Goal: Obtain resource: Download file/media

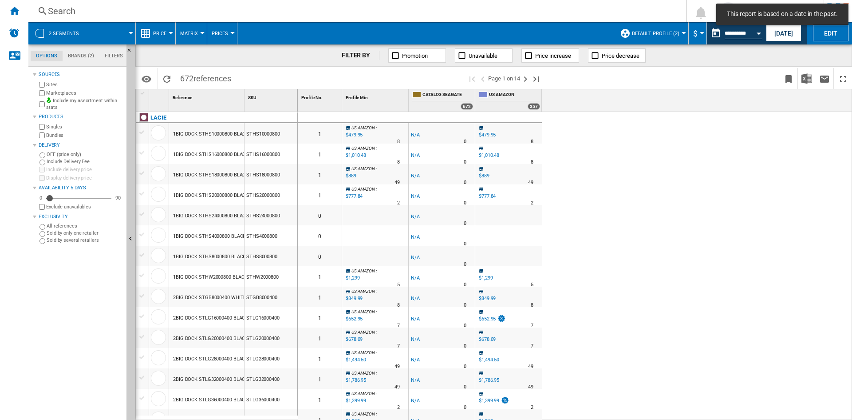
click at [663, 7] on div "Search" at bounding box center [355, 11] width 615 height 12
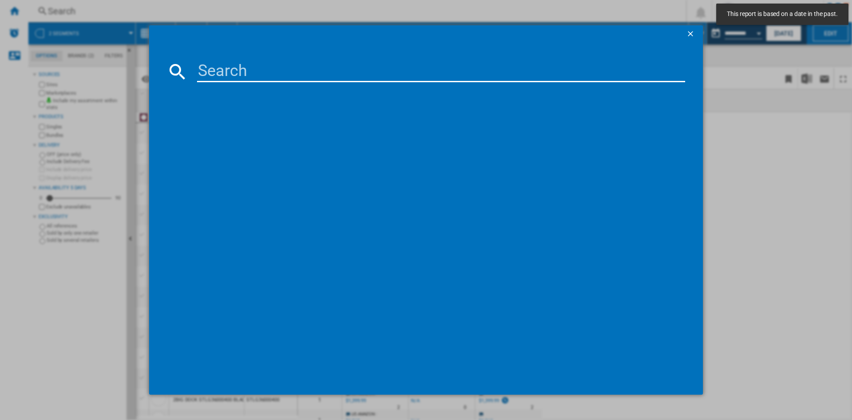
click at [794, 186] on div at bounding box center [426, 210] width 852 height 420
click at [690, 30] on ng-md-icon "getI18NText('BUTTONS.CLOSE_DIALOG')" at bounding box center [691, 34] width 11 height 11
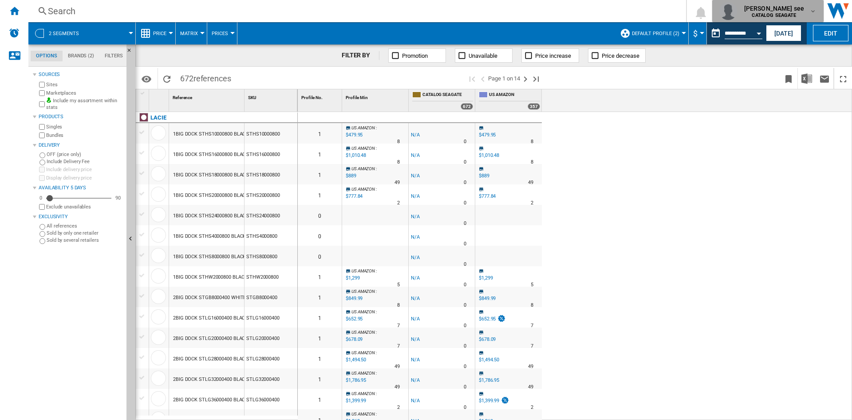
click at [808, 12] on div "paul ninochu see CATALOG SEAGATE" at bounding box center [775, 11] width 69 height 14
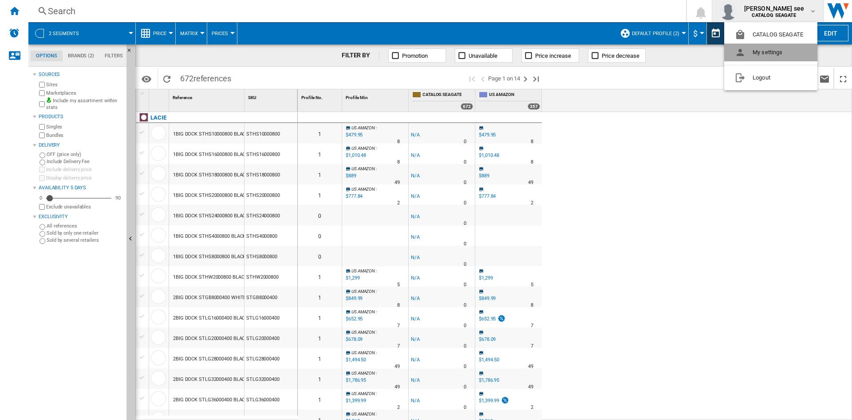
click at [771, 45] on button "My settings" at bounding box center [771, 53] width 93 height 18
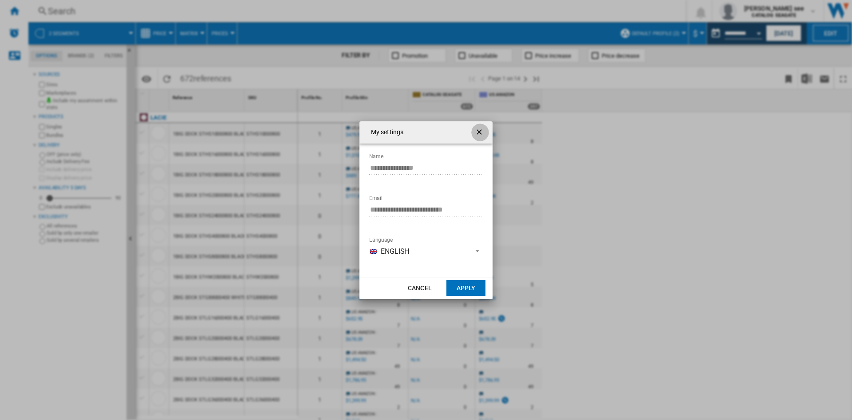
click at [481, 132] on ng-md-icon "getI18NText('BUTTONS.CLOSE_DIALOG')" at bounding box center [480, 132] width 11 height 11
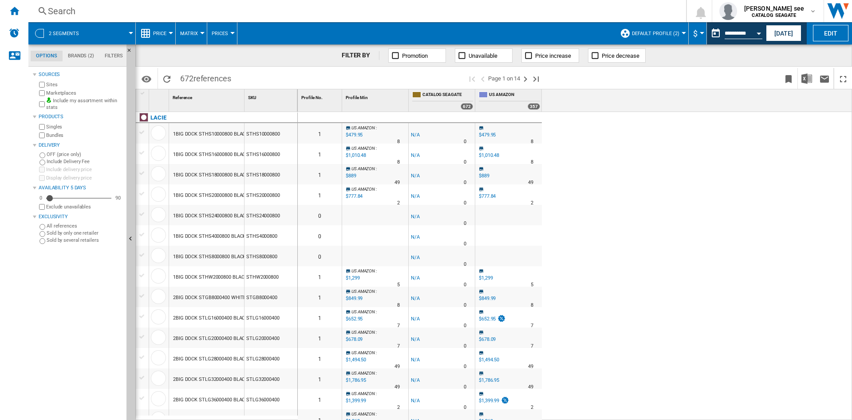
click at [169, 32] on div at bounding box center [171, 33] width 4 height 2
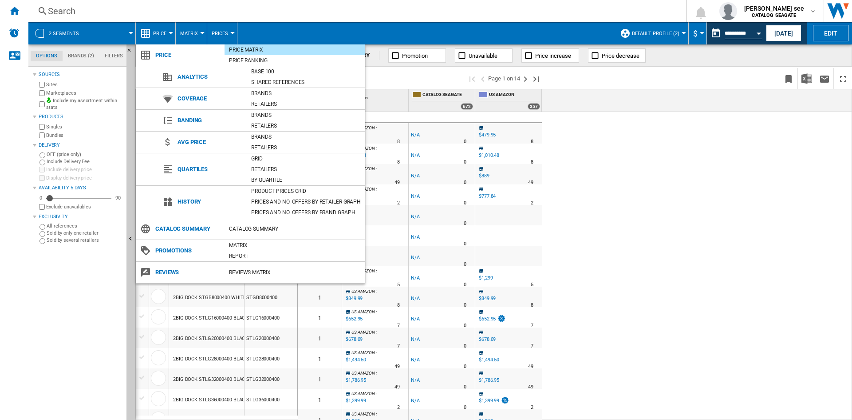
click at [160, 275] on span "Reviews" at bounding box center [188, 272] width 74 height 12
click at [172, 267] on span "Reviews" at bounding box center [188, 272] width 74 height 12
drag, startPoint x: 168, startPoint y: 269, endPoint x: 151, endPoint y: 271, distance: 17.0
click at [168, 270] on span "Reviews" at bounding box center [188, 272] width 74 height 12
click at [148, 271] on ng-md-icon at bounding box center [145, 272] width 11 height 11
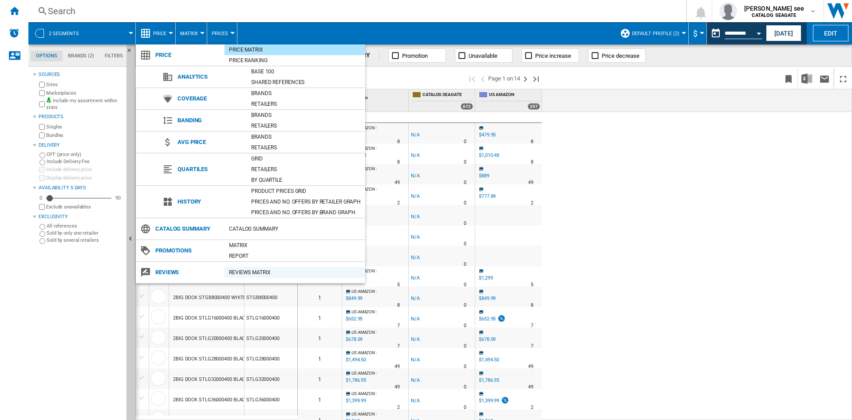
click at [238, 270] on div "REVIEWS Matrix" at bounding box center [295, 272] width 141 height 9
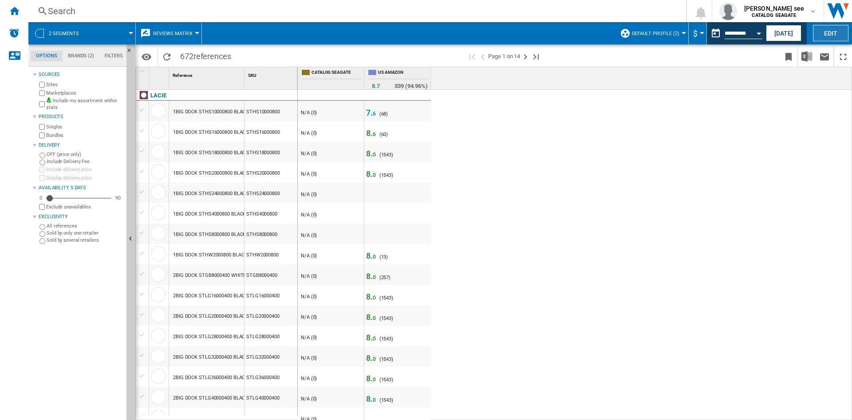
click at [841, 32] on button "Edit" at bounding box center [831, 33] width 36 height 16
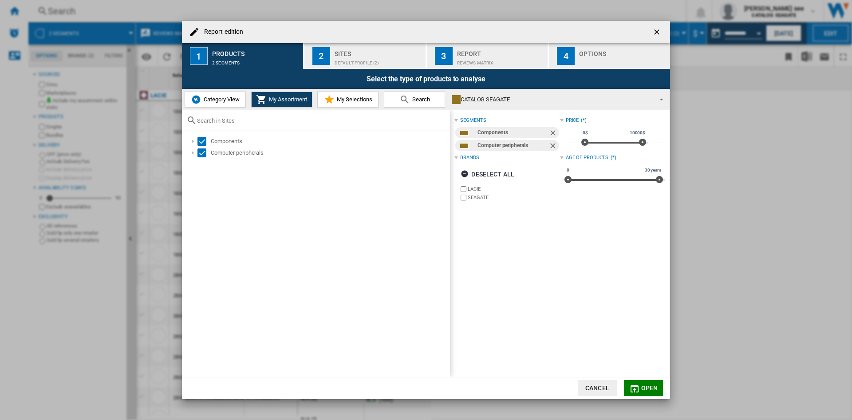
click at [351, 56] on div "Sites" at bounding box center [378, 51] width 87 height 9
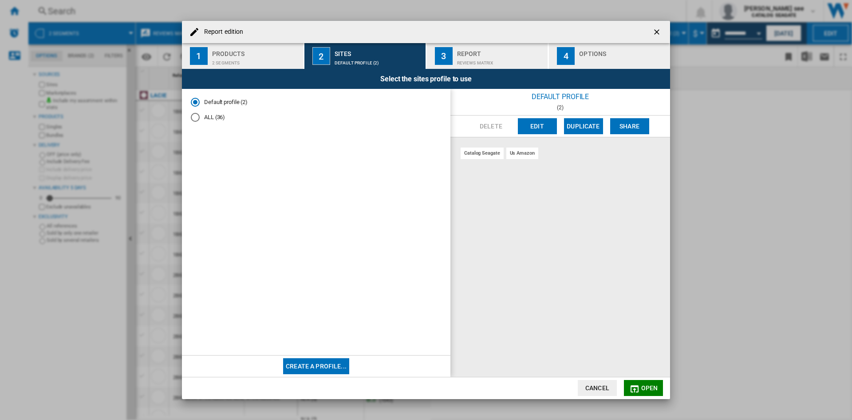
click at [492, 154] on div "catalog seagate" at bounding box center [482, 152] width 43 height 11
click at [515, 153] on div "us amazon" at bounding box center [523, 152] width 32 height 11
drag, startPoint x: 513, startPoint y: 153, endPoint x: 504, endPoint y: 154, distance: 8.9
click at [512, 154] on div "us amazon" at bounding box center [523, 152] width 32 height 11
click at [195, 119] on div "ALL (36)" at bounding box center [195, 117] width 9 height 9
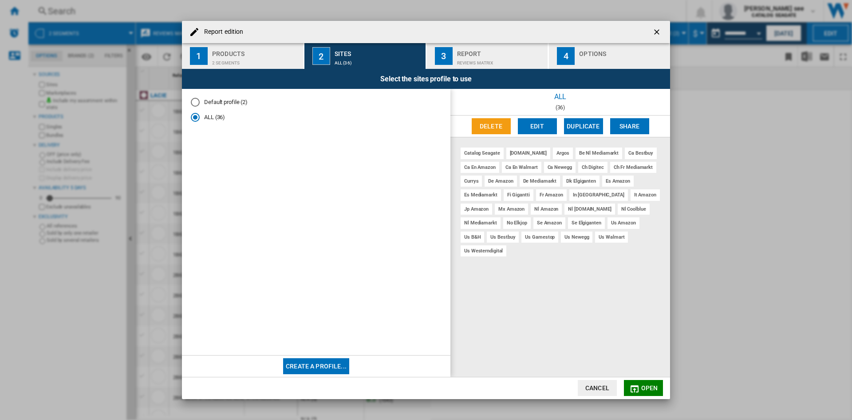
click at [480, 59] on div "REVIEWS Matrix" at bounding box center [500, 60] width 87 height 9
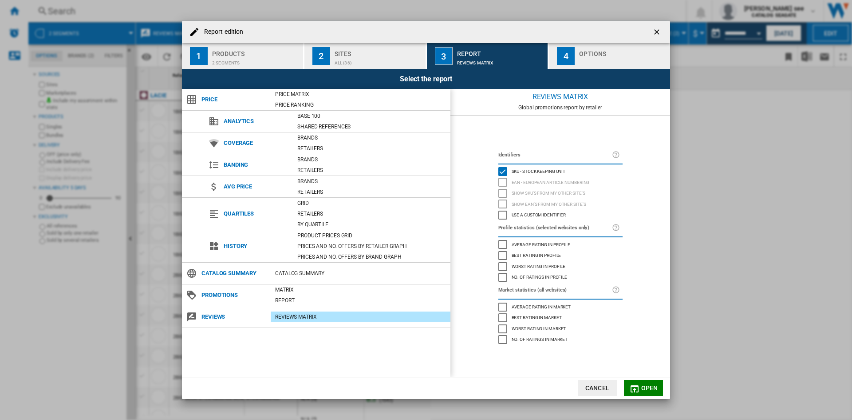
click at [574, 101] on div "REVIEWS Matrix" at bounding box center [561, 97] width 220 height 16
click at [592, 61] on div "button" at bounding box center [622, 60] width 87 height 9
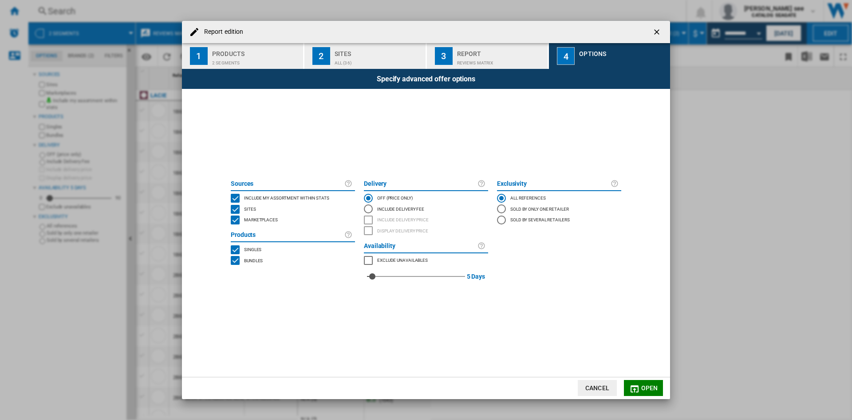
click at [480, 66] on button "3 Report REVIEWS Matrix" at bounding box center [488, 56] width 122 height 26
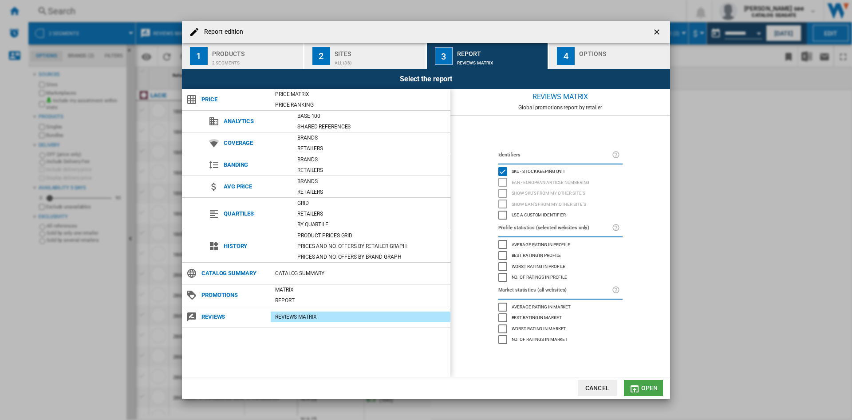
click at [635, 385] on md-icon "button" at bounding box center [635, 388] width 11 height 11
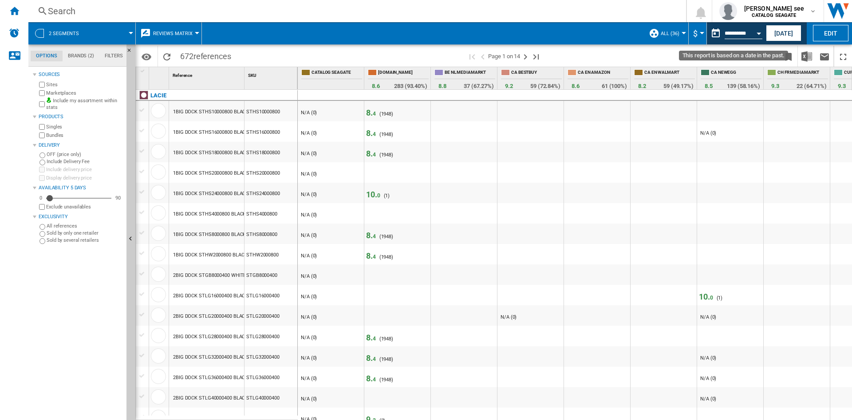
click at [758, 34] on div "Open calendar" at bounding box center [759, 33] width 4 height 2
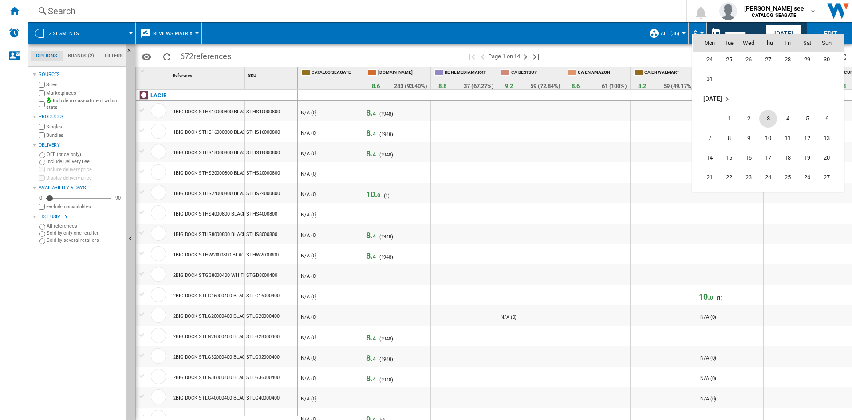
scroll to position [3614, 0]
click at [729, 121] on span "1" at bounding box center [730, 115] width 18 height 18
type input "**********"
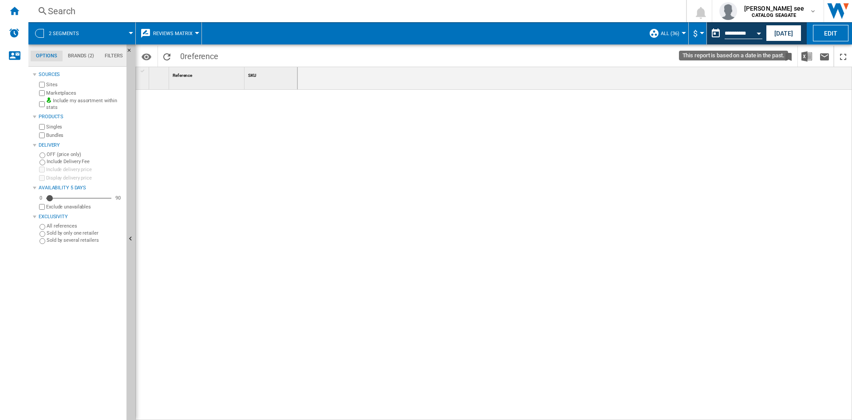
click at [760, 34] on div "Open calendar" at bounding box center [759, 33] width 4 height 2
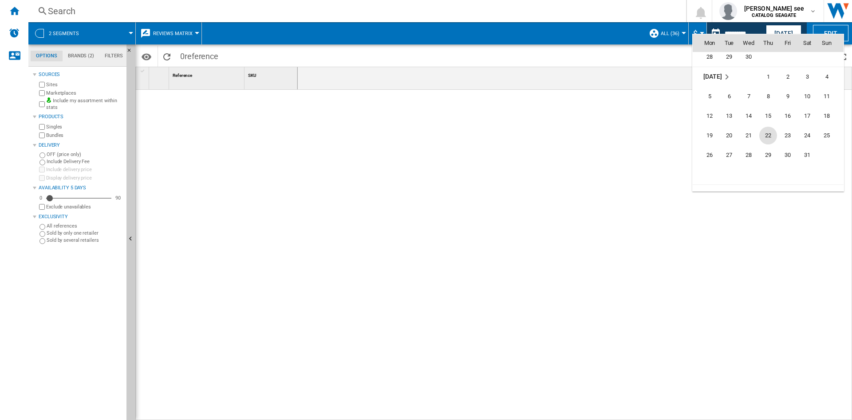
scroll to position [3736, 0]
click at [770, 90] on span "1" at bounding box center [769, 91] width 18 height 18
type input "**********"
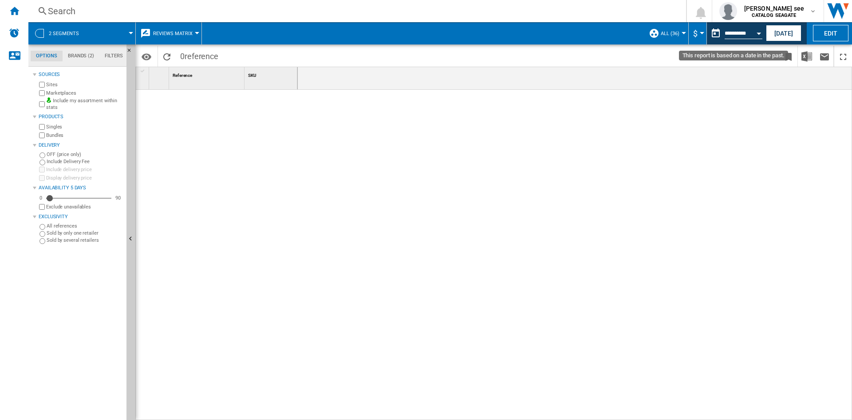
click at [761, 31] on button "Open calendar" at bounding box center [759, 32] width 16 height 16
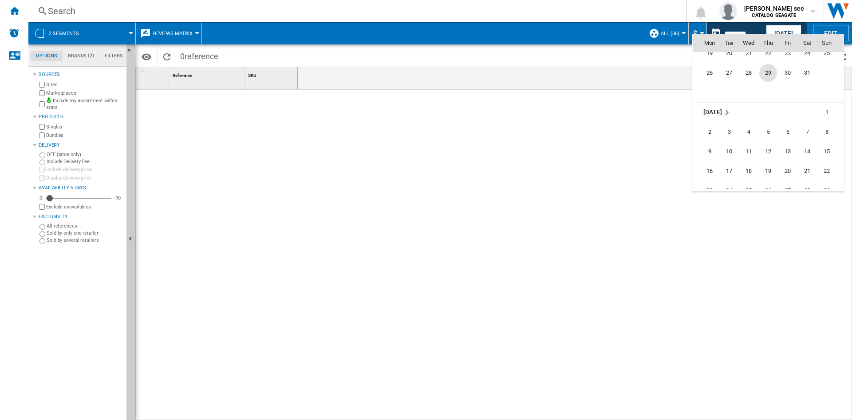
scroll to position [3854, 0]
click at [789, 168] on span "27" at bounding box center [788, 169] width 18 height 18
type input "**********"
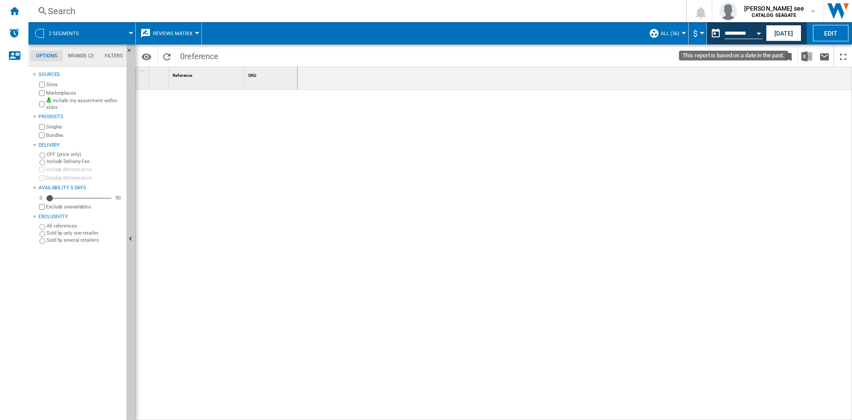
click at [759, 34] on div "Open calendar" at bounding box center [759, 33] width 4 height 2
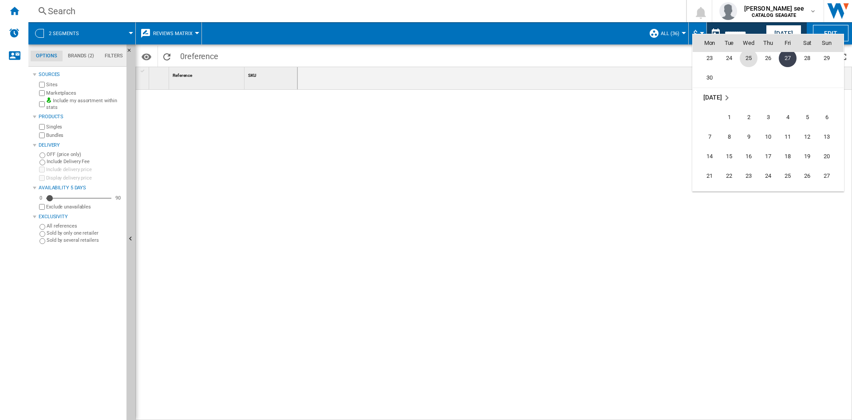
scroll to position [3972, 0]
click at [738, 113] on span "1" at bounding box center [730, 111] width 18 height 18
type input "**********"
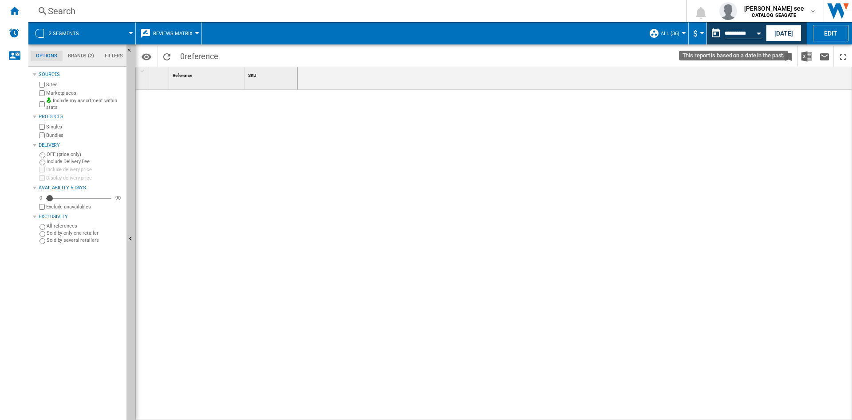
click at [758, 31] on button "Open calendar" at bounding box center [759, 32] width 16 height 16
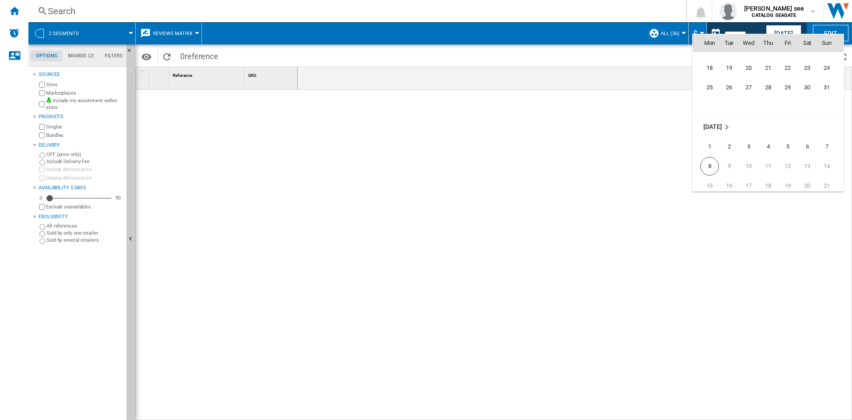
scroll to position [4178, 0]
click at [806, 140] on span "6" at bounding box center [808, 140] width 18 height 18
type input "**********"
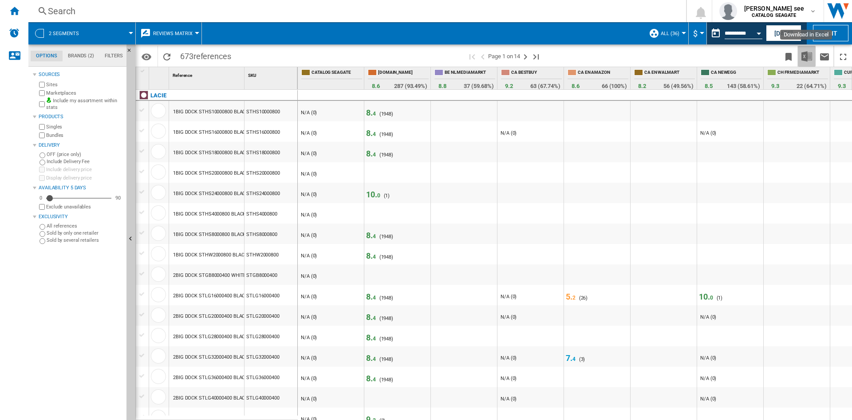
click at [807, 56] on img "Download in Excel" at bounding box center [807, 56] width 11 height 11
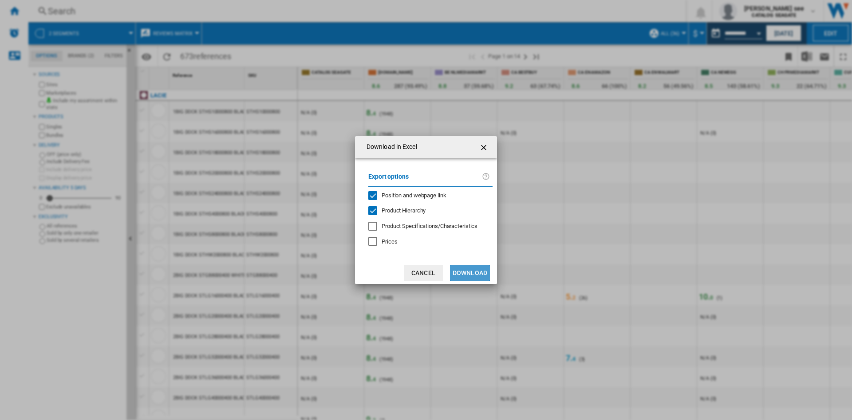
click at [472, 272] on button "Download" at bounding box center [470, 273] width 40 height 16
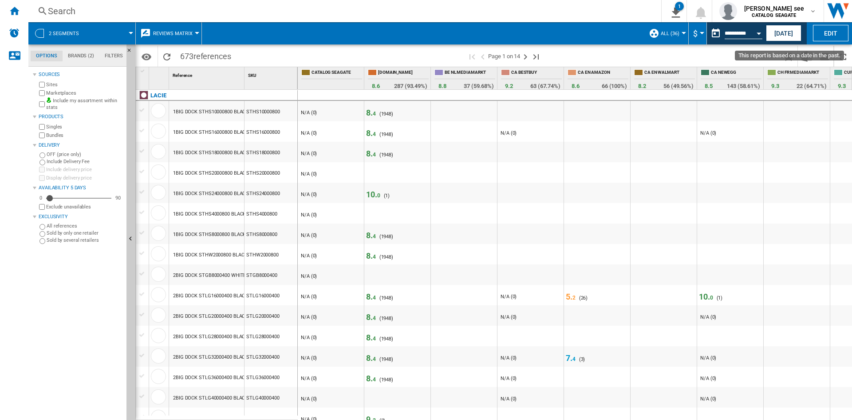
click at [757, 27] on button "Open calendar" at bounding box center [759, 32] width 16 height 16
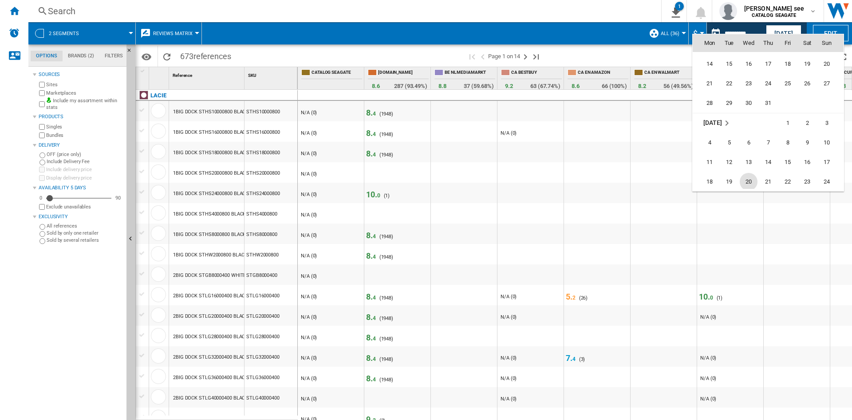
scroll to position [4014, 0]
click at [769, 142] on span "31" at bounding box center [769, 147] width 18 height 18
type input "**********"
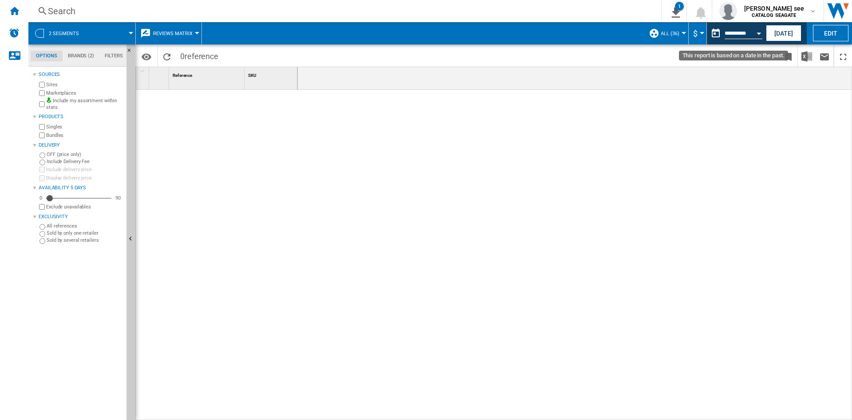
click at [762, 32] on button "Open calendar" at bounding box center [759, 32] width 16 height 16
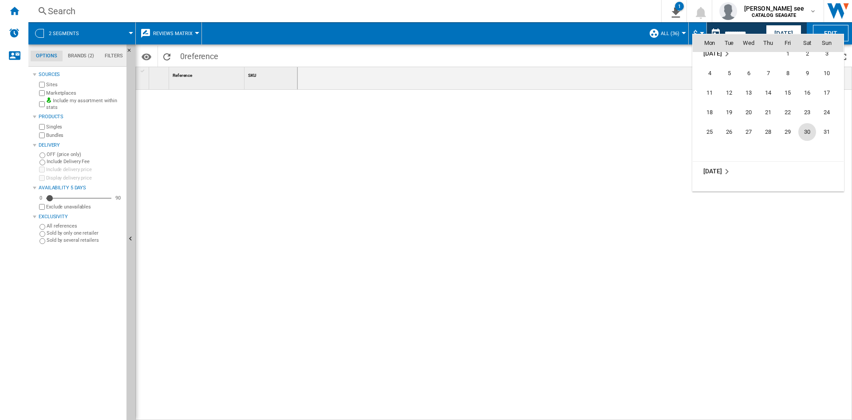
scroll to position [4134, 0]
click at [832, 101] on span "24" at bounding box center [827, 105] width 18 height 18
type input "**********"
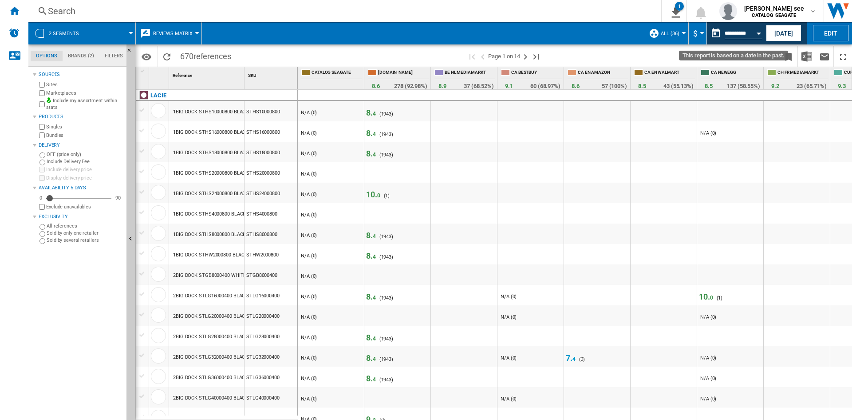
click at [761, 30] on button "Open calendar" at bounding box center [759, 32] width 16 height 16
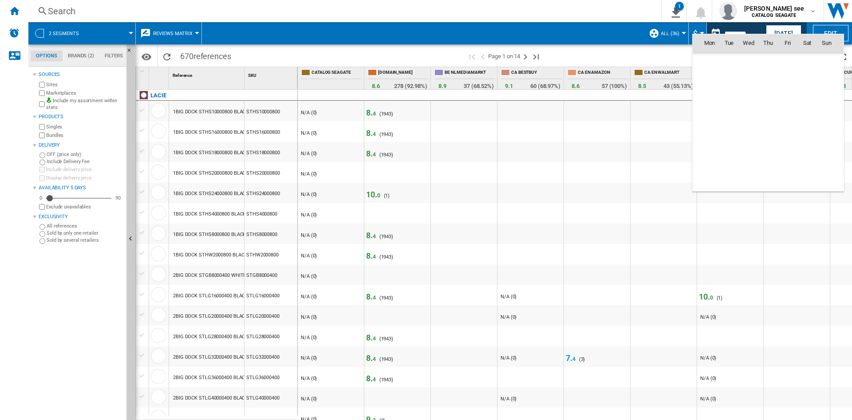
scroll to position [4118, 0]
click at [822, 102] on span "17" at bounding box center [827, 101] width 18 height 18
type input "**********"
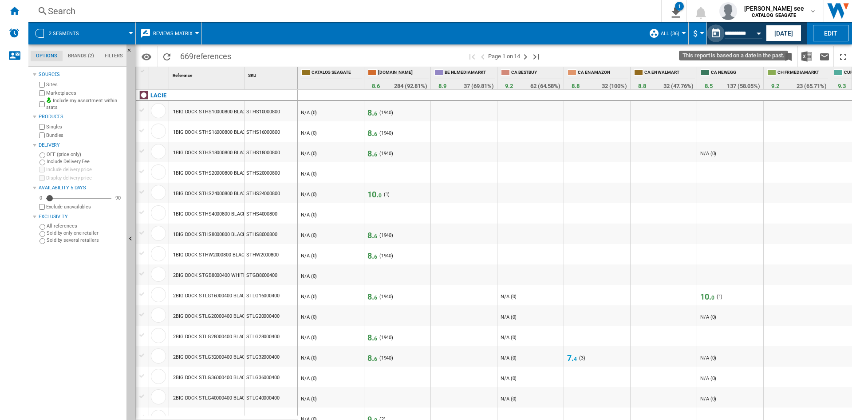
click at [714, 35] on button "This report is based on a date in the past." at bounding box center [716, 33] width 18 height 18
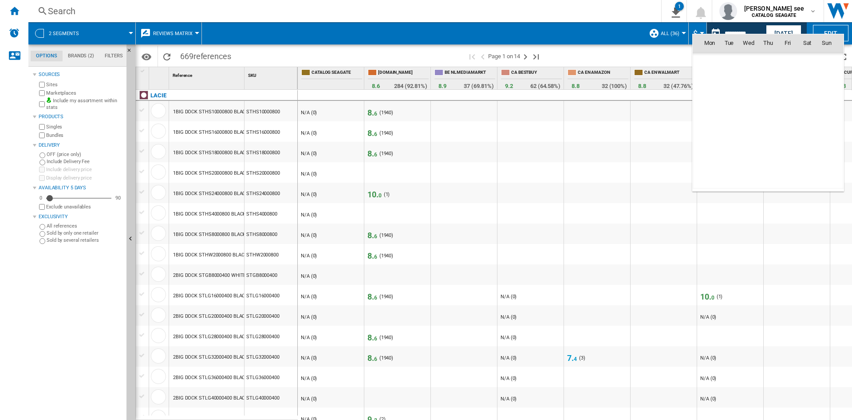
scroll to position [4118, 0]
click at [714, 35] on th "Mon" at bounding box center [706, 43] width 27 height 18
click at [806, 23] on div at bounding box center [426, 210] width 852 height 420
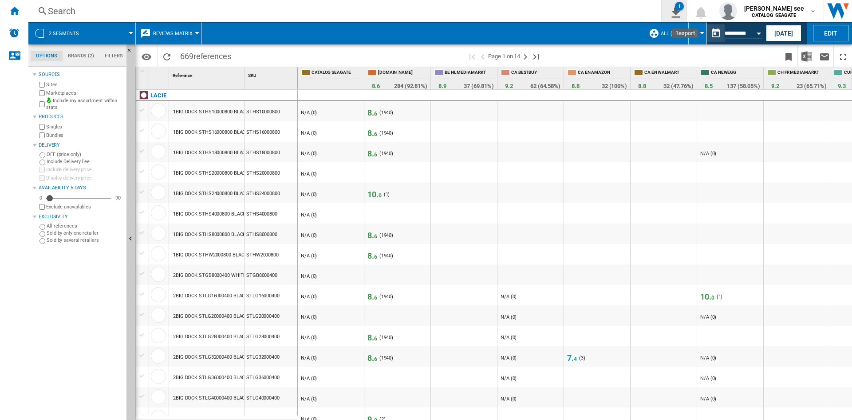
click at [684, 6] on div "1" at bounding box center [679, 6] width 9 height 9
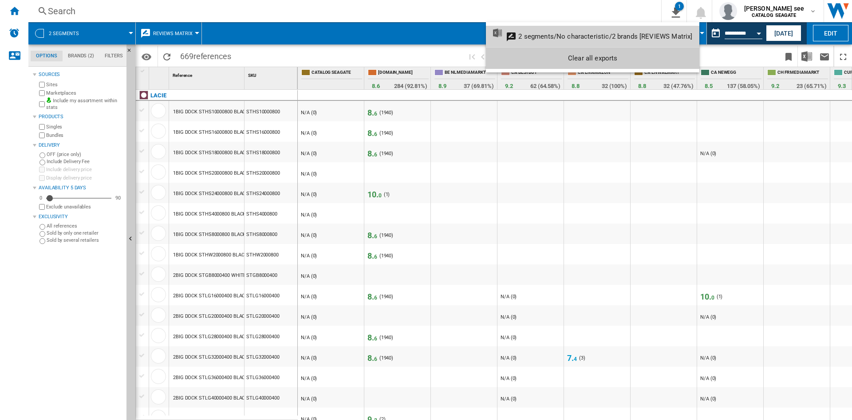
click at [616, 34] on div "2 segments/No characteristic/2 brands [REVIEWS Matrix]" at bounding box center [606, 36] width 174 height 8
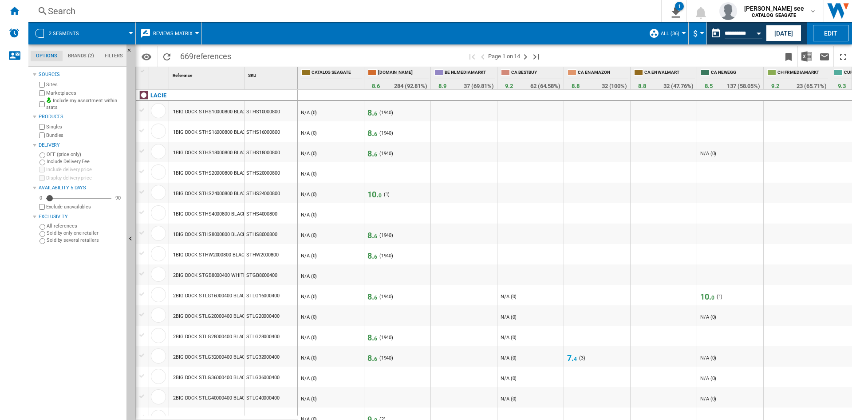
click at [638, 8] on div "Search" at bounding box center [343, 11] width 591 height 12
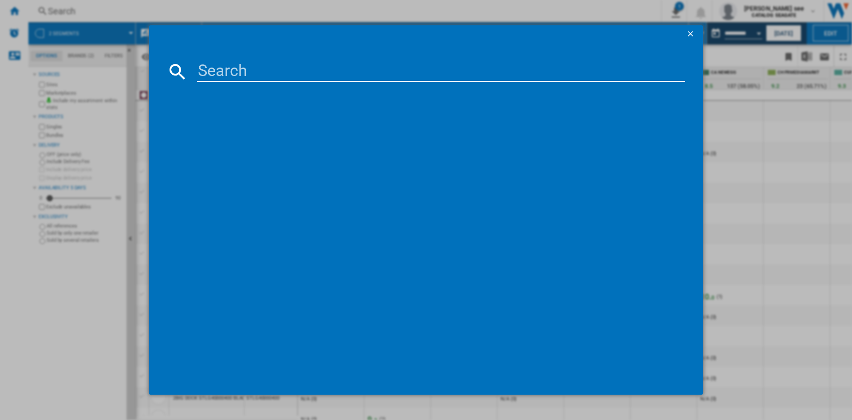
click at [691, 32] on ng-md-icon "getI18NText('BUTTONS.CLOSE_DIALOG')" at bounding box center [691, 34] width 11 height 11
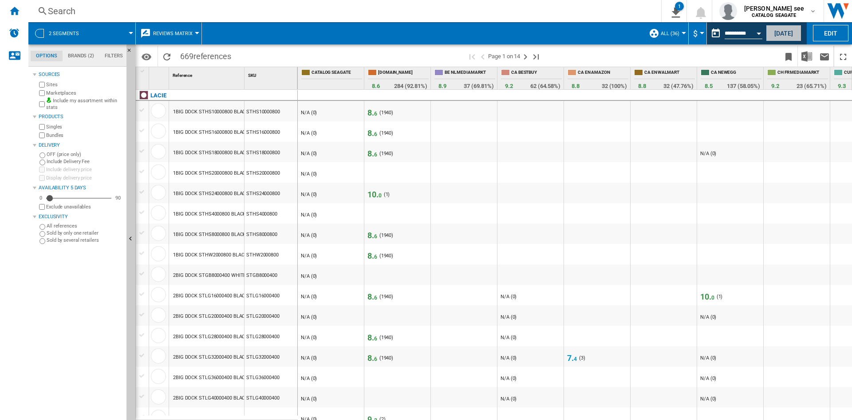
click at [782, 32] on button "Today" at bounding box center [784, 33] width 36 height 16
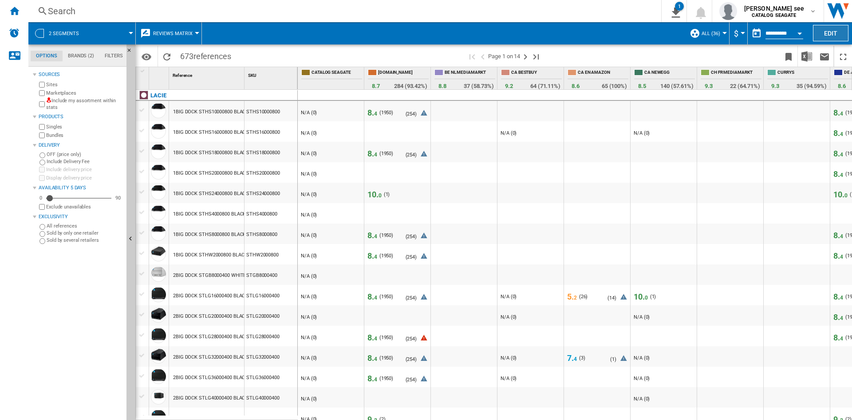
click at [821, 32] on button "Edit" at bounding box center [831, 33] width 36 height 16
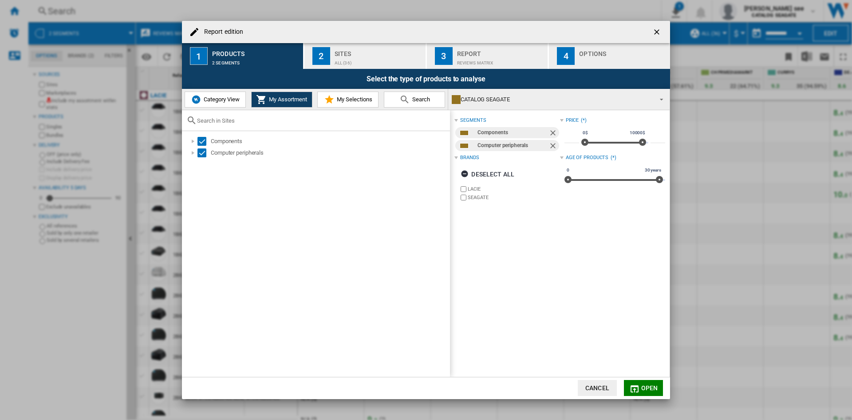
click at [356, 105] on button "My Selections" at bounding box center [347, 99] width 61 height 16
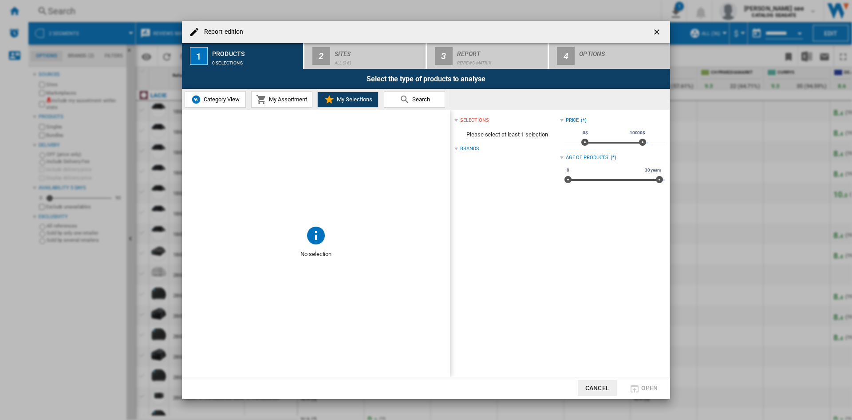
click at [280, 98] on span "My Assortment" at bounding box center [287, 99] width 40 height 7
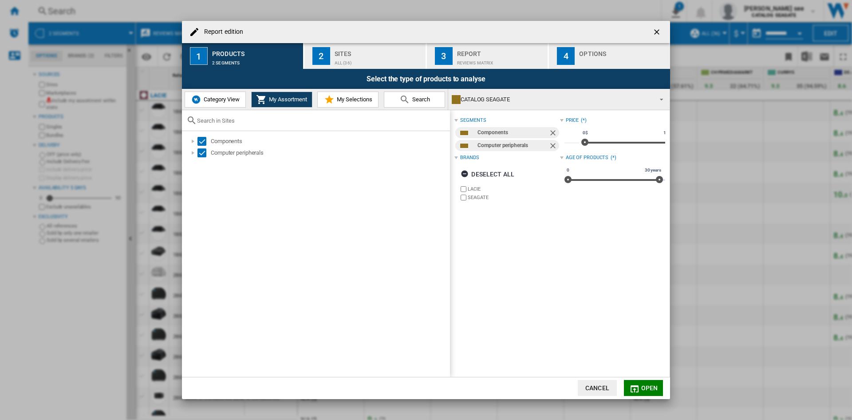
click at [219, 103] on span "Category View" at bounding box center [221, 99] width 38 height 7
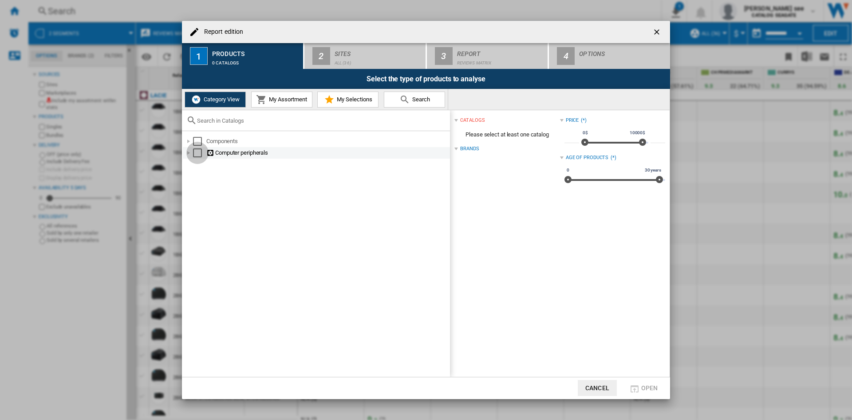
click at [196, 154] on div "Select" at bounding box center [197, 152] width 9 height 9
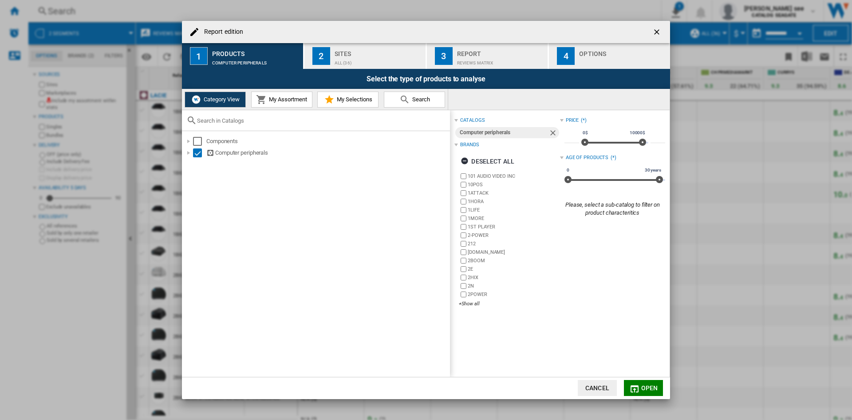
click at [281, 101] on span "My Assortment" at bounding box center [287, 99] width 40 height 7
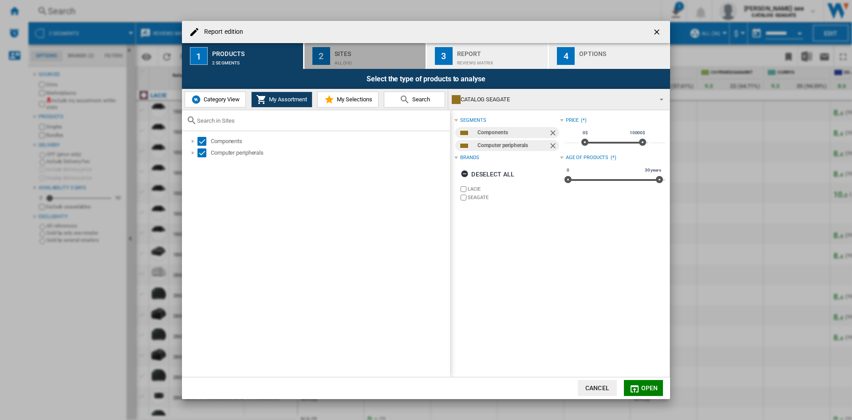
click at [352, 52] on div "Sites" at bounding box center [378, 51] width 87 height 9
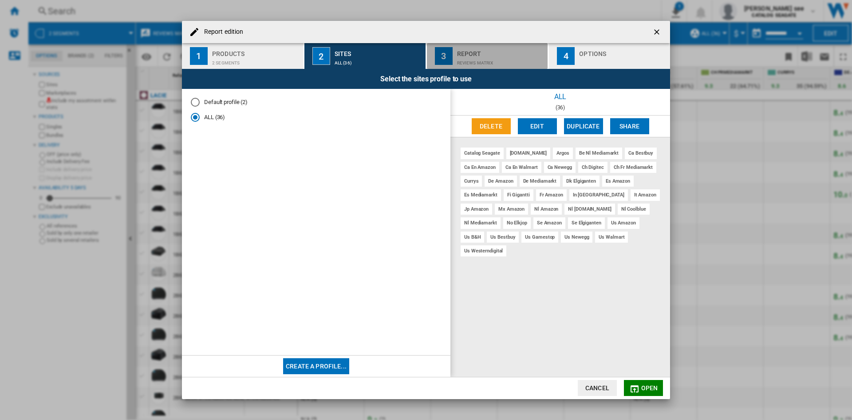
click at [472, 48] on div "Report" at bounding box center [500, 51] width 87 height 9
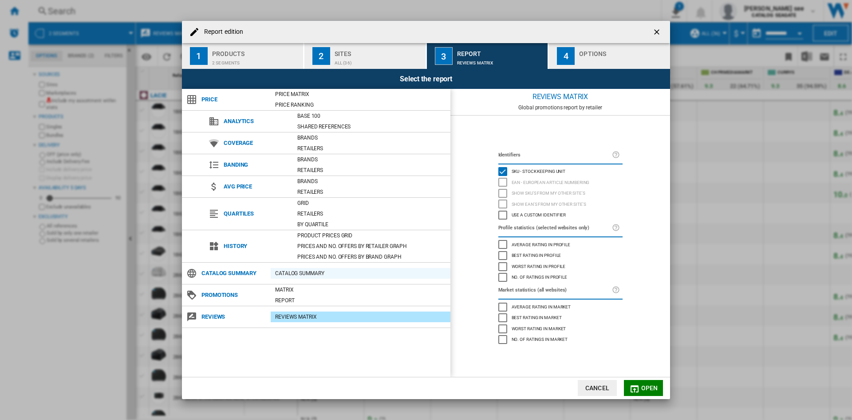
click at [385, 270] on div "Catalog Summary" at bounding box center [361, 273] width 180 height 9
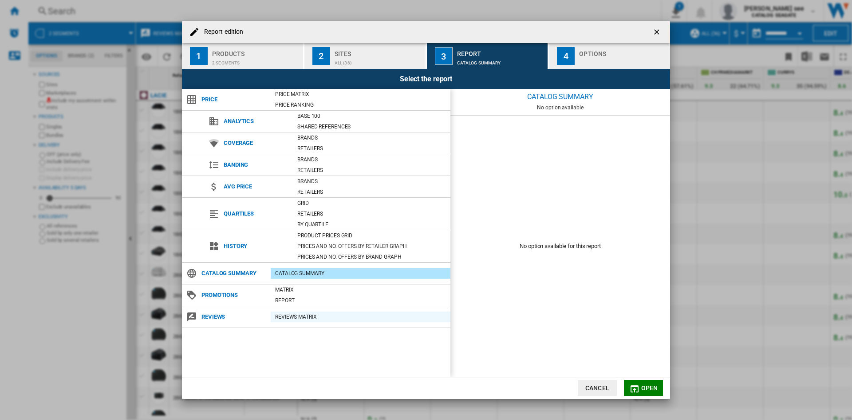
click at [309, 316] on div "REVIEWS Matrix" at bounding box center [361, 316] width 180 height 9
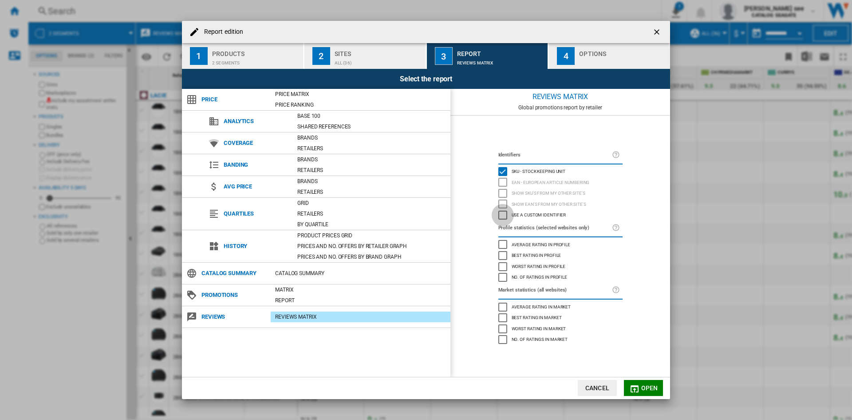
click at [505, 211] on div "Use a custom identifier" at bounding box center [503, 214] width 9 height 9
click at [505, 212] on div "Use a custom identifier" at bounding box center [503, 214] width 9 height 9
click at [557, 103] on div "REVIEWS Matrix" at bounding box center [561, 97] width 220 height 16
click at [589, 62] on div "Report edition ..." at bounding box center [622, 60] width 87 height 9
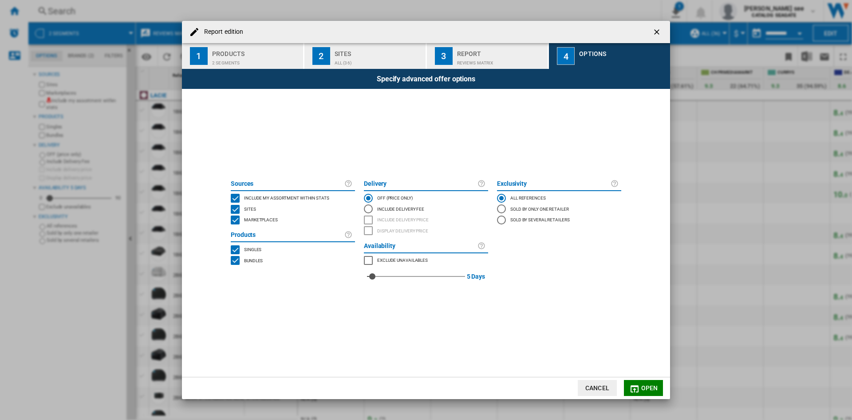
click at [645, 389] on span "Open" at bounding box center [650, 387] width 17 height 7
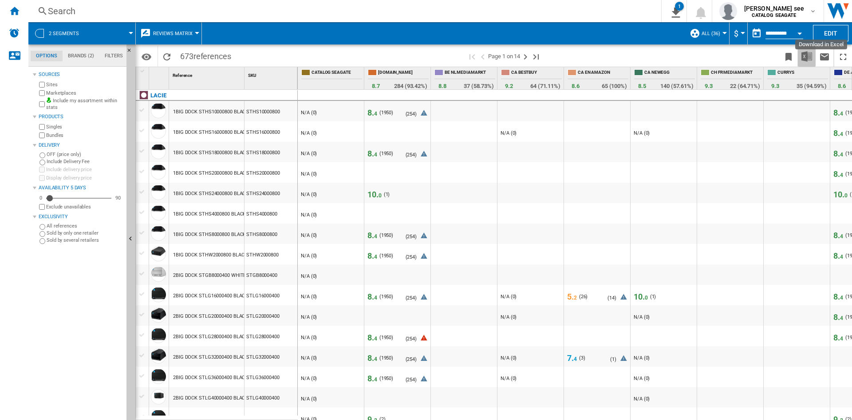
click at [809, 56] on img "Download in Excel" at bounding box center [807, 56] width 11 height 11
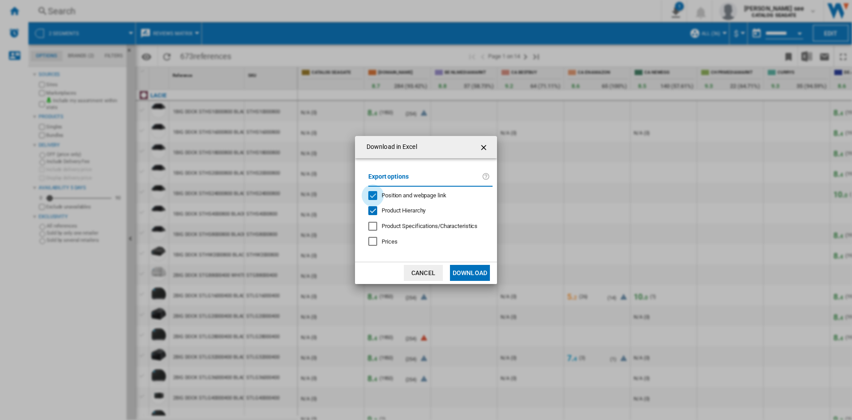
click at [373, 196] on div "Position and webpage link" at bounding box center [373, 195] width 9 height 9
click at [476, 275] on button "Download" at bounding box center [470, 273] width 40 height 16
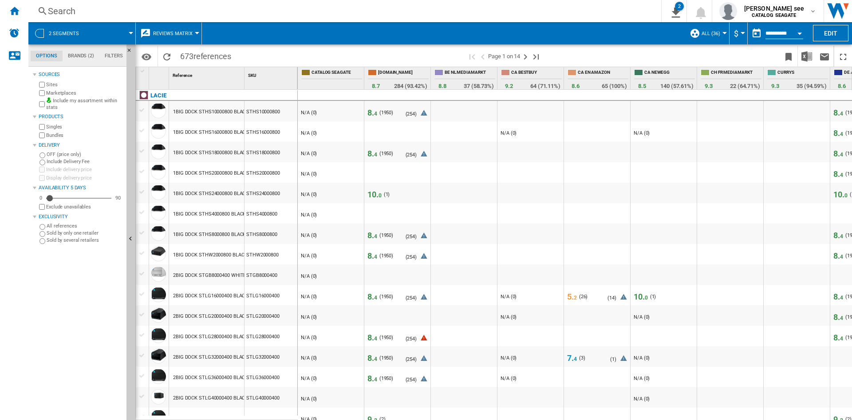
click at [801, 28] on button "Open calendar" at bounding box center [800, 32] width 16 height 16
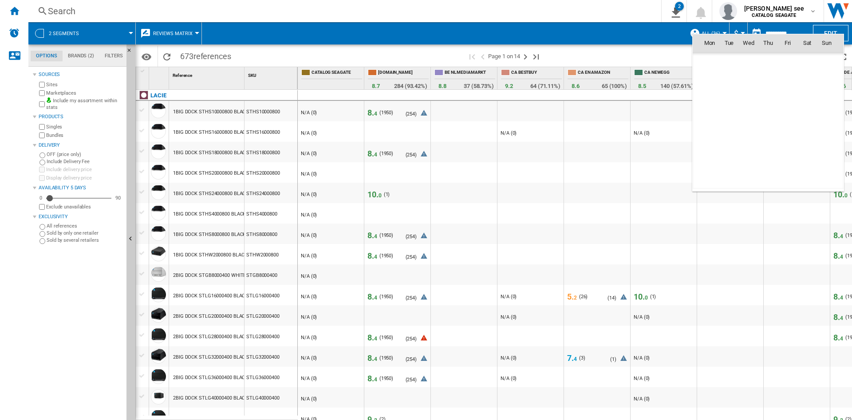
scroll to position [4236, 0]
click at [769, 24] on div at bounding box center [426, 210] width 852 height 420
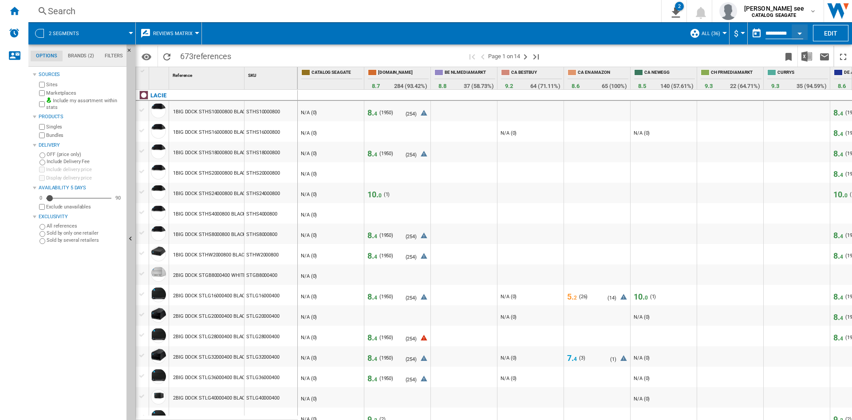
click at [757, 31] on button "button" at bounding box center [757, 33] width 18 height 18
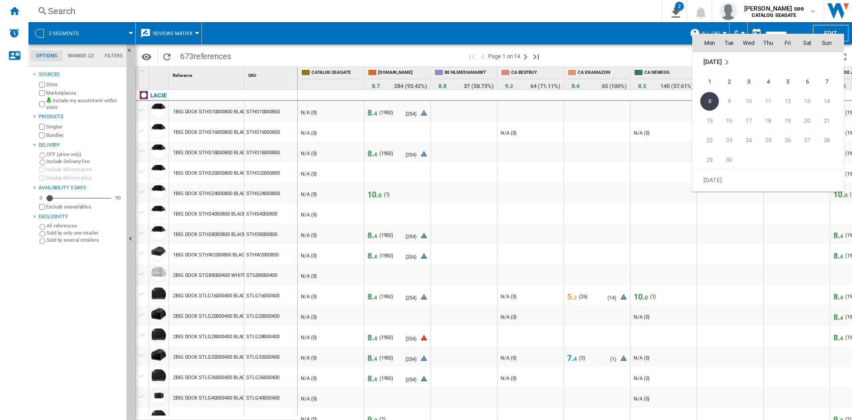
click at [773, 26] on div at bounding box center [426, 210] width 852 height 420
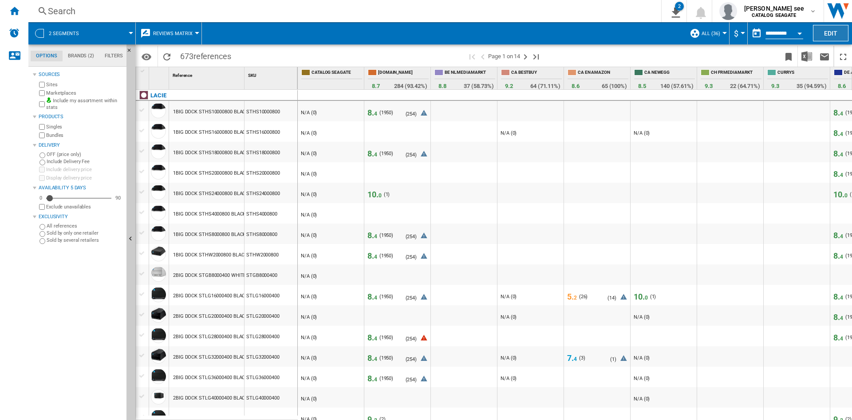
click at [832, 39] on button "Edit" at bounding box center [831, 33] width 36 height 16
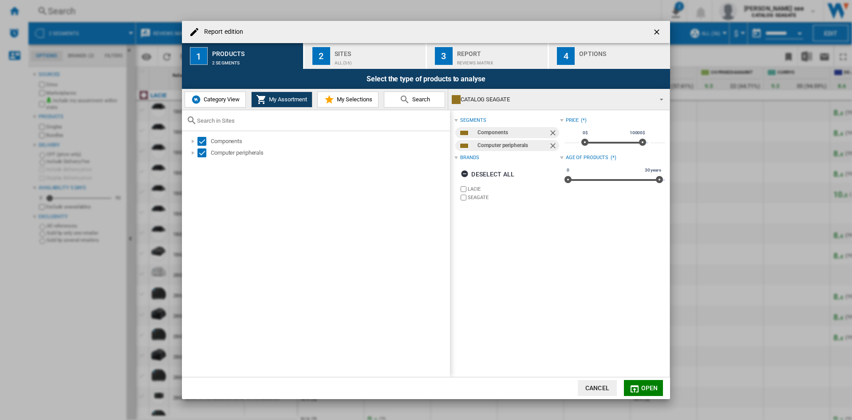
click at [216, 100] on span "Category View" at bounding box center [221, 99] width 38 height 7
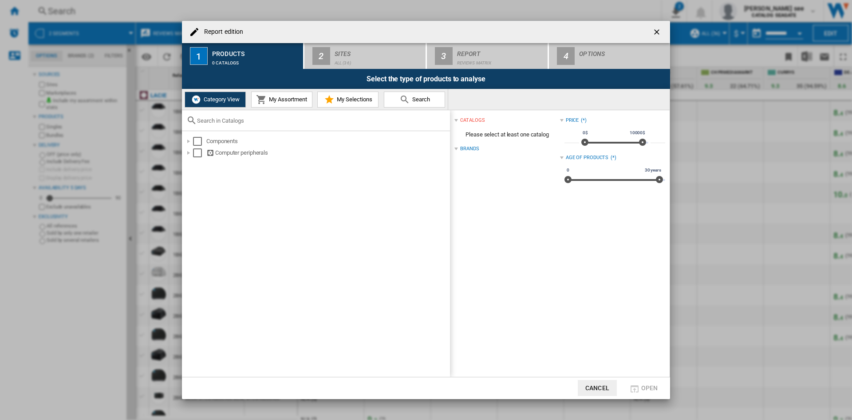
click at [269, 101] on span "My Assortment" at bounding box center [287, 99] width 40 height 7
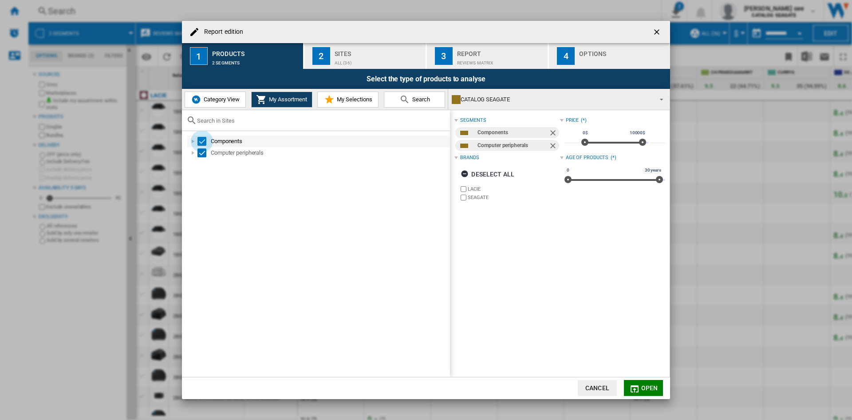
click at [202, 141] on div "Select" at bounding box center [202, 141] width 9 height 9
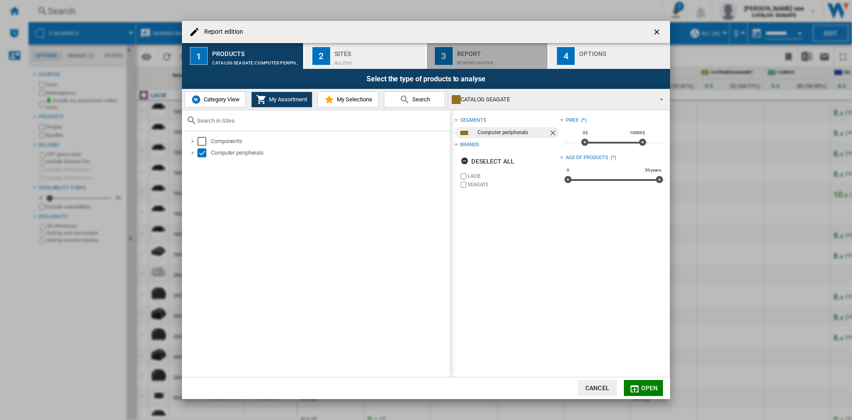
click at [470, 61] on div "REVIEWS Matrix" at bounding box center [500, 60] width 87 height 9
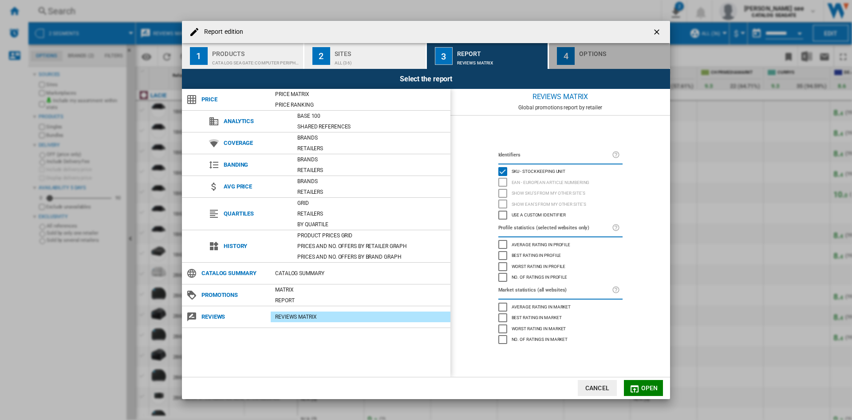
click at [588, 52] on div "Options" at bounding box center [622, 51] width 87 height 9
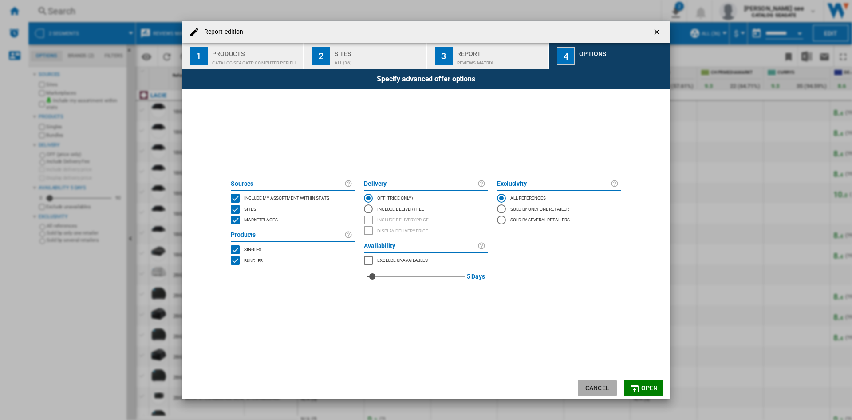
click at [601, 387] on button "Cancel" at bounding box center [597, 388] width 39 height 16
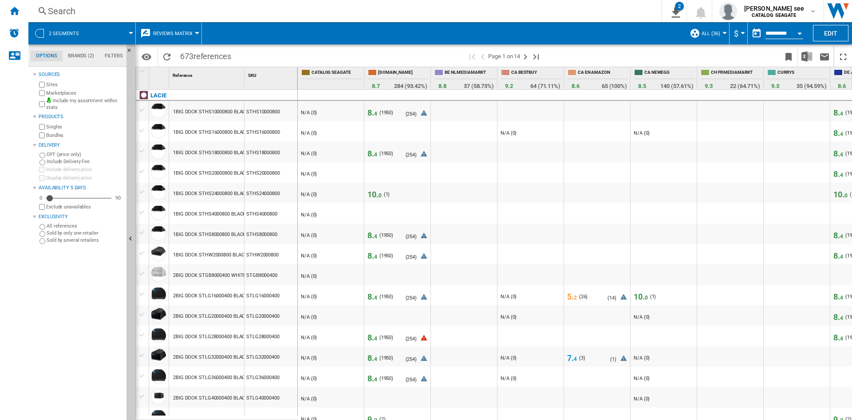
click at [38, 83] on div "Sites" at bounding box center [80, 84] width 86 height 8
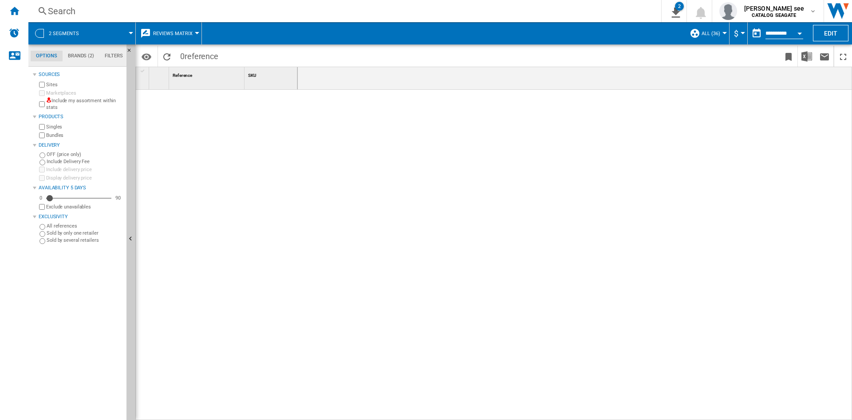
click at [44, 81] on div "Sites" at bounding box center [80, 84] width 86 height 8
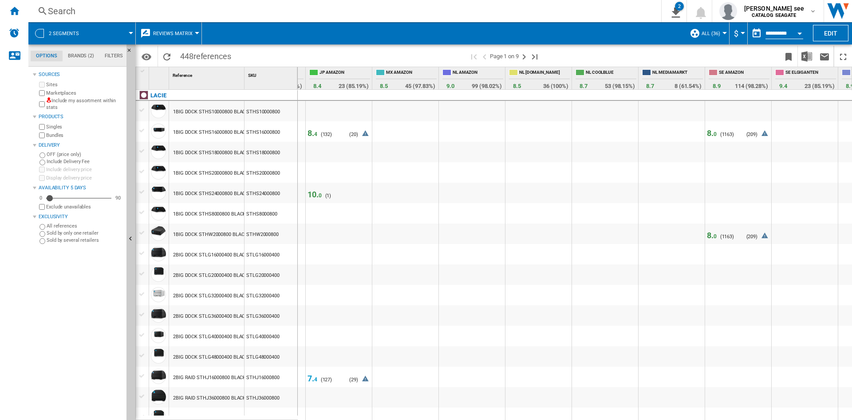
scroll to position [0, 1315]
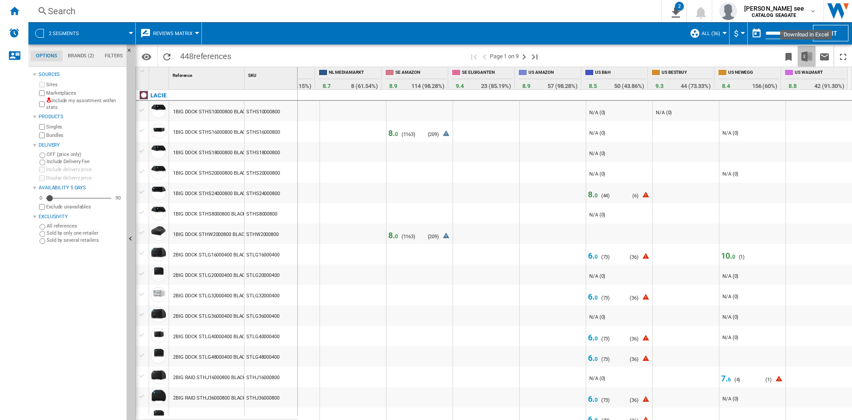
click at [807, 57] on img "Download in Excel" at bounding box center [807, 56] width 11 height 11
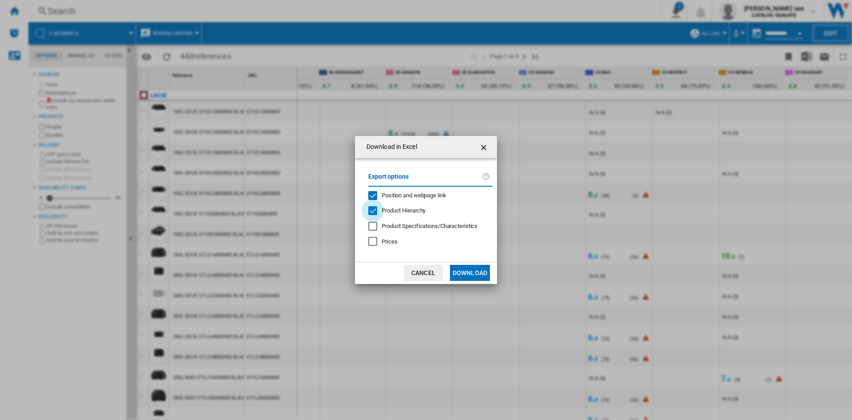
click at [372, 211] on div "Product Hierarchy" at bounding box center [373, 210] width 9 height 9
click at [471, 274] on button "Download" at bounding box center [470, 273] width 40 height 16
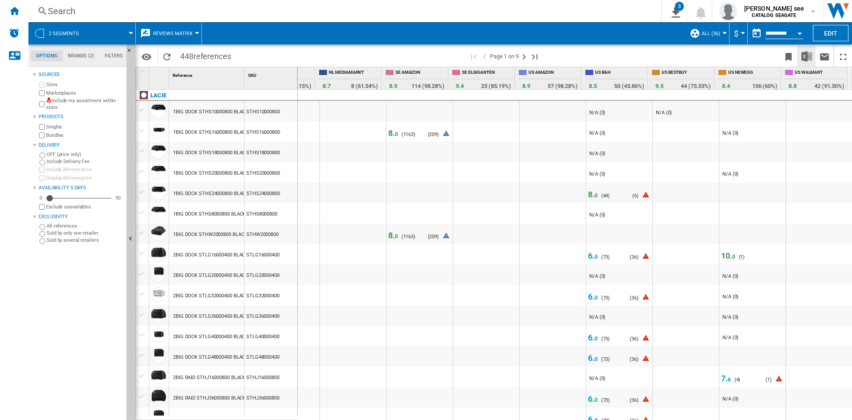
click at [803, 56] on img "Download in Excel" at bounding box center [807, 56] width 11 height 11
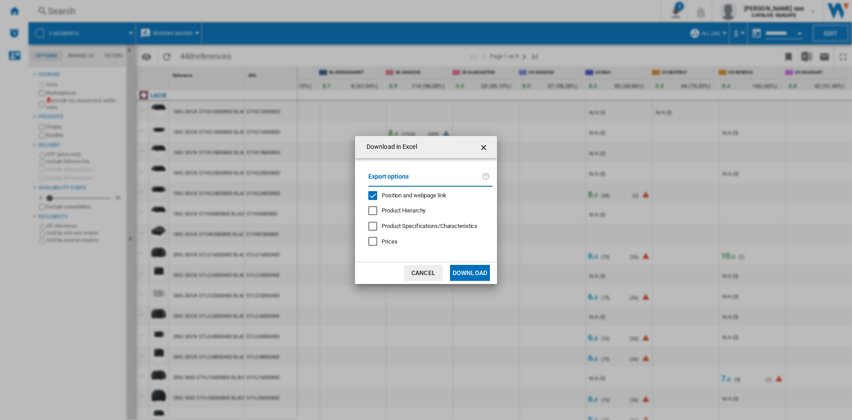
click at [375, 198] on div "Position and webpage link" at bounding box center [373, 195] width 9 height 9
click at [374, 210] on div "Product Hierarchy" at bounding box center [373, 210] width 9 height 9
click at [464, 274] on button "Download" at bounding box center [470, 273] width 40 height 16
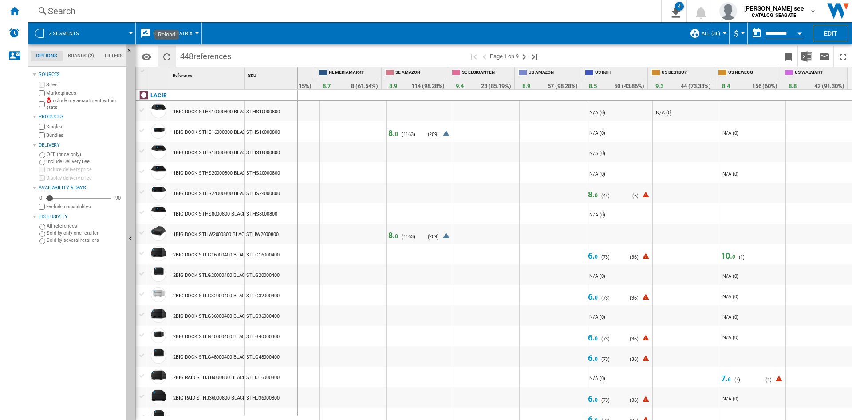
click at [169, 56] on ng-md-icon "Reload" at bounding box center [167, 57] width 11 height 11
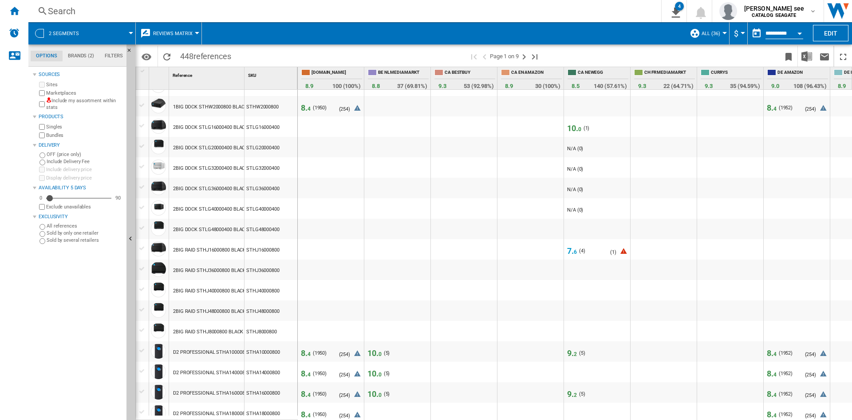
scroll to position [0, 0]
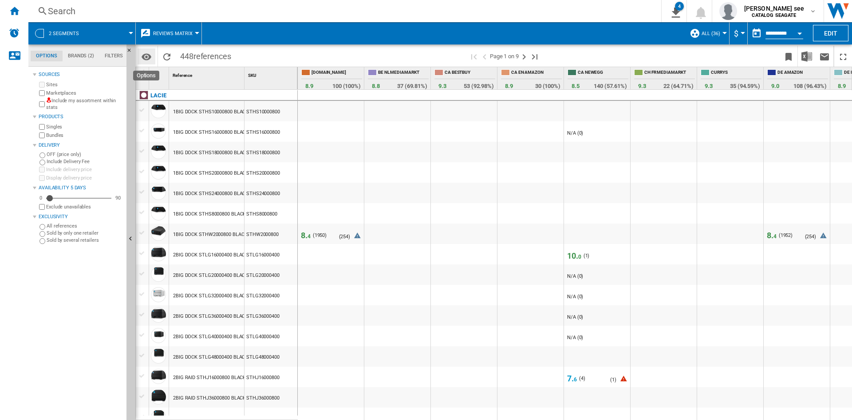
click at [147, 54] on md-icon "Options" at bounding box center [146, 57] width 11 height 11
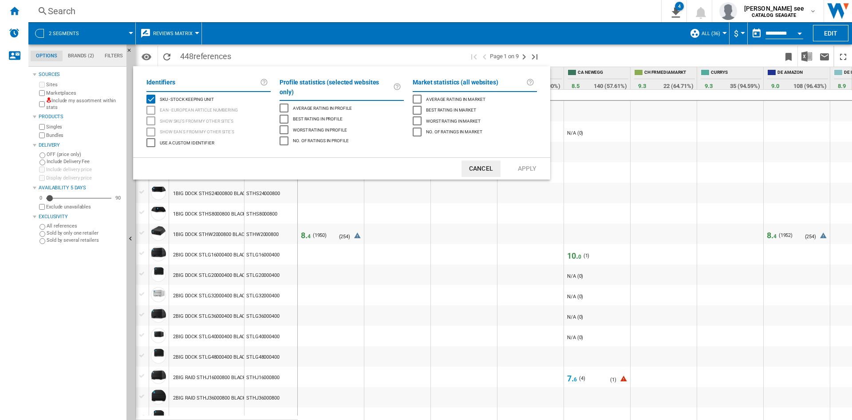
click at [42, 340] on md-backdrop at bounding box center [426, 210] width 852 height 420
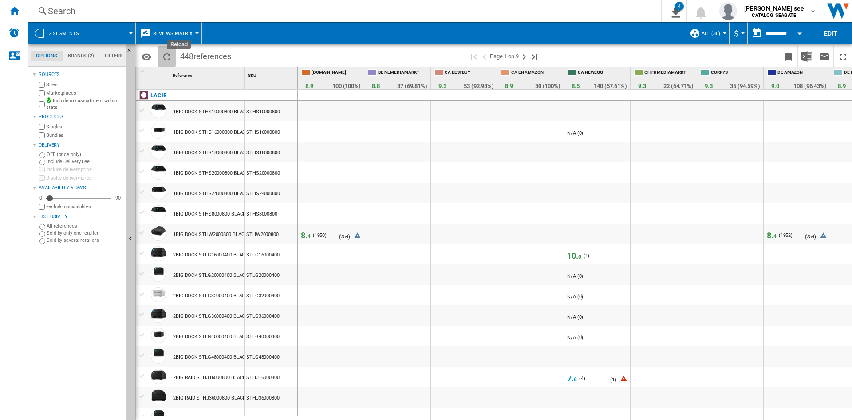
click at [170, 56] on ng-md-icon "Reload" at bounding box center [167, 57] width 11 height 11
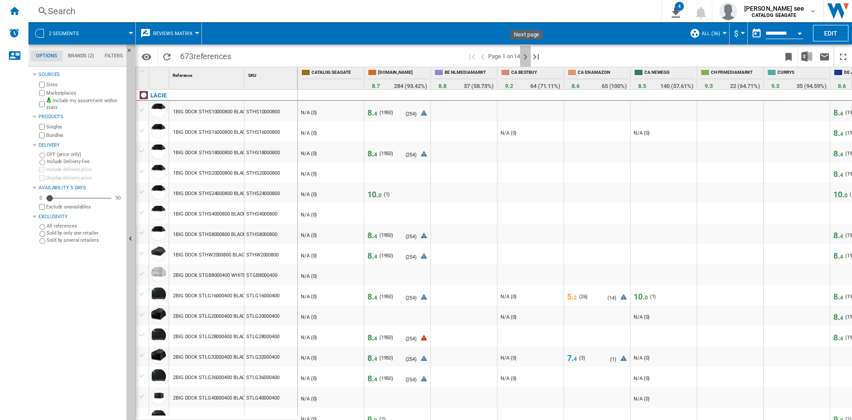
click at [528, 55] on ng-md-icon "Next page" at bounding box center [525, 57] width 11 height 11
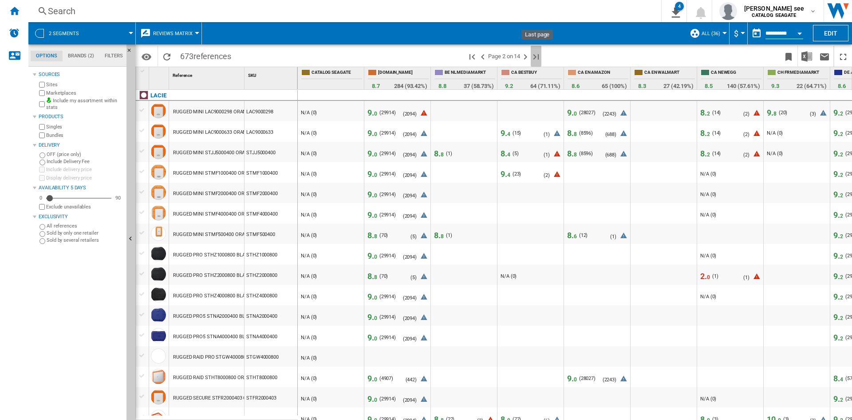
click at [539, 55] on ng-md-icon "Last page" at bounding box center [536, 57] width 11 height 11
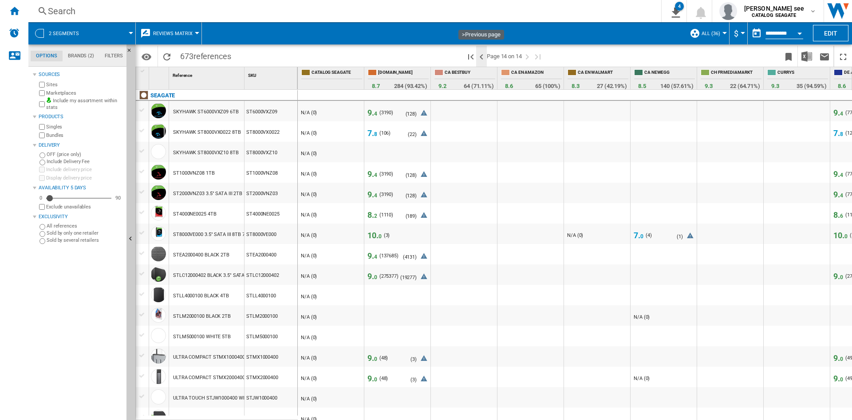
click at [482, 59] on ng-md-icon ">Previous page" at bounding box center [481, 57] width 11 height 11
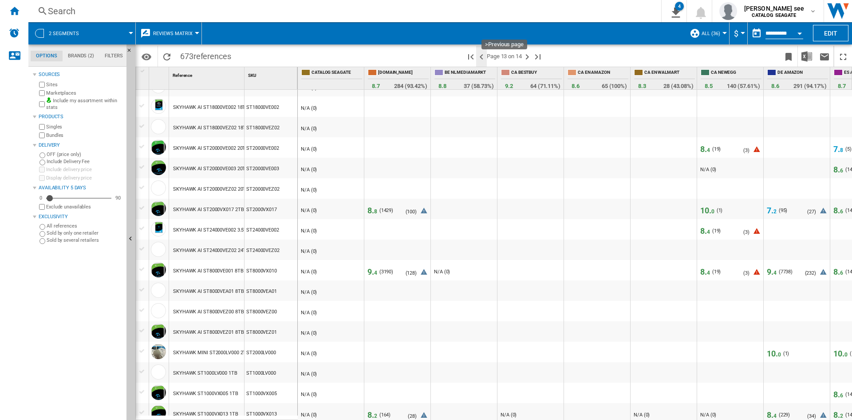
click at [483, 59] on ng-md-icon ">Previous page" at bounding box center [481, 57] width 11 height 11
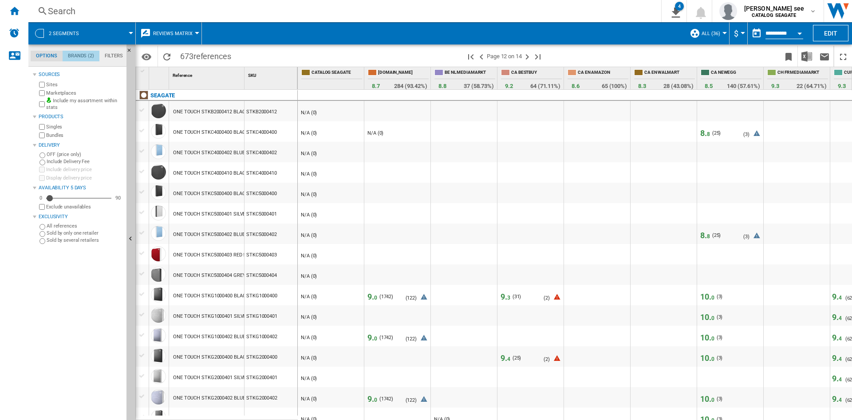
click at [73, 55] on md-tab-item "Brands (2)" at bounding box center [81, 56] width 37 height 11
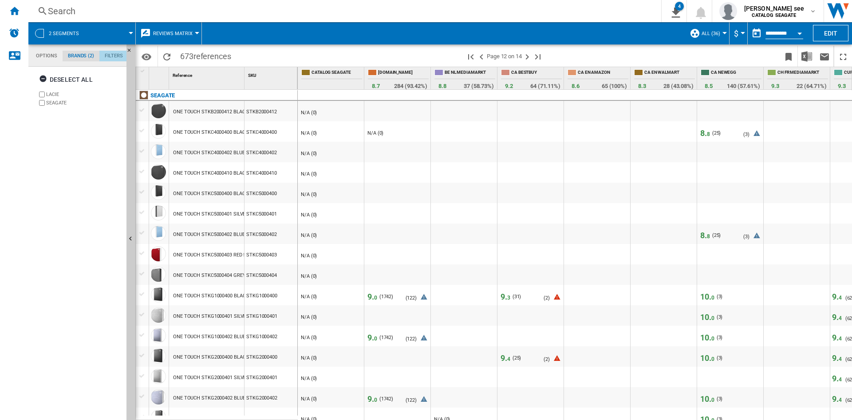
click at [115, 56] on md-tab-item "Filters" at bounding box center [113, 56] width 29 height 11
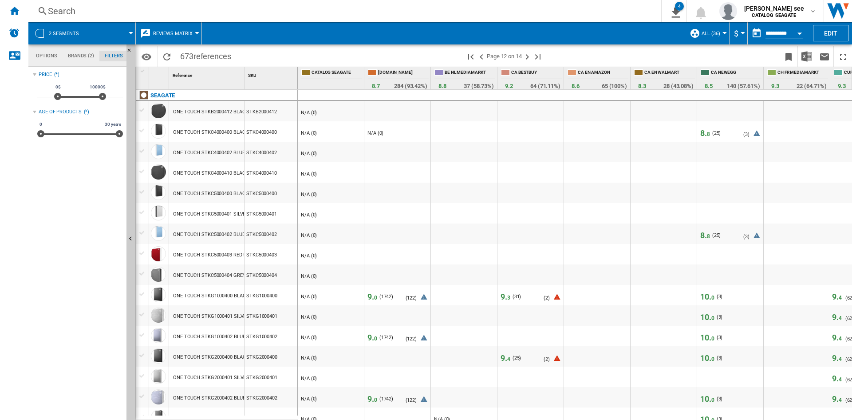
click at [44, 57] on md-tab-item "Options" at bounding box center [47, 56] width 32 height 11
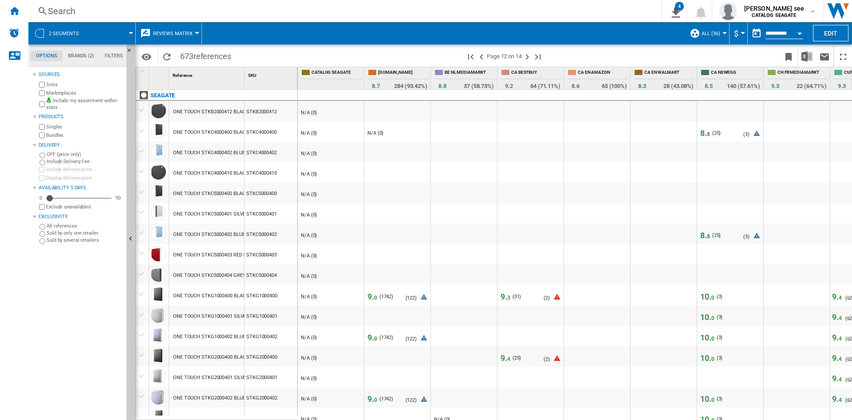
scroll to position [11, 0]
click at [81, 34] on button "2 segments" at bounding box center [68, 33] width 39 height 22
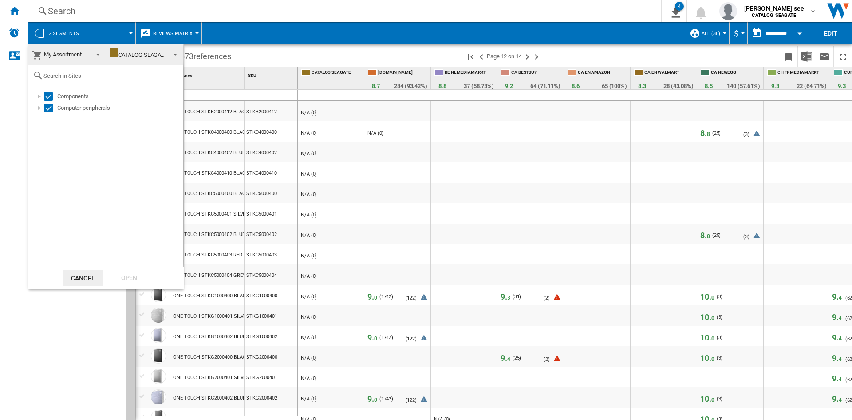
click at [73, 51] on span "My Assortment" at bounding box center [63, 54] width 38 height 7
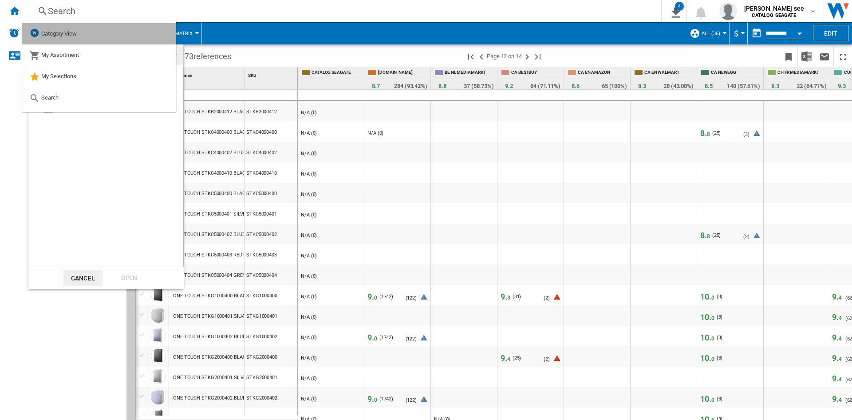
click at [63, 36] on span "Category View" at bounding box center [59, 33] width 36 height 7
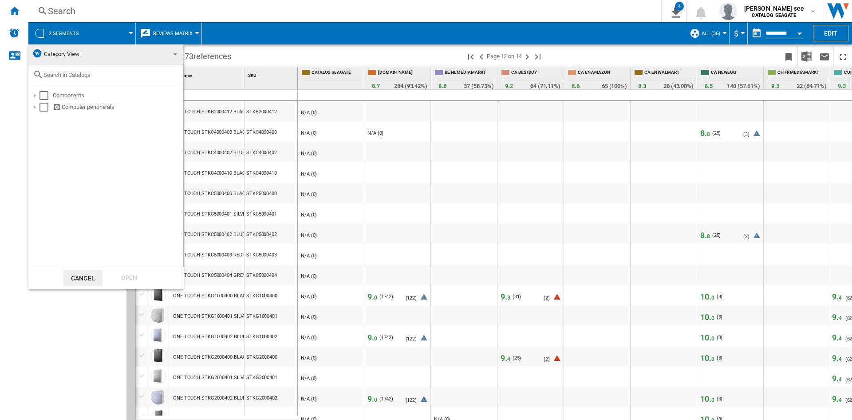
click at [10, 12] on md-backdrop at bounding box center [426, 210] width 852 height 420
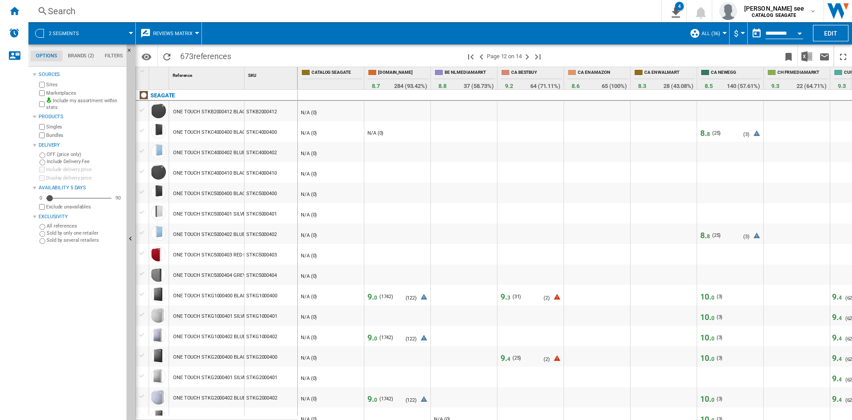
click at [196, 32] on div at bounding box center [197, 33] width 4 height 2
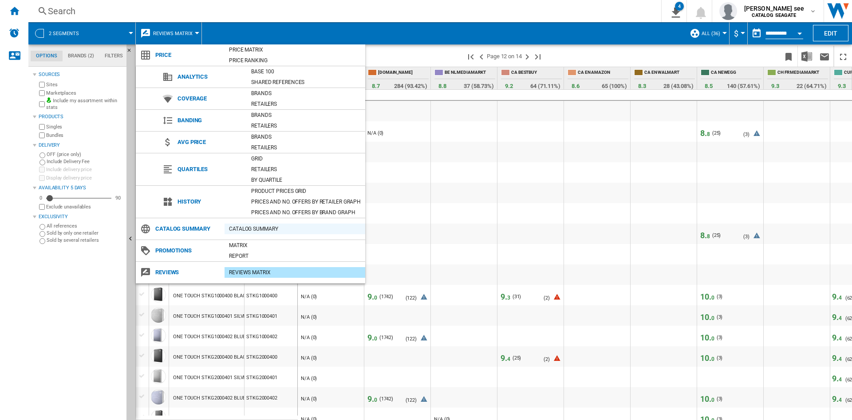
click at [254, 225] on div "Catalog Summary" at bounding box center [295, 228] width 141 height 9
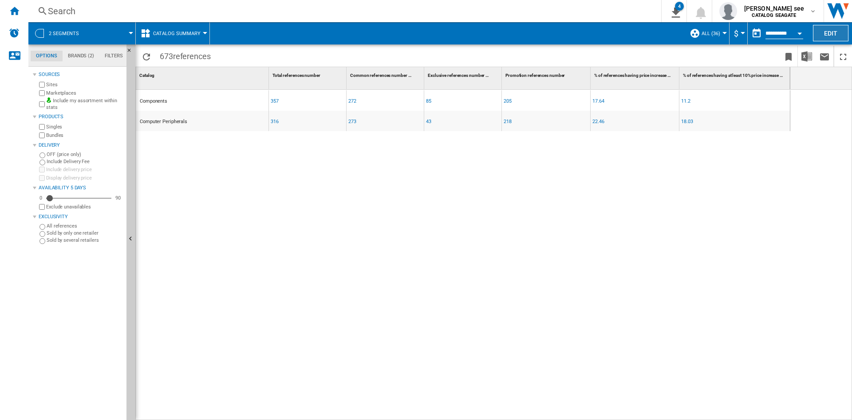
click at [825, 28] on button "Edit" at bounding box center [831, 33] width 36 height 16
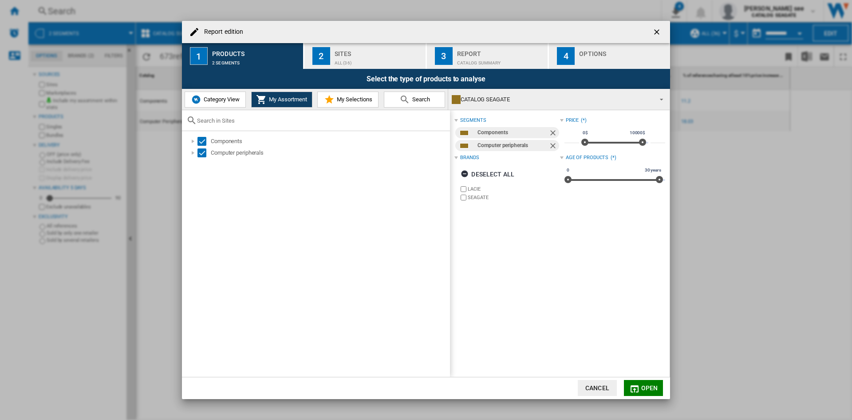
click at [220, 103] on span "Category View" at bounding box center [221, 99] width 38 height 7
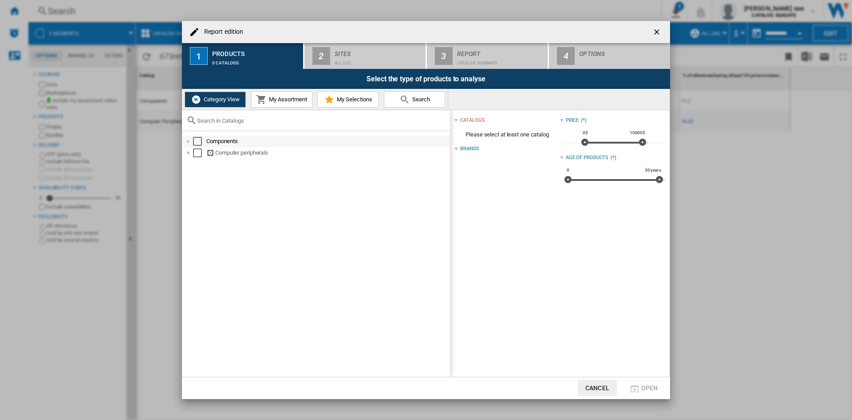
click at [197, 141] on div "Select" at bounding box center [197, 141] width 9 height 9
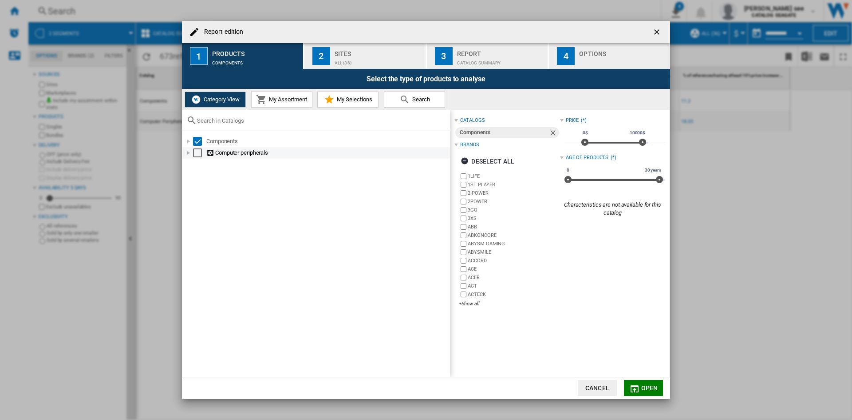
click at [198, 155] on div "Select" at bounding box center [197, 152] width 9 height 9
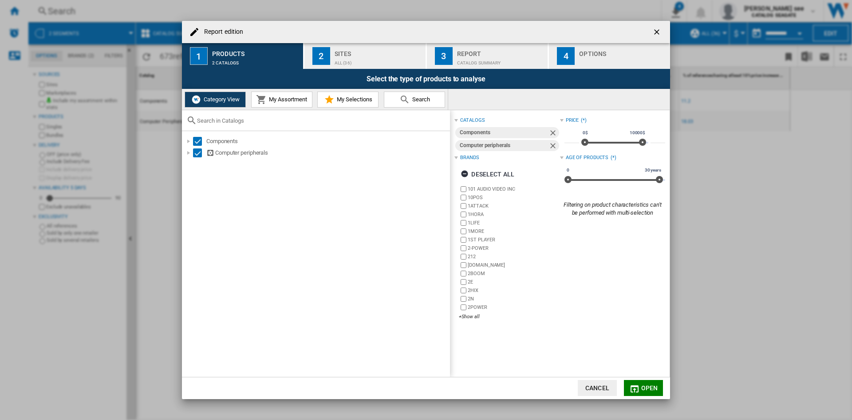
click at [289, 102] on span "My Assortment" at bounding box center [287, 99] width 40 height 7
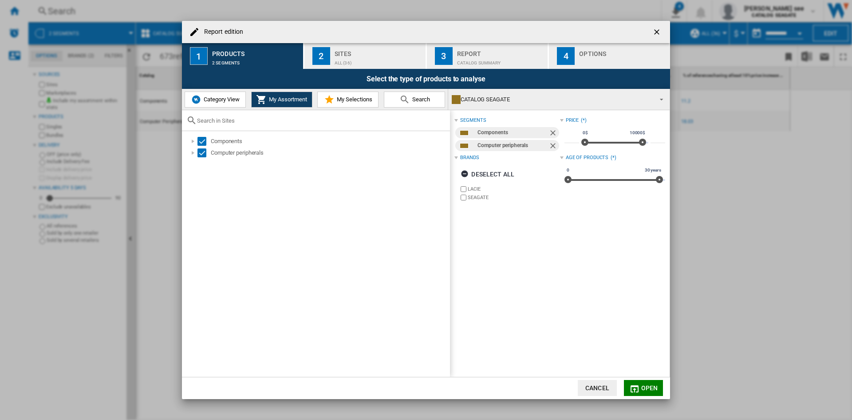
click at [364, 99] on span "My Selections" at bounding box center [354, 99] width 38 height 7
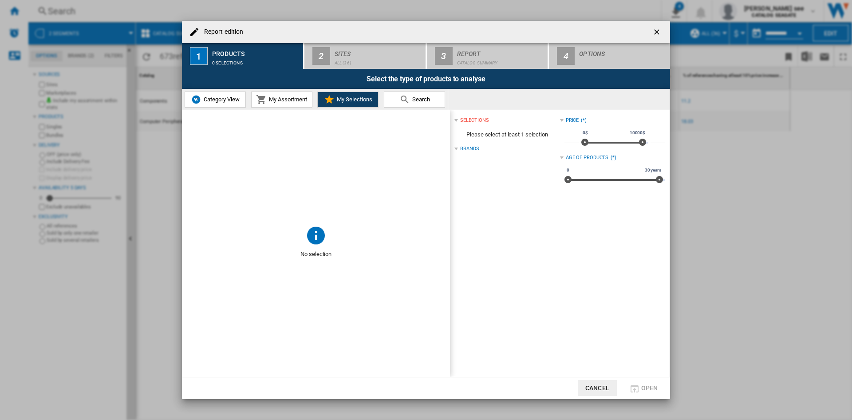
click at [309, 100] on button "My Assortment" at bounding box center [281, 99] width 61 height 16
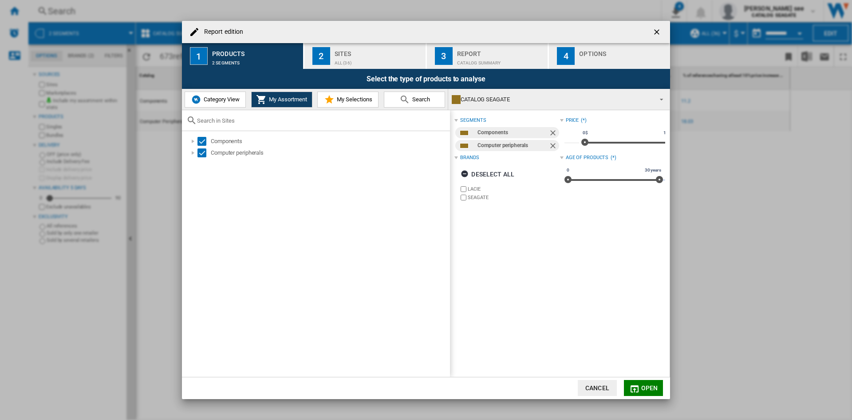
click at [361, 48] on div "Sites" at bounding box center [378, 51] width 87 height 9
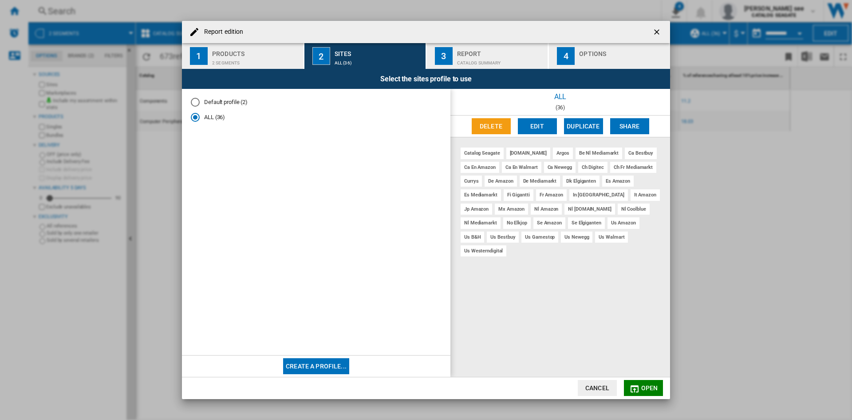
click at [470, 56] on div "Catalog Summary" at bounding box center [500, 60] width 87 height 9
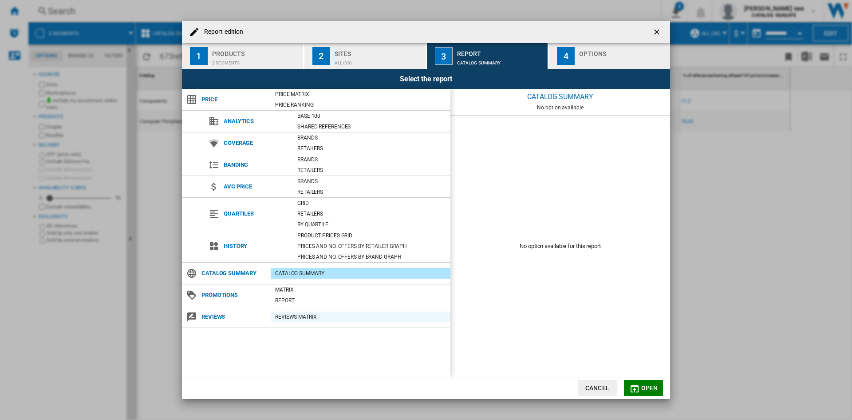
click at [285, 316] on div "REVIEWS Matrix" at bounding box center [361, 316] width 180 height 9
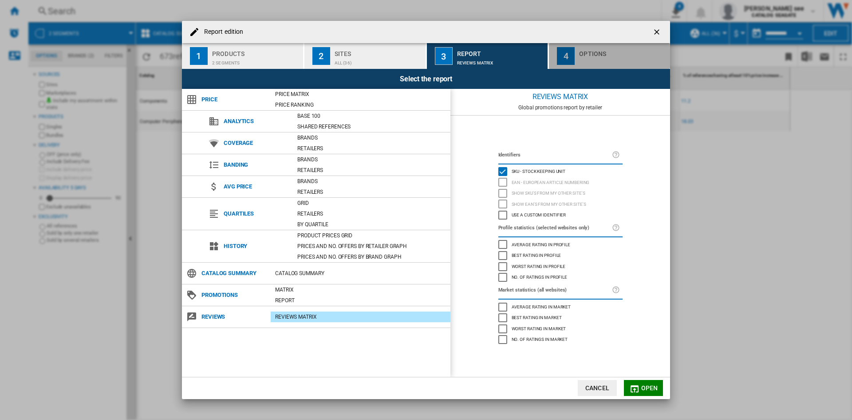
click at [580, 58] on div "Report edition ..." at bounding box center [622, 60] width 87 height 9
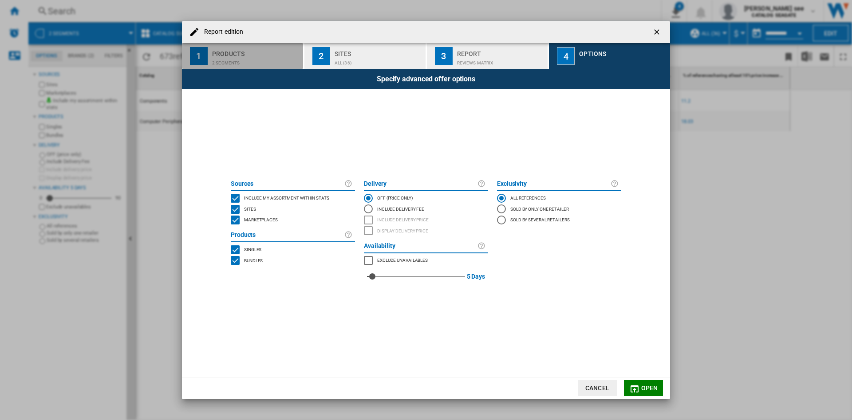
click at [220, 52] on div "Products" at bounding box center [255, 51] width 87 height 9
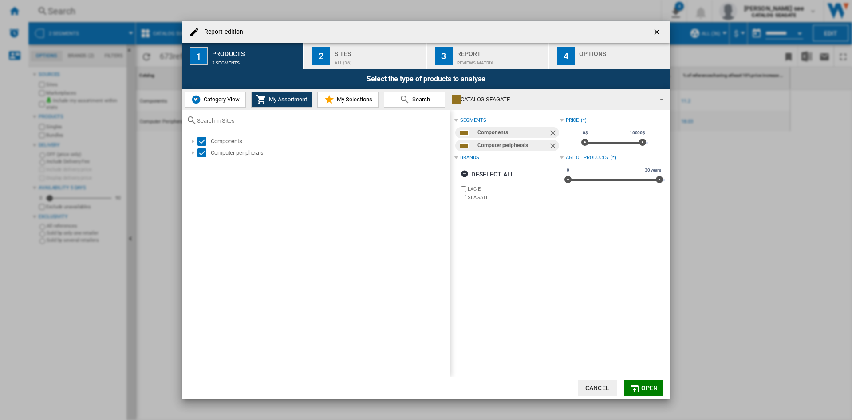
click at [213, 94] on button "Category View" at bounding box center [215, 99] width 61 height 16
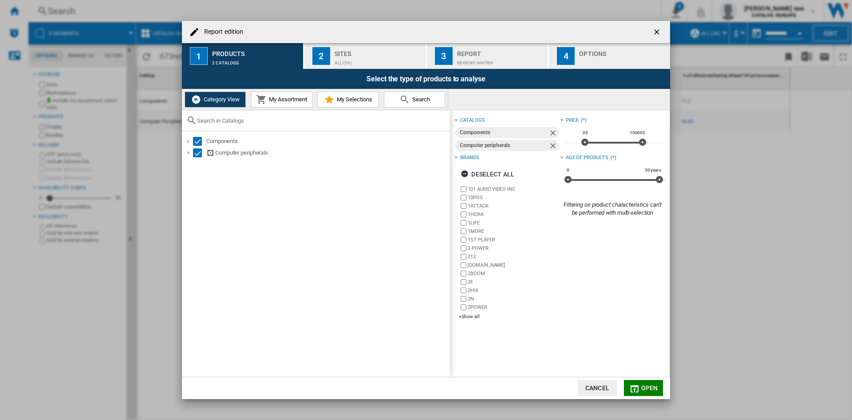
click at [644, 388] on span "Open" at bounding box center [650, 387] width 17 height 7
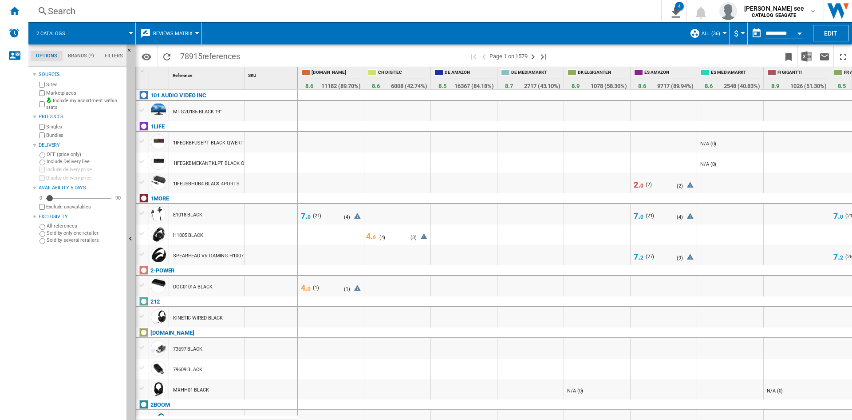
click at [90, 53] on md-tab-item "Brands (*)" at bounding box center [81, 56] width 37 height 11
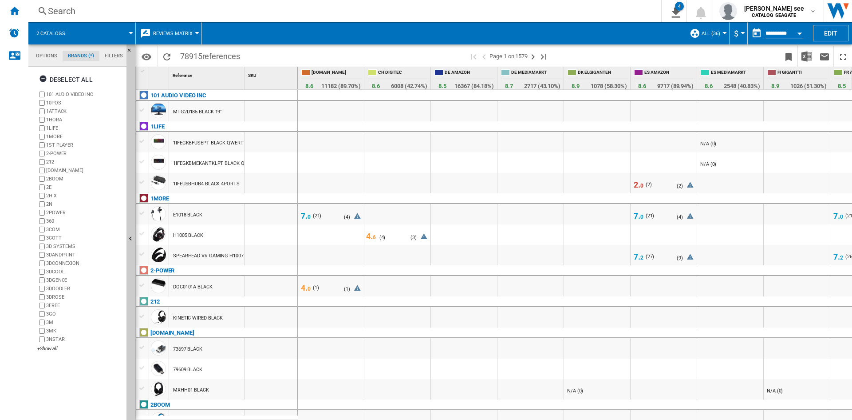
scroll to position [34, 0]
click at [49, 347] on div "+Show all" at bounding box center [80, 348] width 86 height 7
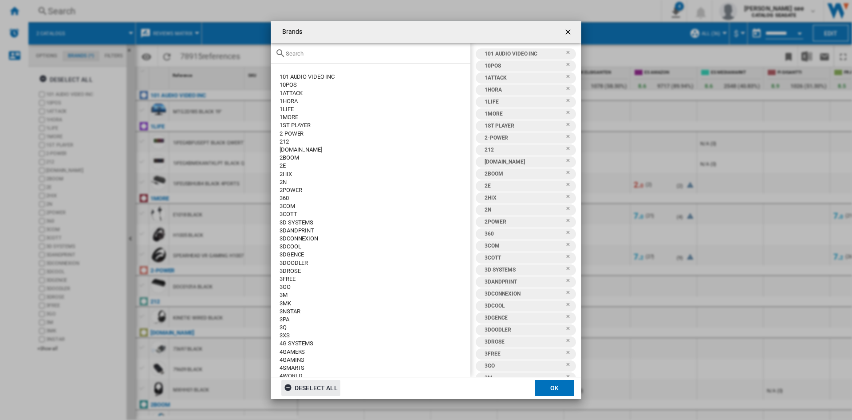
click at [306, 387] on div "Deselect all" at bounding box center [311, 388] width 54 height 16
click at [563, 53] on div "101 AUDIO VIDEO INC 10POS 1ATTACK 1HORA 1LIFE 1MORE 1ST PLAYER 2-POWER 212 24.S…" at bounding box center [526, 209] width 111 height 333
click at [562, 52] on div "101 AUDIO VIDEO INC 10POS 1ATTACK 1HORA 1LIFE 1MORE 1ST PLAYER 2-POWER 212 24.S…" at bounding box center [526, 209] width 111 height 333
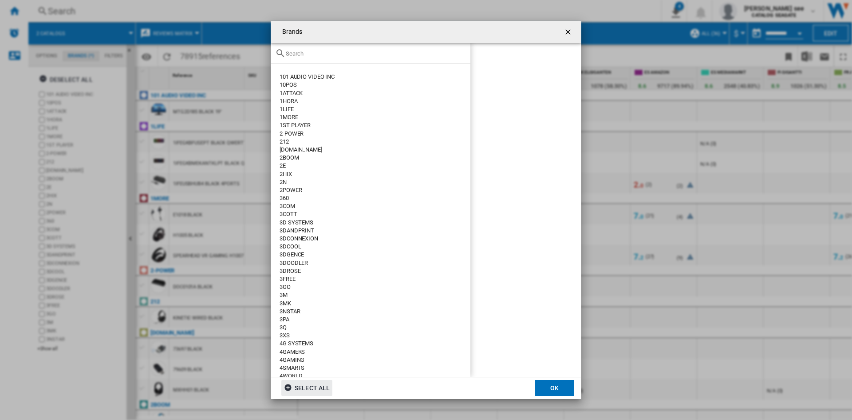
click at [313, 56] on input "text" at bounding box center [376, 53] width 180 height 7
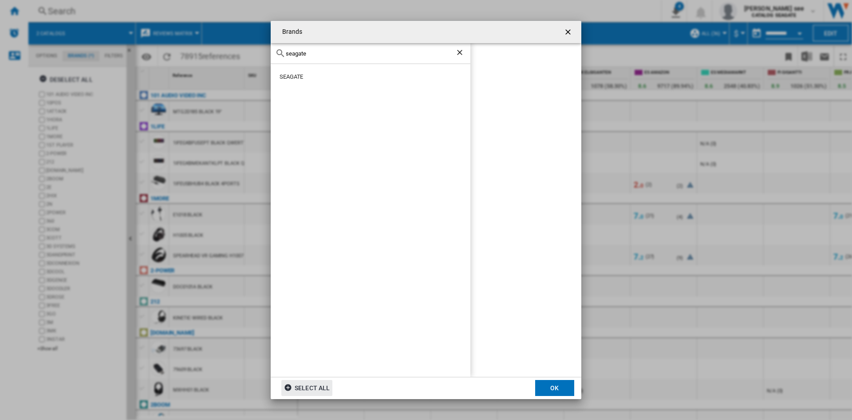
click at [305, 74] on div "SEAGATE" at bounding box center [375, 77] width 191 height 8
click at [303, 74] on div "SEAGATE" at bounding box center [375, 77] width 191 height 8
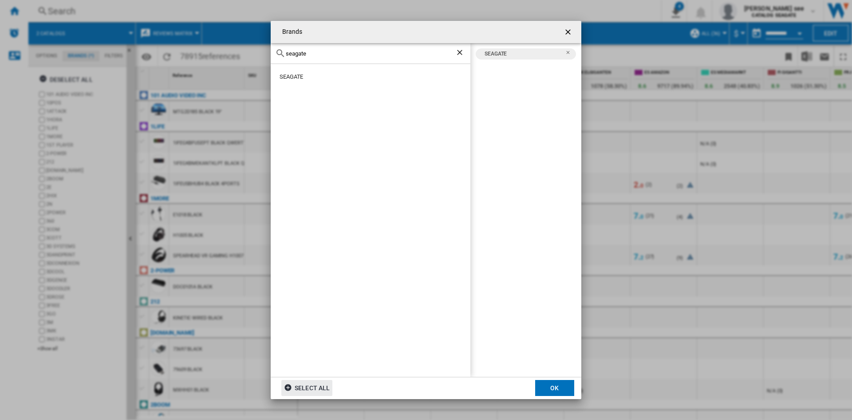
click at [323, 54] on input "seagate" at bounding box center [371, 53] width 170 height 7
type input "s"
click at [293, 76] on div "LACIE" at bounding box center [375, 77] width 191 height 8
click at [310, 55] on input "lacie" at bounding box center [371, 53] width 170 height 7
type input "l"
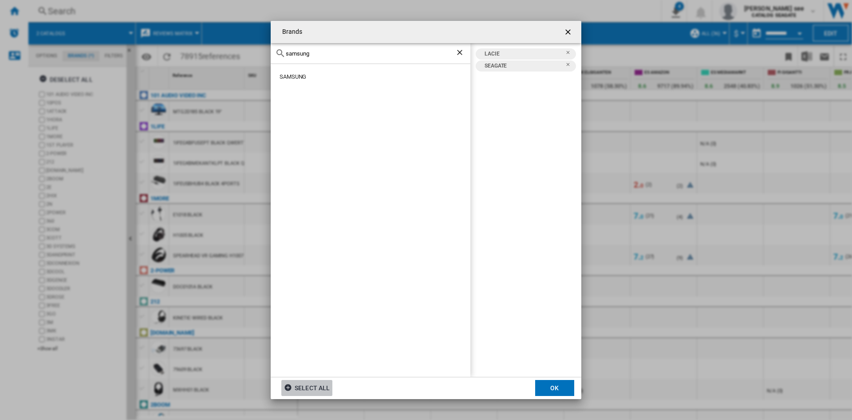
click at [298, 79] on div "SAMSUNG" at bounding box center [375, 77] width 191 height 8
click at [316, 53] on input "samsung" at bounding box center [371, 53] width 170 height 7
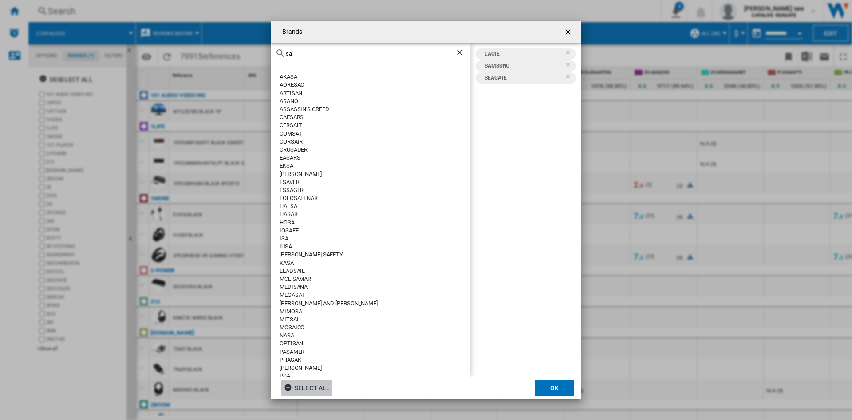
type input "s"
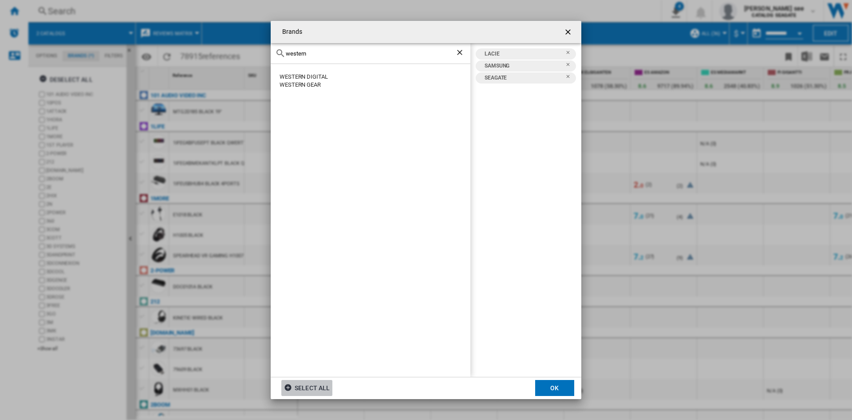
click at [305, 75] on div "WESTERN DIGITAL" at bounding box center [375, 77] width 191 height 8
click at [317, 57] on div "western" at bounding box center [371, 53] width 200 height 21
click at [317, 54] on input "western" at bounding box center [371, 53] width 170 height 7
type input "w"
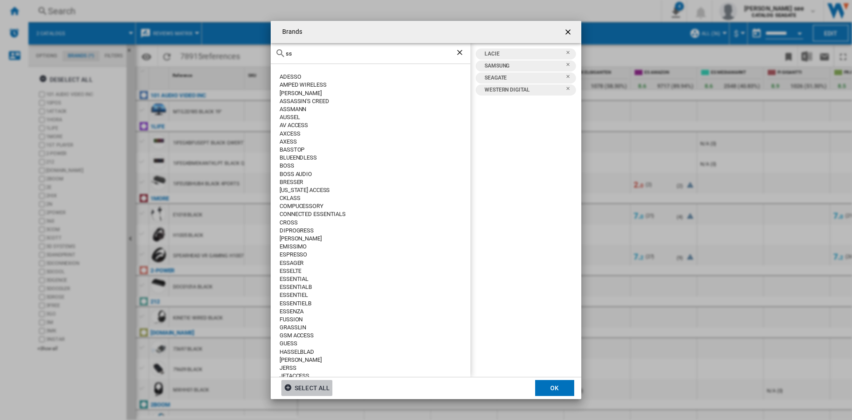
type input "s"
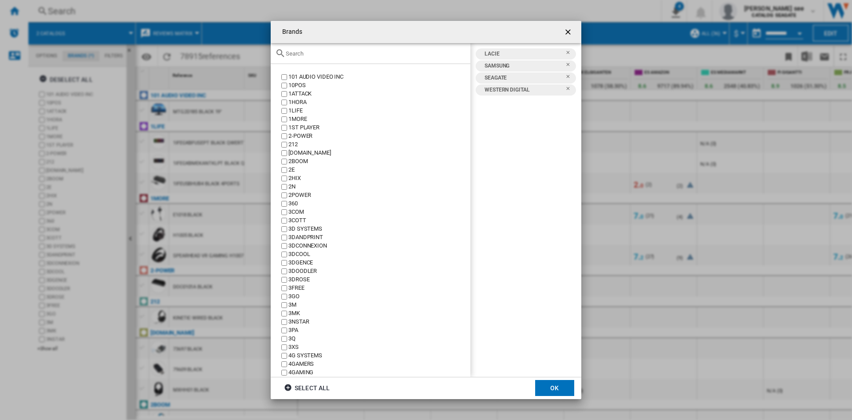
scroll to position [34, 0]
click at [323, 56] on input "text" at bounding box center [376, 53] width 180 height 7
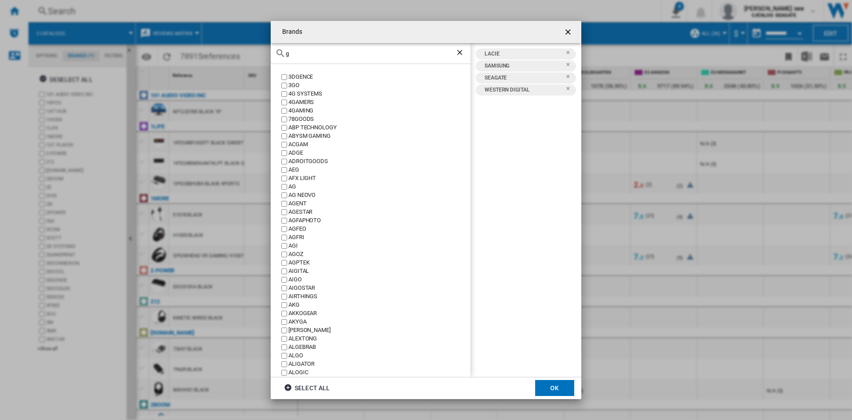
type input "g"
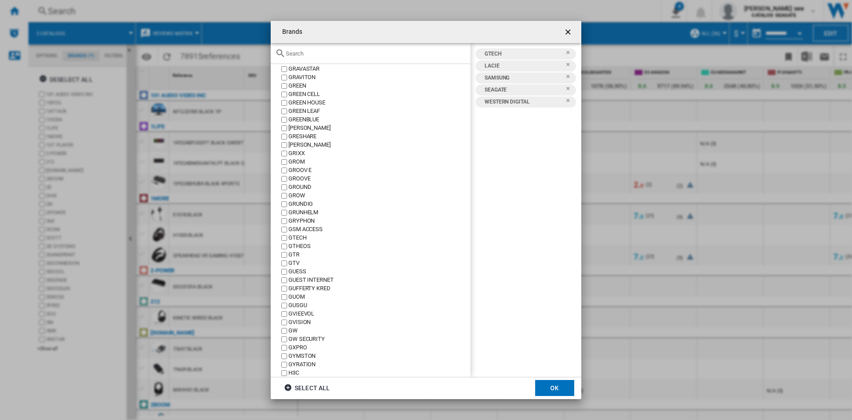
click at [355, 385] on md-dialog-actions "Select all OK" at bounding box center [426, 388] width 311 height 22
click at [300, 54] on input "text" at bounding box center [376, 53] width 180 height 7
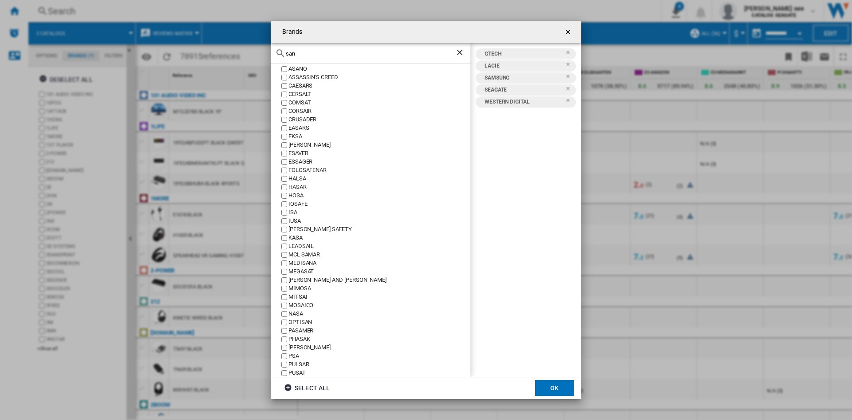
scroll to position [0, 0]
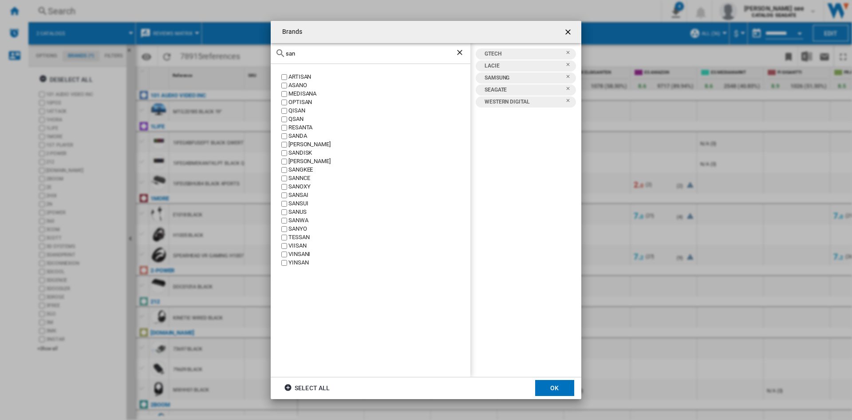
click at [282, 149] on label "SANDISK" at bounding box center [375, 153] width 191 height 8
click at [329, 345] on div "ARTISAN [GEOGRAPHIC_DATA] [GEOGRAPHIC_DATA] OPTISAN QISAN QSAN RESANTA [GEOGRAP…" at bounding box center [371, 220] width 200 height 313
drag, startPoint x: 304, startPoint y: 53, endPoint x: 266, endPoint y: 55, distance: 38.2
click at [266, 55] on div "Brands [GEOGRAPHIC_DATA] ARTISAN [GEOGRAPHIC_DATA] [GEOGRAPHIC_DATA] OPTISAN QI…" at bounding box center [426, 210] width 852 height 420
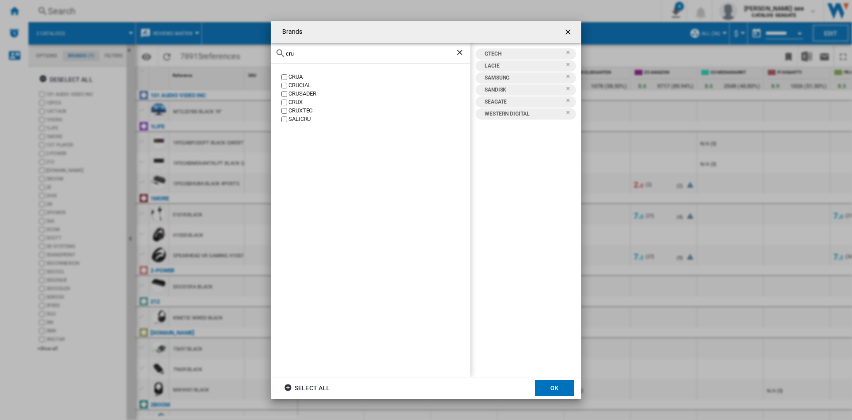
type input "cru"
click at [547, 382] on button "OK" at bounding box center [554, 388] width 39 height 16
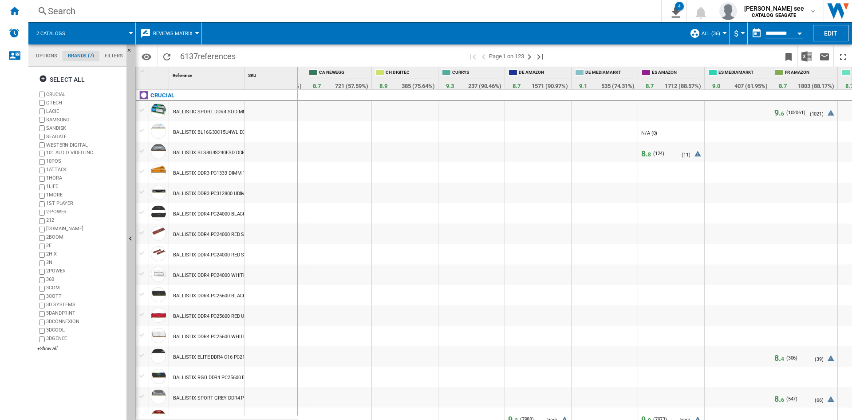
scroll to position [0, 44]
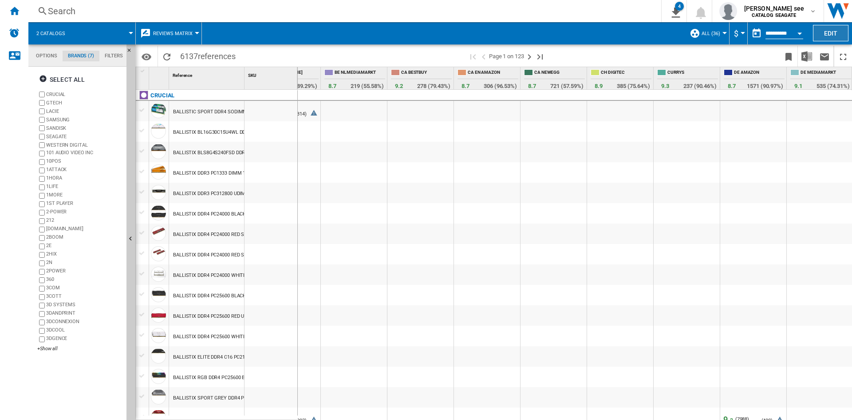
click at [821, 37] on button "Edit" at bounding box center [831, 33] width 36 height 16
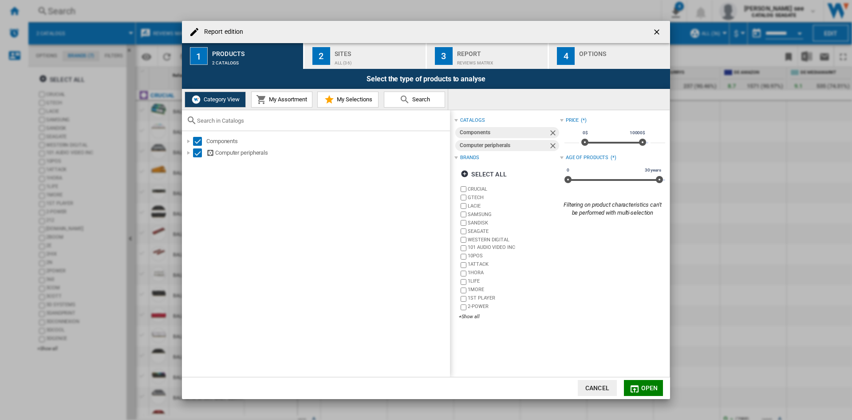
click at [284, 101] on span "My Assortment" at bounding box center [287, 99] width 40 height 7
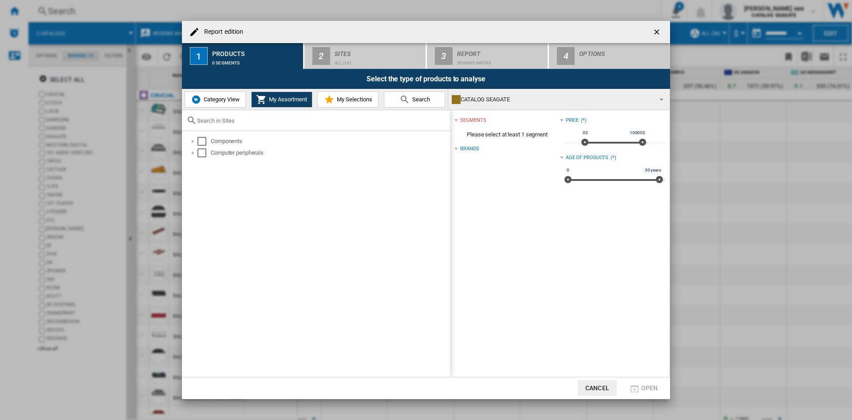
click at [337, 98] on span "My Selections" at bounding box center [354, 99] width 38 height 7
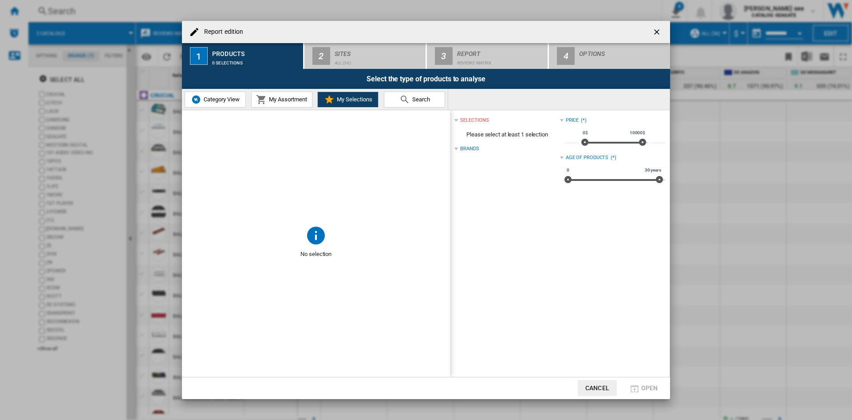
click at [396, 99] on button "Search" at bounding box center [414, 99] width 61 height 16
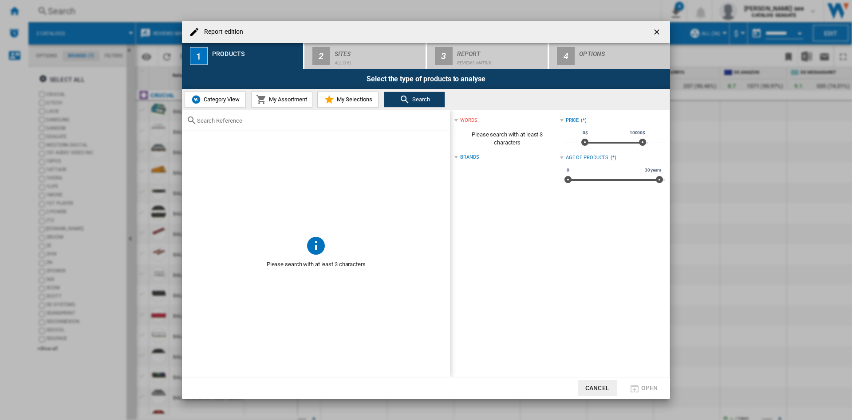
click at [222, 101] on span "Category View" at bounding box center [221, 99] width 38 height 7
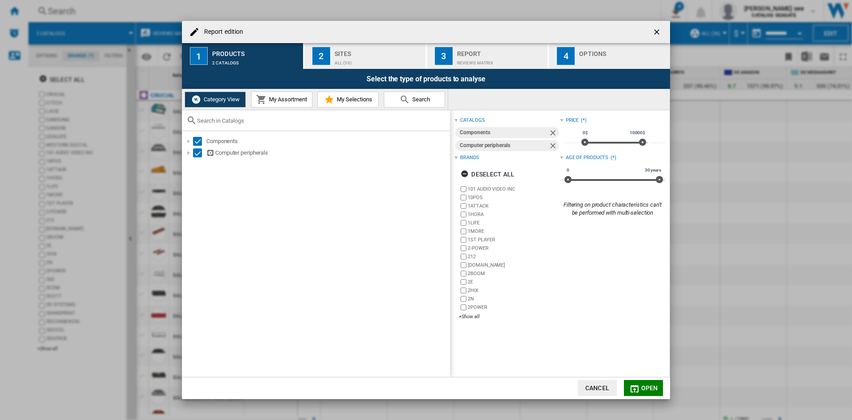
click at [338, 59] on div "ALL (36)" at bounding box center [378, 60] width 87 height 9
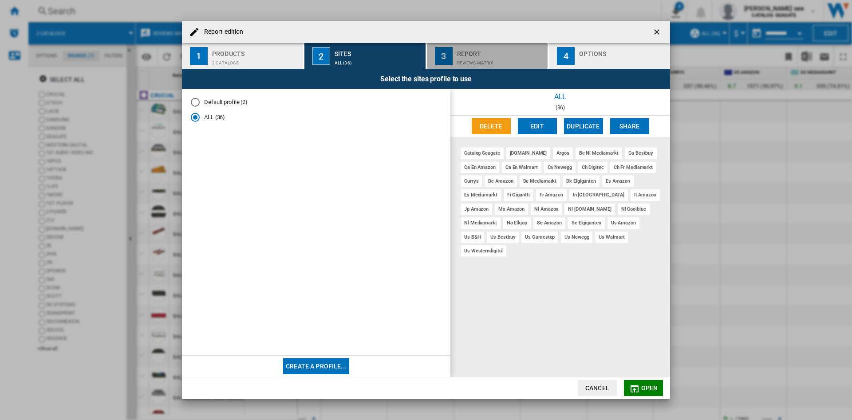
click at [491, 51] on div "Report" at bounding box center [500, 51] width 87 height 9
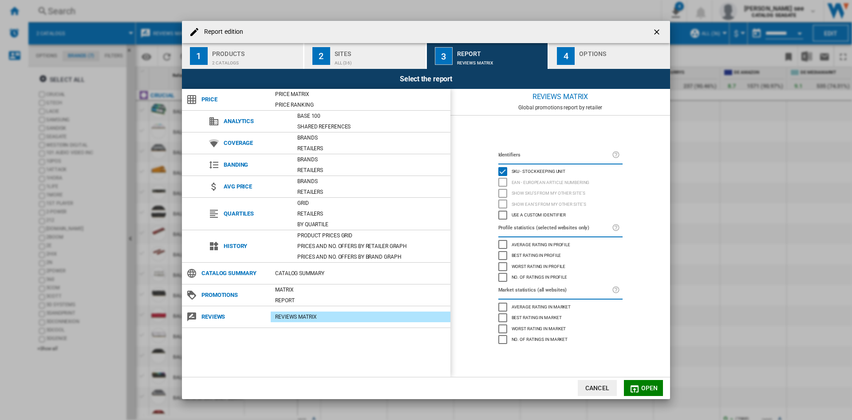
click at [505, 216] on div "Use a custom identifier" at bounding box center [503, 214] width 9 height 9
click at [522, 215] on span "Use a custom identifier" at bounding box center [539, 214] width 55 height 6
click at [504, 216] on div "Use a custom identifier" at bounding box center [503, 214] width 9 height 9
click at [610, 46] on button "4 Options" at bounding box center [609, 56] width 121 height 26
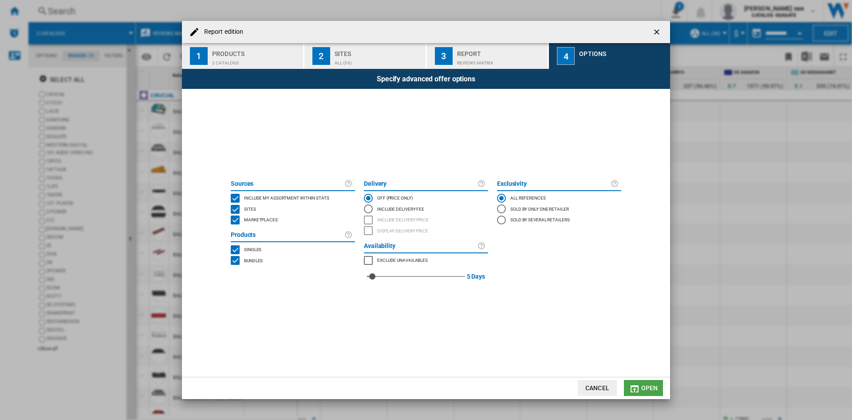
click at [650, 389] on span "Open" at bounding box center [650, 387] width 17 height 7
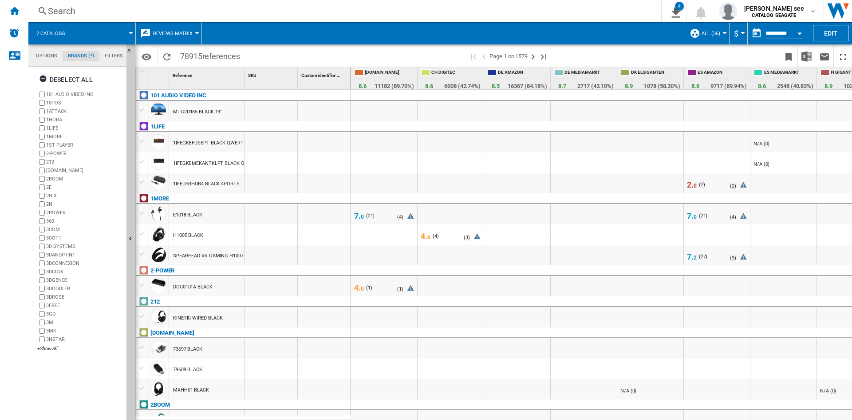
click at [114, 54] on md-tab-item "Filters" at bounding box center [113, 56] width 29 height 11
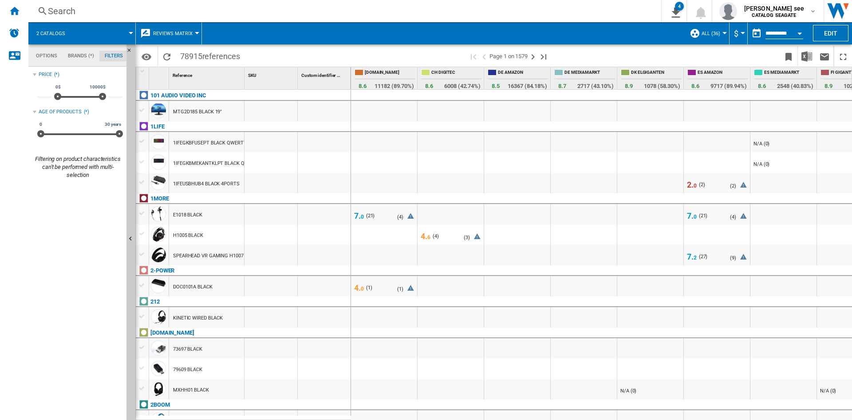
scroll to position [58, 0]
click at [74, 56] on md-tab-item "Brands (*)" at bounding box center [81, 56] width 37 height 11
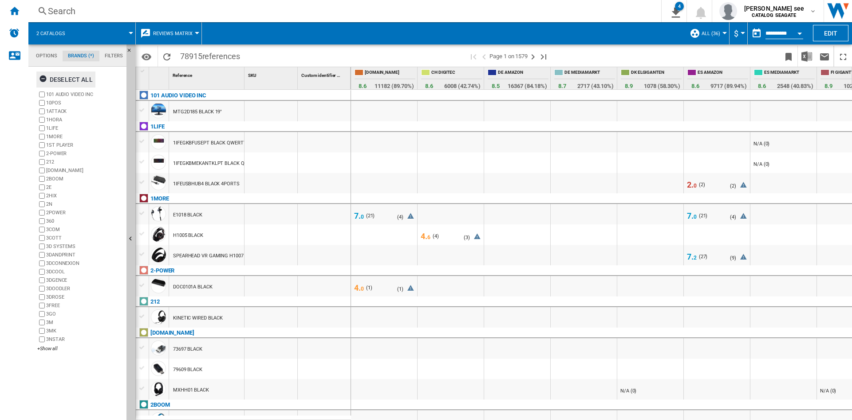
click at [70, 77] on div "Deselect all" at bounding box center [66, 79] width 54 height 16
click at [54, 348] on div "+Show all" at bounding box center [80, 348] width 86 height 7
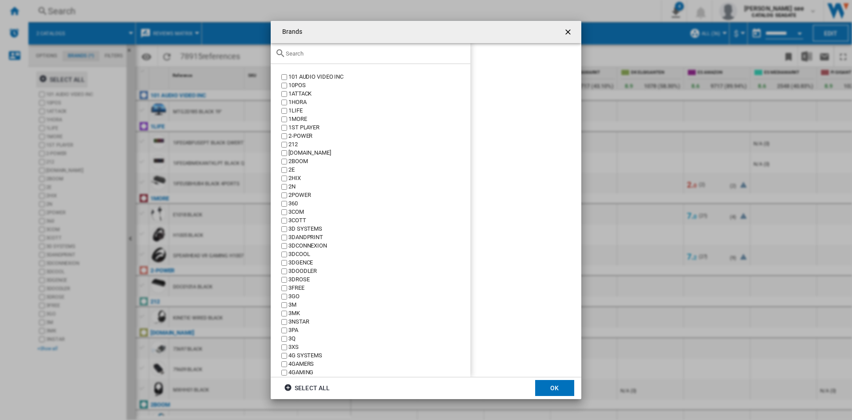
click at [342, 48] on div "Brands 101 ..." at bounding box center [371, 53] width 200 height 21
click at [340, 51] on input "Brands 101 ..." at bounding box center [376, 53] width 180 height 7
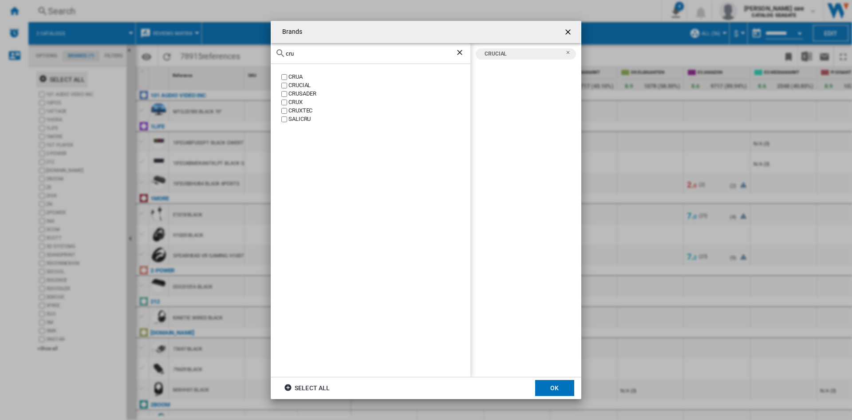
click at [305, 59] on div "cru" at bounding box center [371, 53] width 200 height 21
click at [305, 50] on div "cru" at bounding box center [371, 53] width 200 height 21
drag, startPoint x: 300, startPoint y: 54, endPoint x: 269, endPoint y: 54, distance: 31.5
click at [269, 54] on div "Brands cru CRUA CRUCIAL CRUSADER CRUX CRUXTEC SALICRU CRUCIAL Select all OK" at bounding box center [426, 210] width 852 height 420
drag, startPoint x: 317, startPoint y: 50, endPoint x: 289, endPoint y: 55, distance: 28.4
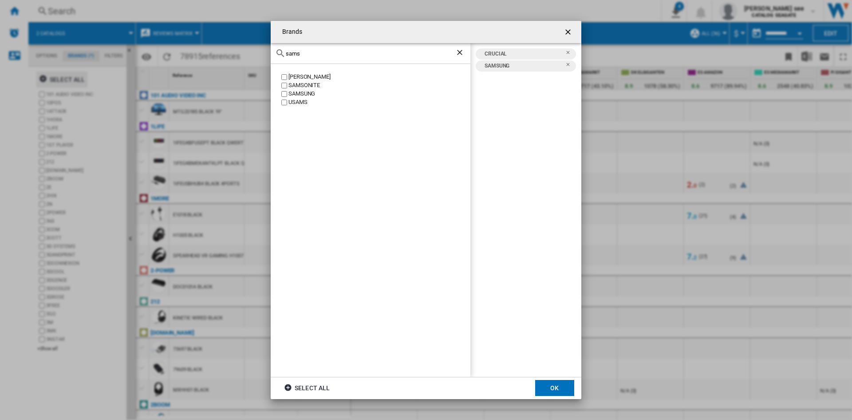
click at [289, 55] on input "sams" at bounding box center [371, 53] width 170 height 7
click at [310, 80] on div "SEAGATE" at bounding box center [380, 77] width 182 height 8
drag, startPoint x: 321, startPoint y: 57, endPoint x: 308, endPoint y: 56, distance: 13.4
click at [309, 56] on div "seag" at bounding box center [371, 53] width 200 height 21
drag, startPoint x: 308, startPoint y: 56, endPoint x: 241, endPoint y: 54, distance: 67.1
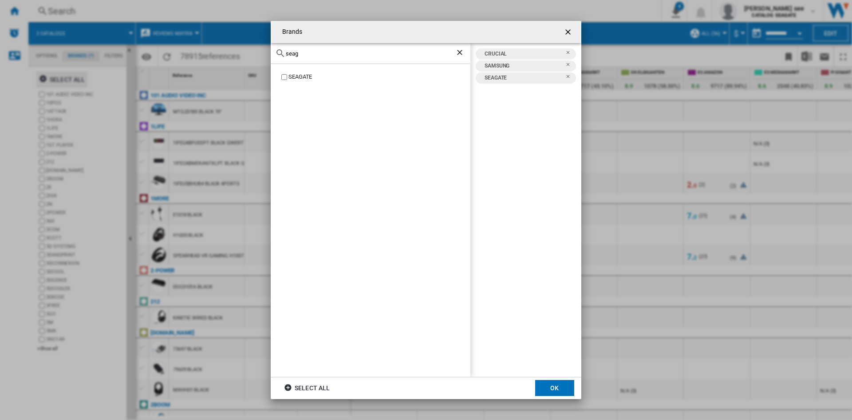
click at [241, 54] on div "Brands seag SEAGATE CRUCIAL SAMSUNG SEAGATE Select all OK" at bounding box center [426, 210] width 852 height 420
click at [287, 74] on label "LACIE" at bounding box center [375, 77] width 191 height 8
click at [311, 57] on div "lacie" at bounding box center [371, 53] width 200 height 21
click at [313, 54] on input "lacie" at bounding box center [371, 53] width 170 height 7
type input "l"
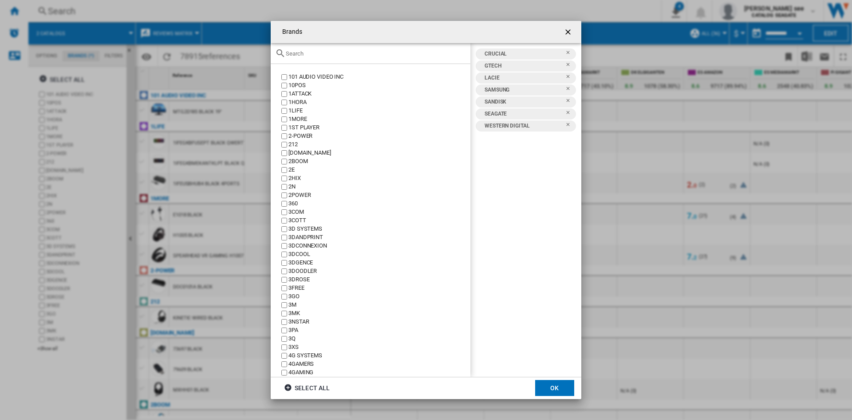
scroll to position [34, 0]
click at [346, 363] on div "4GAMERS" at bounding box center [380, 364] width 182 height 8
click at [544, 382] on button "OK" at bounding box center [554, 388] width 39 height 16
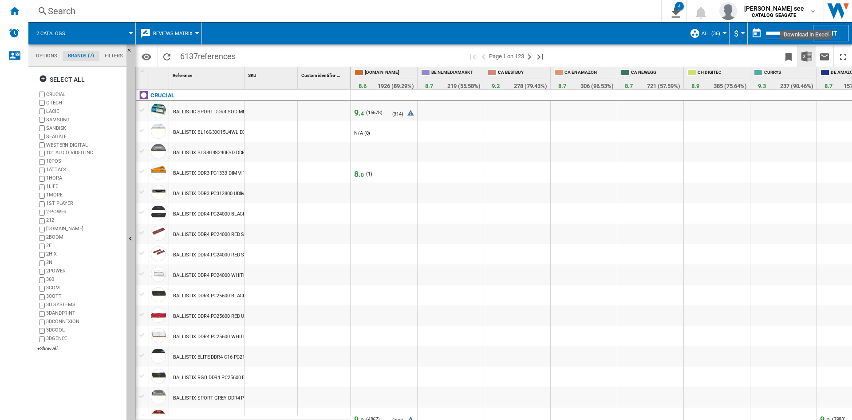
click at [806, 55] on img "Download in Excel" at bounding box center [807, 56] width 11 height 11
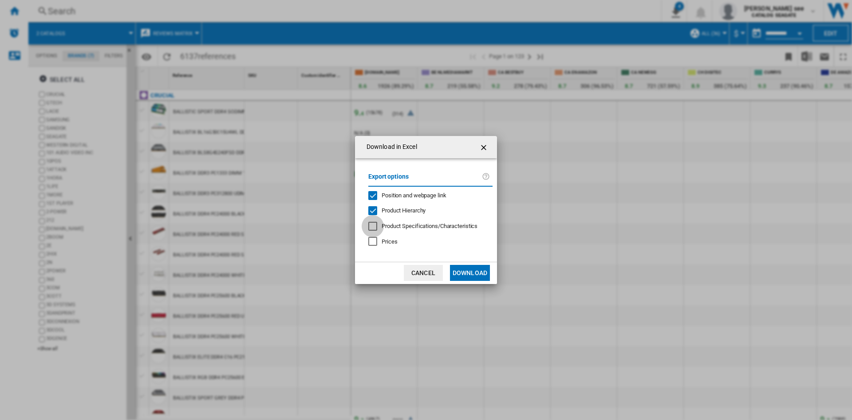
click at [375, 227] on div "Download in ..." at bounding box center [373, 226] width 9 height 9
click at [469, 272] on button "Download" at bounding box center [470, 273] width 40 height 16
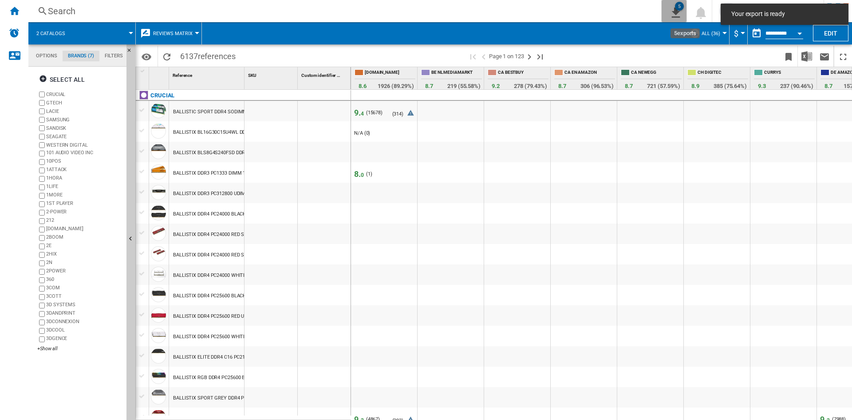
click at [684, 6] on div "5" at bounding box center [679, 6] width 9 height 9
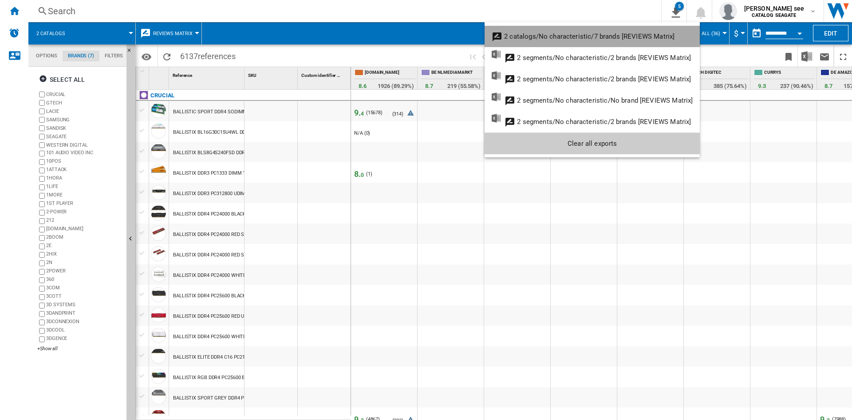
click at [611, 35] on div "2 catalogs/No characteristic/7 brands [REVIEWS Matrix]" at bounding box center [589, 36] width 170 height 8
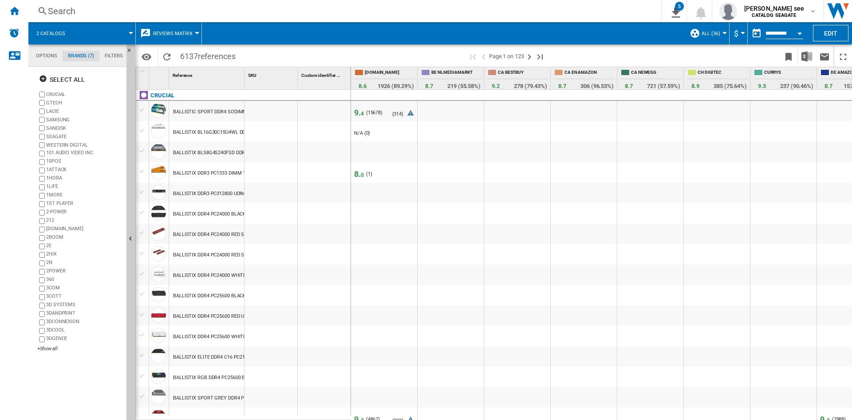
click at [638, 8] on div "Search" at bounding box center [343, 11] width 591 height 12
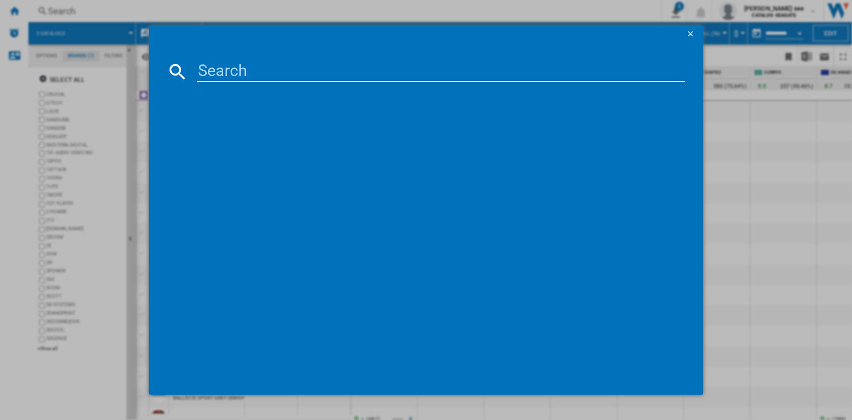
click at [686, 35] on button "button" at bounding box center [692, 34] width 18 height 18
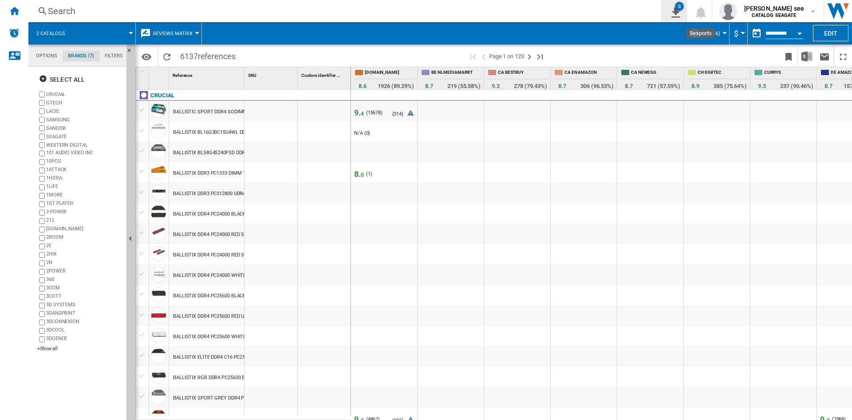
click at [680, 12] on ng-md-icon "5\a exports" at bounding box center [674, 11] width 11 height 11
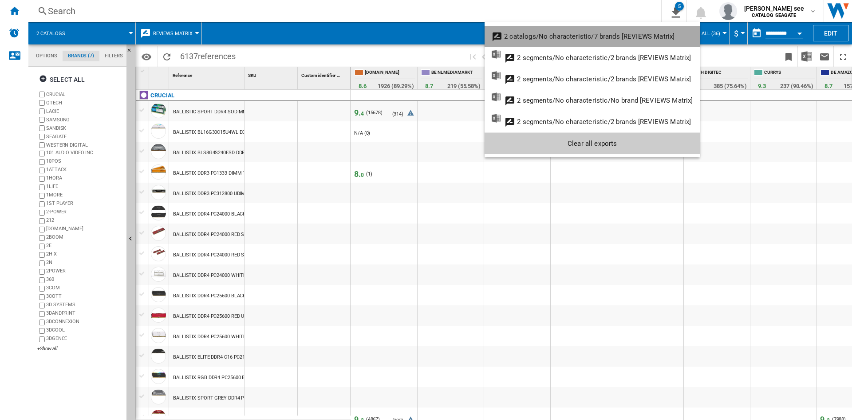
click at [606, 32] on button "2 catalogs/No characteristic/7 brands [REVIEWS Matrix]" at bounding box center [592, 36] width 215 height 21
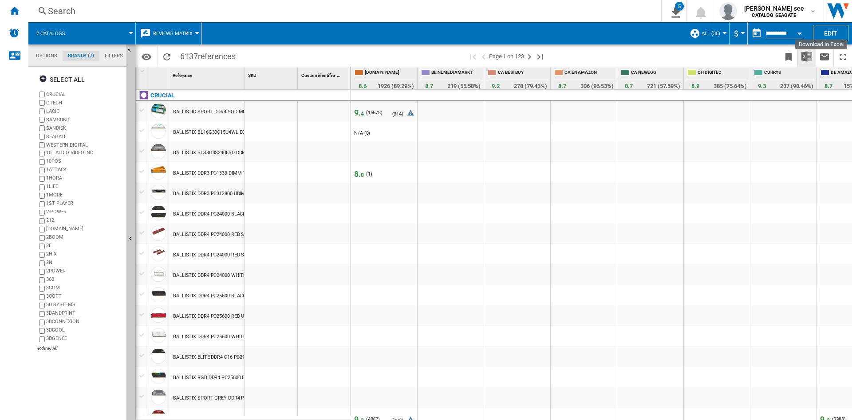
click at [809, 57] on img "Download in Excel" at bounding box center [807, 56] width 11 height 11
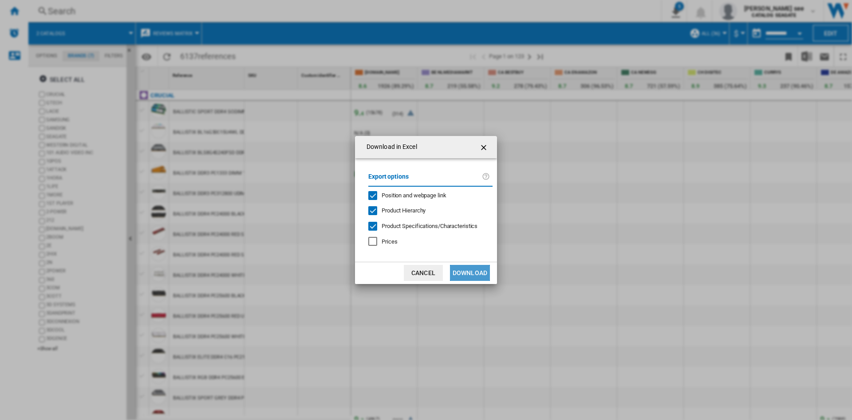
click at [474, 274] on button "Download" at bounding box center [470, 273] width 40 height 16
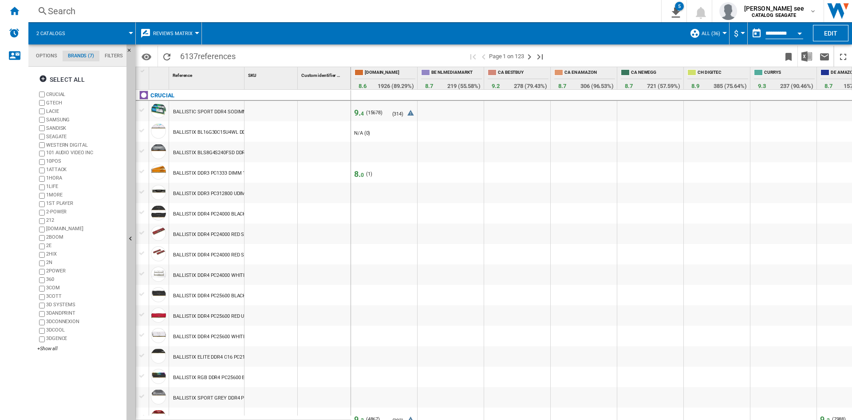
click at [627, 33] on span at bounding box center [444, 33] width 484 height 22
click at [722, 31] on button "ALL (36)" at bounding box center [713, 33] width 23 height 22
click at [733, 115] on button "Create..." at bounding box center [729, 110] width 82 height 21
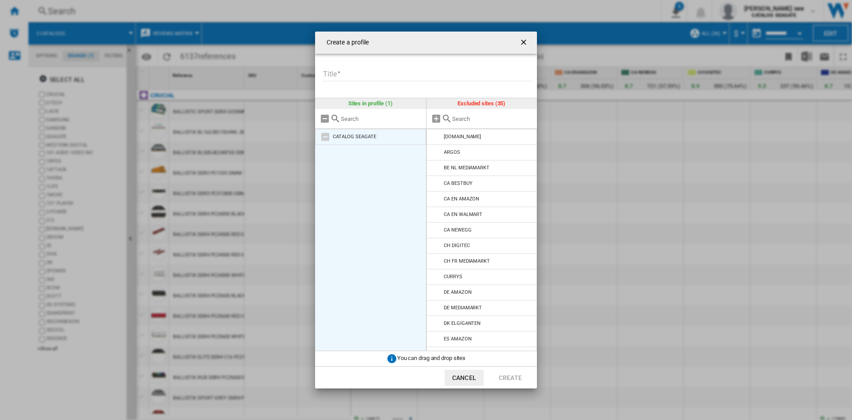
click at [329, 138] on md-icon at bounding box center [325, 136] width 11 height 11
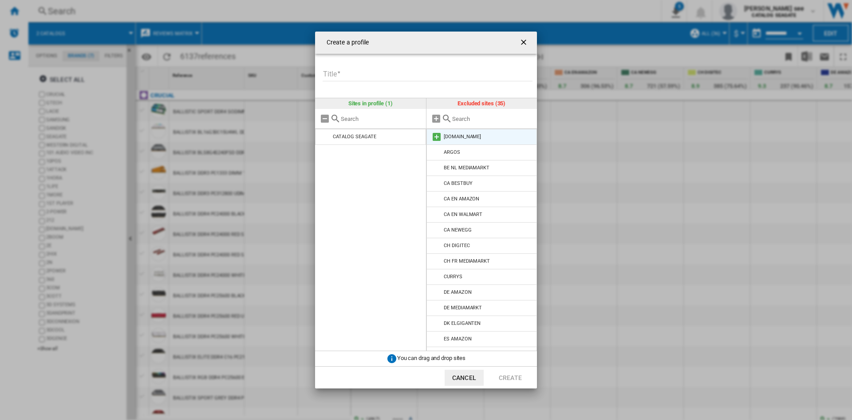
click at [466, 137] on div "[DOMAIN_NAME]" at bounding box center [462, 137] width 37 height 6
click at [437, 135] on md-icon at bounding box center [437, 136] width 11 height 11
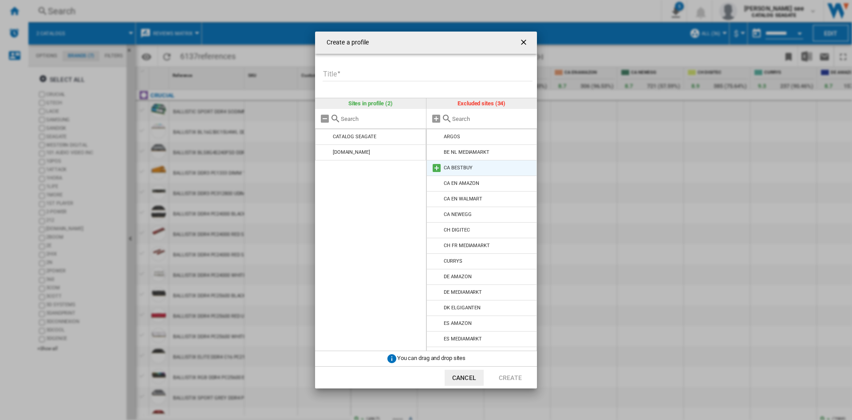
click at [439, 167] on md-icon at bounding box center [437, 168] width 11 height 11
click at [440, 121] on md-icon at bounding box center [436, 118] width 11 height 11
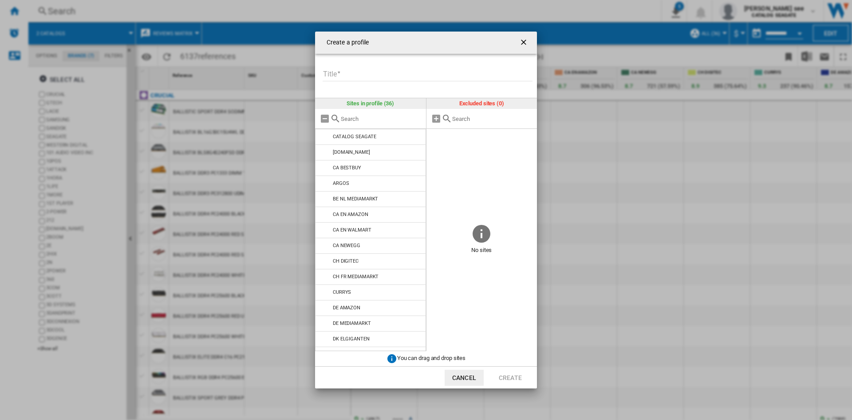
click at [468, 90] on md-input-container "Title Please enter a title for your profile" at bounding box center [429, 80] width 215 height 26
click at [523, 41] on ng-md-icon "getI18NText('BUTTONS.CLOSE_DIALOG')" at bounding box center [524, 43] width 11 height 11
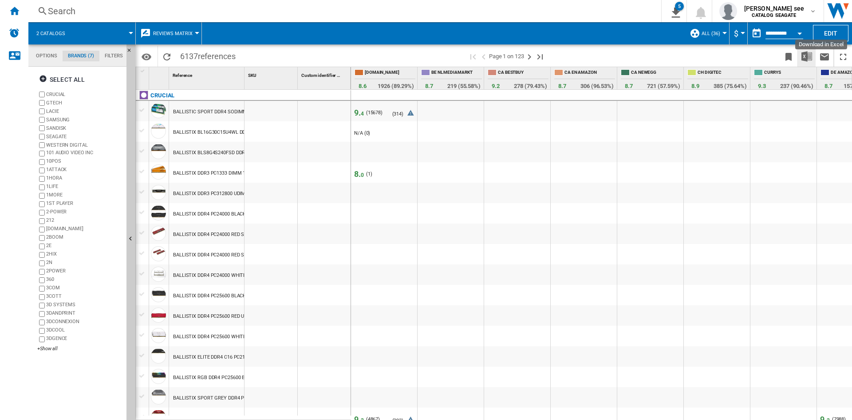
click at [805, 58] on img "Download in Excel" at bounding box center [807, 56] width 11 height 11
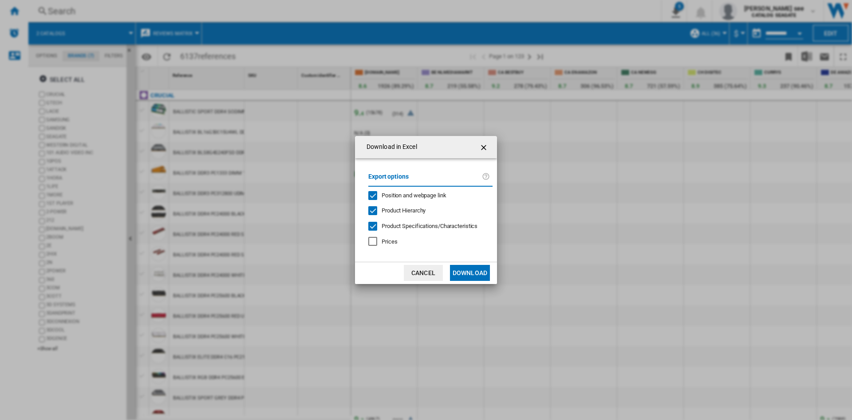
click at [412, 178] on label "Export options" at bounding box center [426, 179] width 114 height 16
click at [371, 193] on div "Position and webpage link" at bounding box center [373, 195] width 9 height 9
click at [472, 270] on button "Download" at bounding box center [470, 273] width 40 height 16
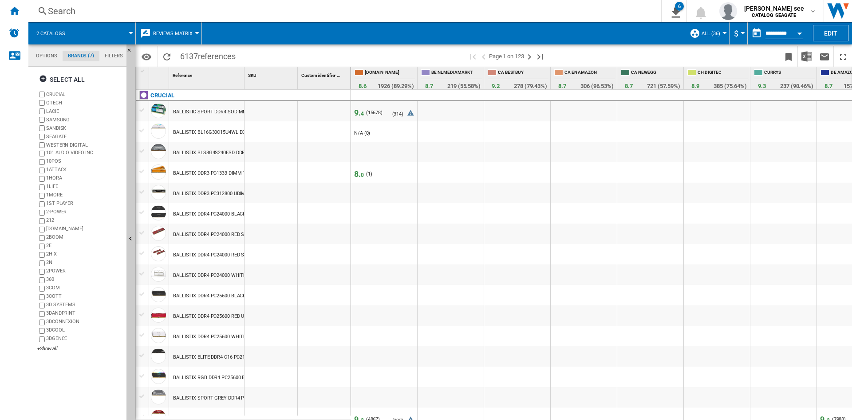
click at [195, 33] on div at bounding box center [197, 33] width 4 height 2
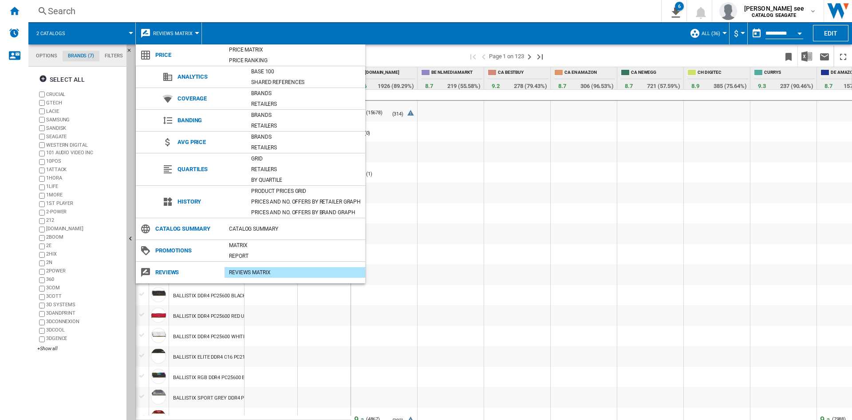
click at [181, 224] on span "Catalog Summary" at bounding box center [188, 228] width 74 height 12
click at [255, 228] on div "Catalog Summary" at bounding box center [295, 228] width 141 height 9
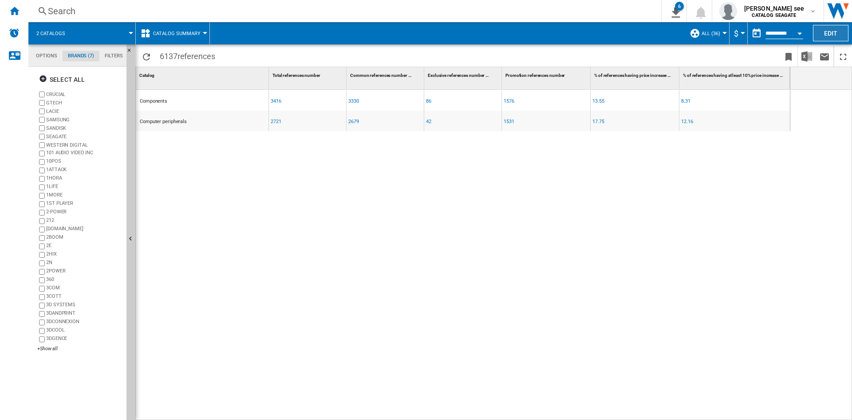
click at [837, 36] on button "Edit" at bounding box center [831, 33] width 36 height 16
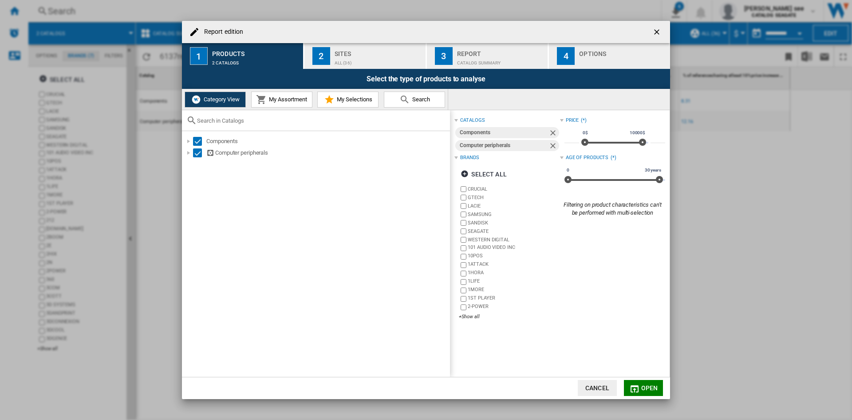
click at [343, 99] on span "My Selections" at bounding box center [354, 99] width 38 height 7
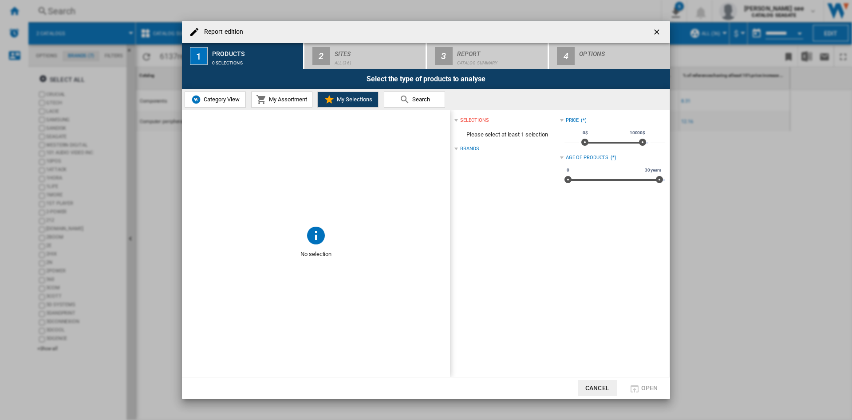
click at [415, 96] on span "Search" at bounding box center [420, 99] width 20 height 7
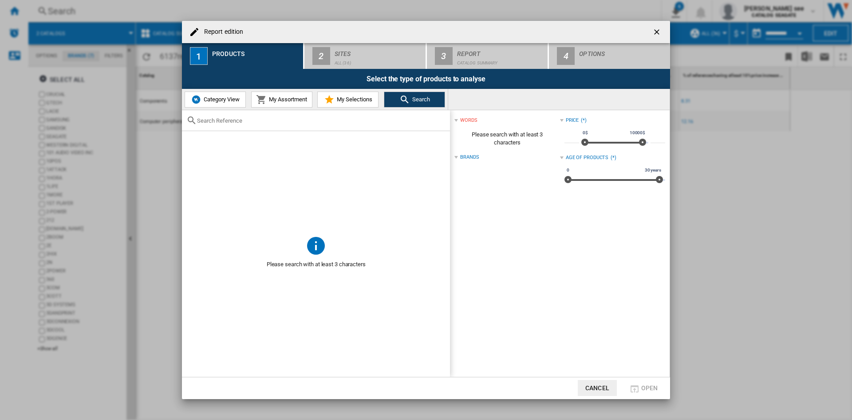
click at [300, 99] on span "My Assortment" at bounding box center [287, 99] width 40 height 7
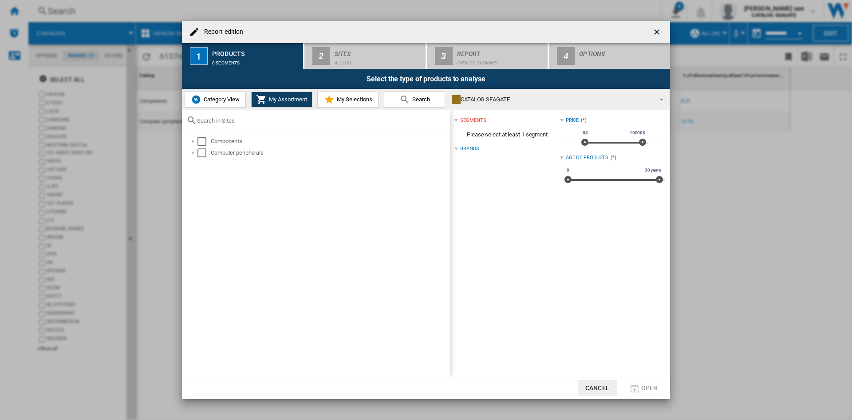
click at [226, 95] on button "Category View" at bounding box center [215, 99] width 61 height 16
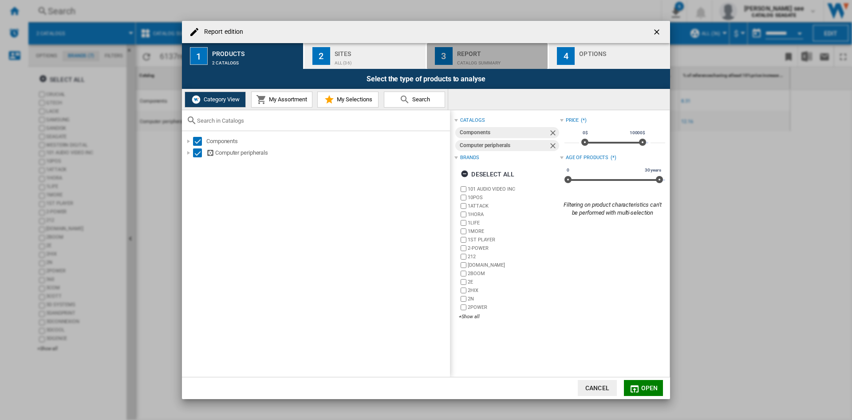
click at [481, 51] on div "Report" at bounding box center [500, 51] width 87 height 9
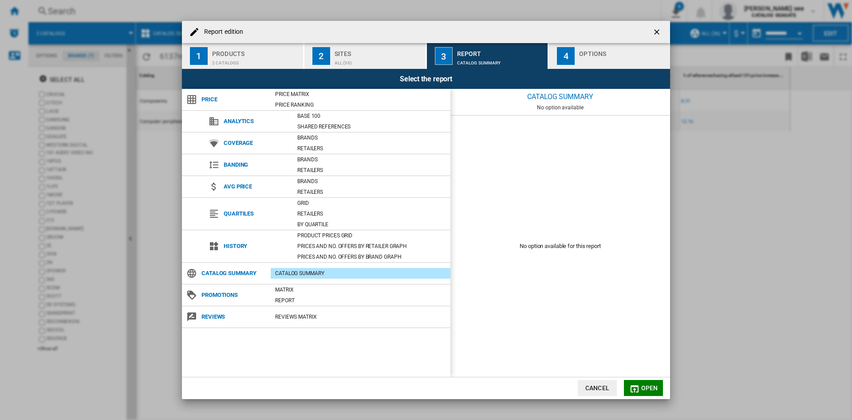
click at [587, 49] on div "Options" at bounding box center [622, 51] width 87 height 9
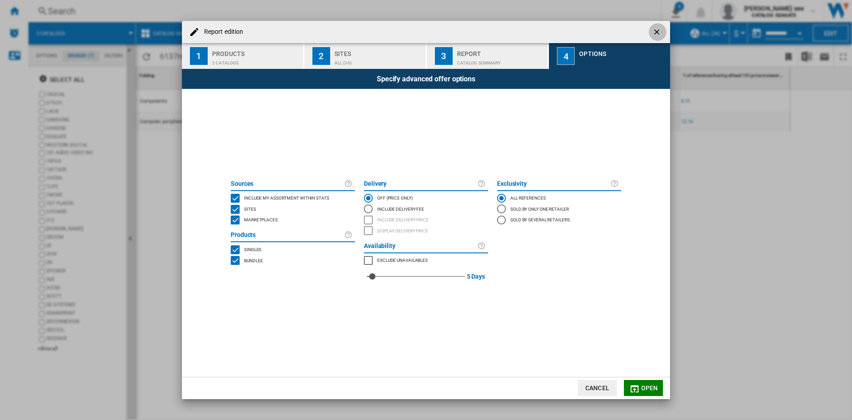
click at [664, 32] on button "Report edition ..." at bounding box center [658, 32] width 18 height 18
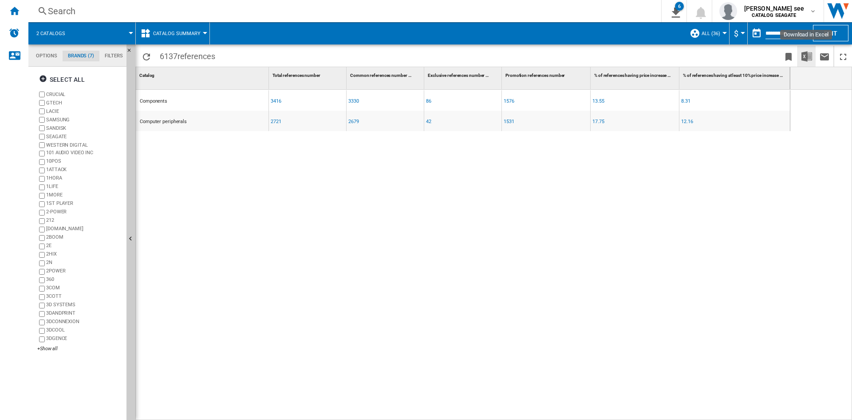
click at [805, 56] on img "Download in Excel" at bounding box center [807, 56] width 11 height 11
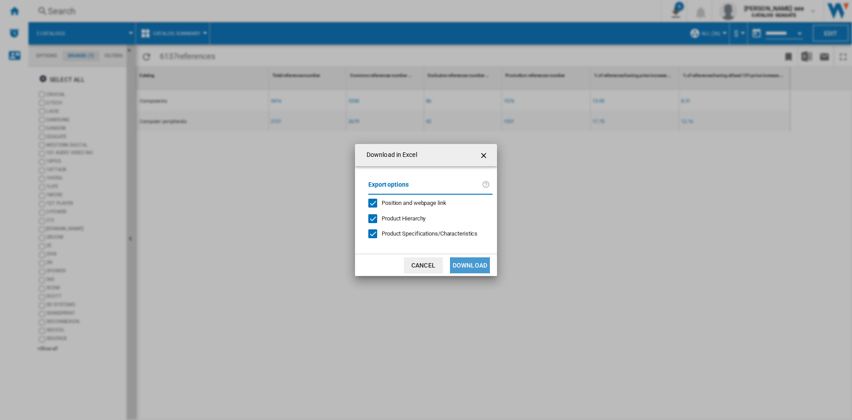
click at [466, 265] on button "Download" at bounding box center [470, 265] width 40 height 16
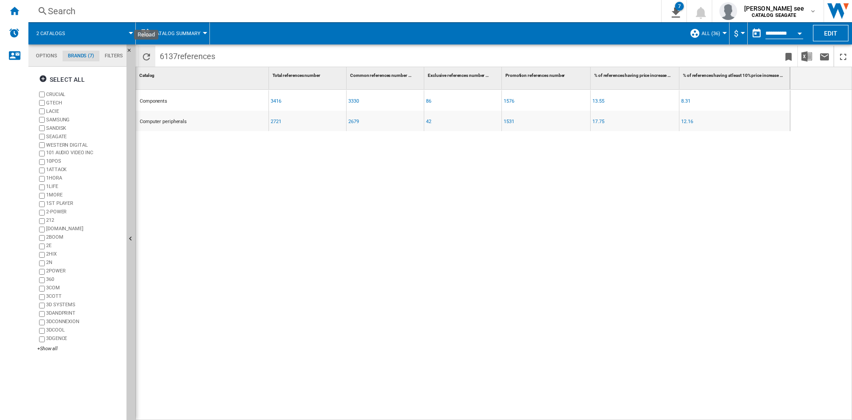
click at [145, 55] on ng-md-icon "Reload" at bounding box center [146, 57] width 11 height 11
click at [843, 33] on button "Edit" at bounding box center [831, 33] width 36 height 16
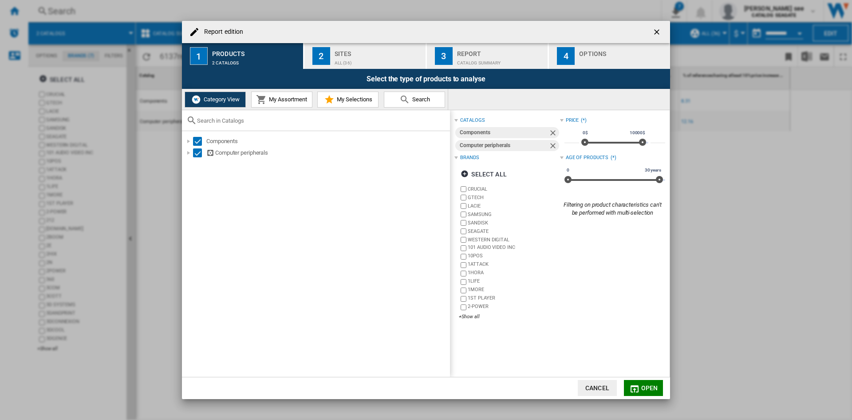
click at [285, 97] on span "My Assortment" at bounding box center [287, 99] width 40 height 7
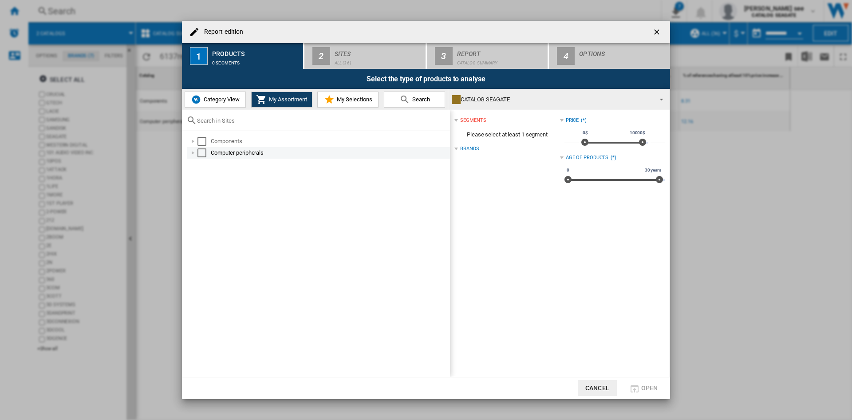
click at [202, 150] on div "Select" at bounding box center [202, 152] width 9 height 9
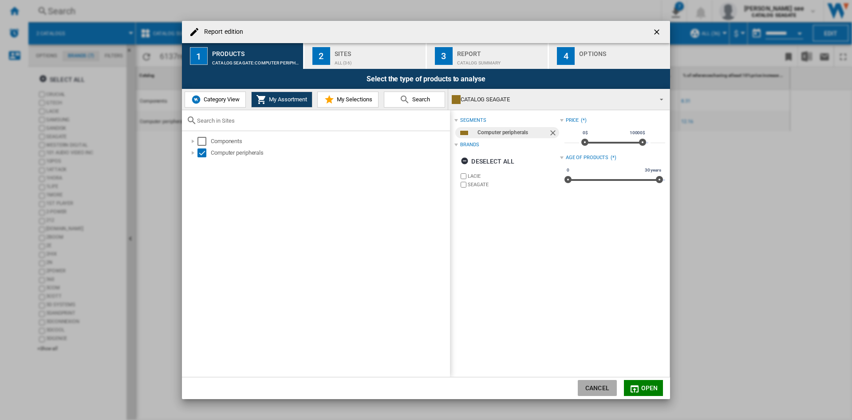
click at [602, 389] on button "Cancel" at bounding box center [597, 388] width 39 height 16
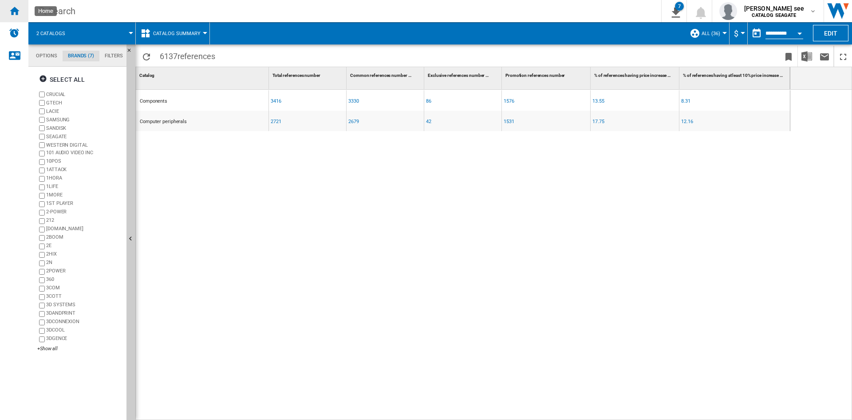
click at [18, 16] on ng-md-icon "Home" at bounding box center [14, 10] width 11 height 11
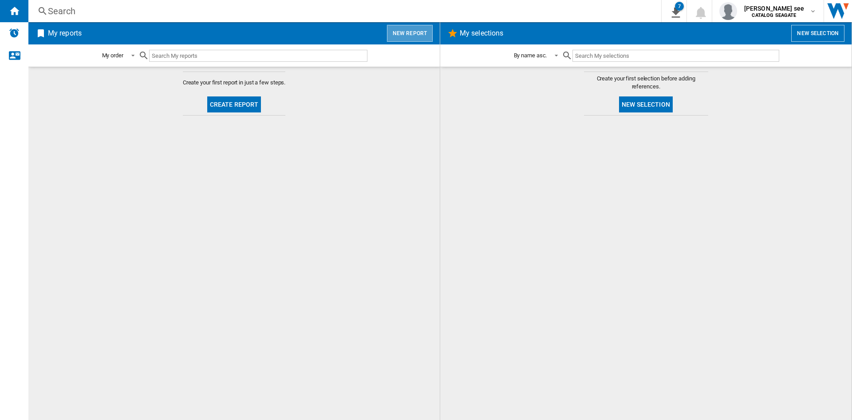
click at [412, 28] on button "New report" at bounding box center [410, 33] width 46 height 17
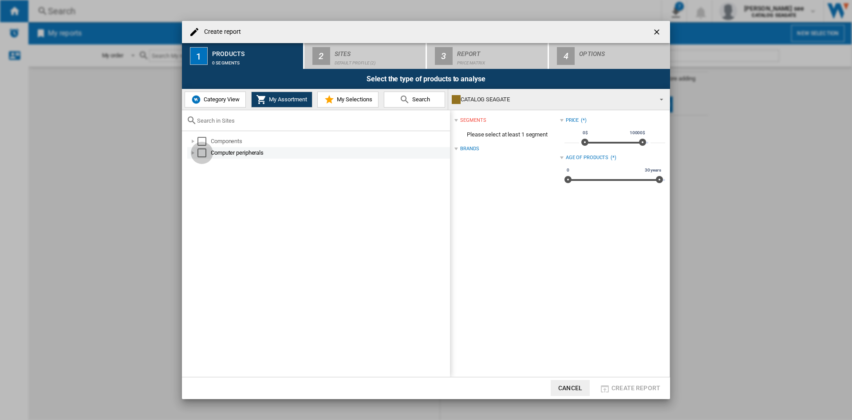
click at [204, 153] on div "Select" at bounding box center [202, 152] width 9 height 9
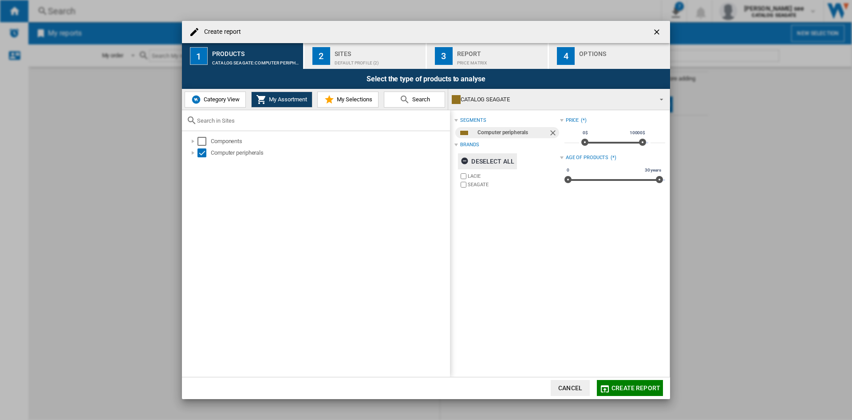
click at [492, 161] on div "Deselect all" at bounding box center [488, 161] width 54 height 16
click at [492, 161] on div "Select all" at bounding box center [484, 161] width 46 height 16
click at [475, 142] on div "Brands" at bounding box center [469, 144] width 19 height 7
click at [230, 140] on div "Components" at bounding box center [330, 141] width 238 height 9
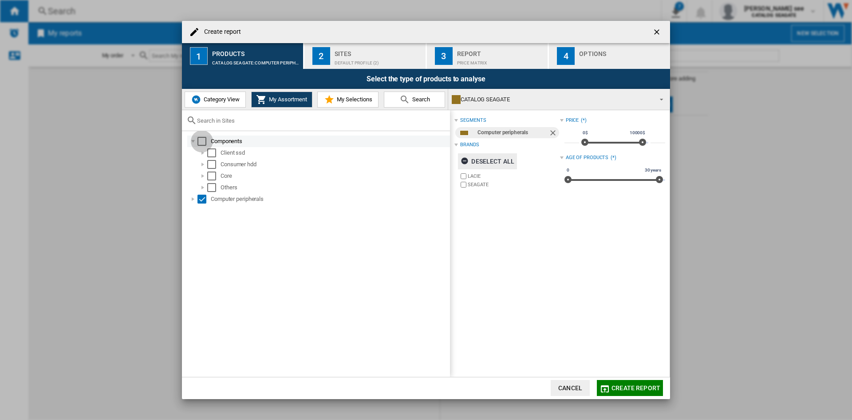
click at [203, 139] on div "Select" at bounding box center [202, 141] width 9 height 9
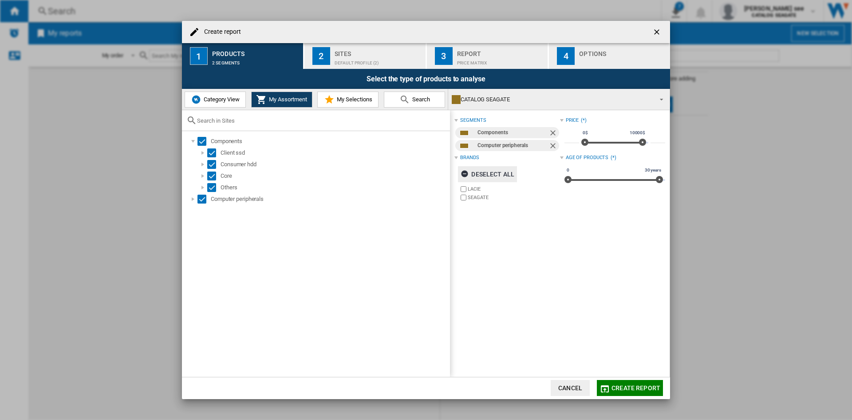
click at [345, 101] on span "My Selections" at bounding box center [354, 99] width 38 height 7
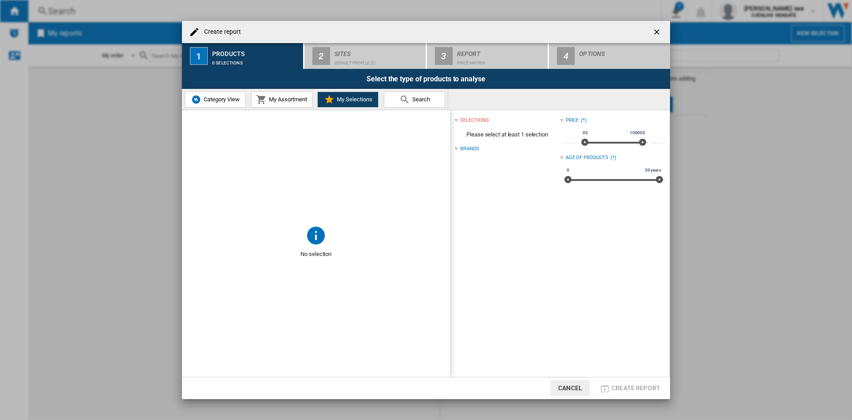
click at [230, 98] on span "Category View" at bounding box center [221, 99] width 38 height 7
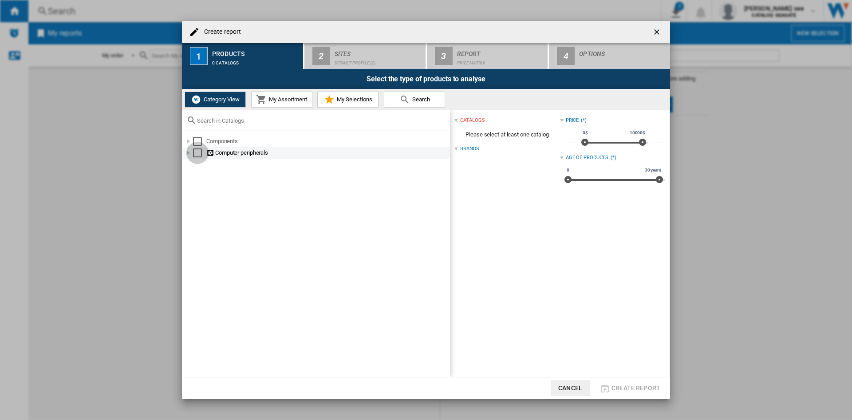
click at [202, 153] on div "Select" at bounding box center [197, 152] width 9 height 9
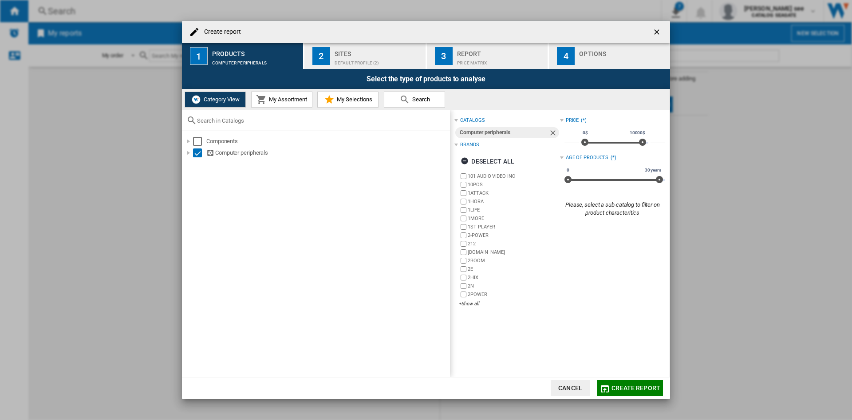
click at [274, 95] on button "My Assortment" at bounding box center [281, 99] width 61 height 16
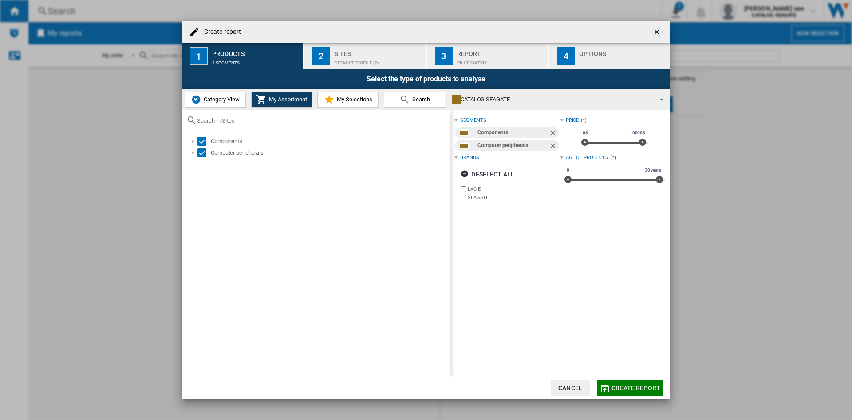
click at [220, 100] on span "Category View" at bounding box center [221, 99] width 38 height 7
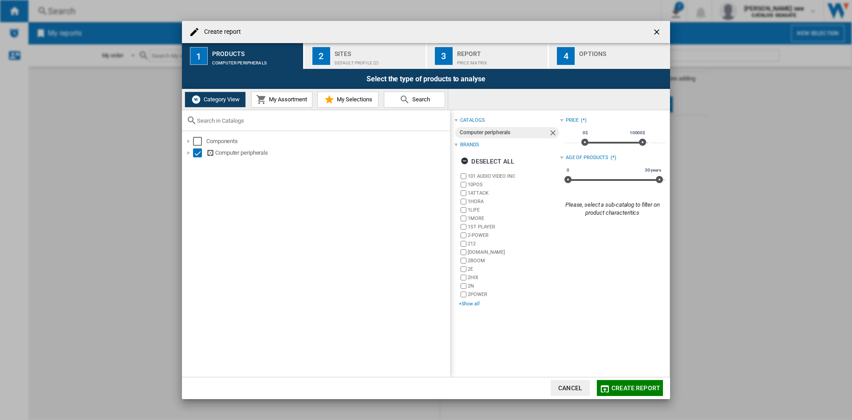
click at [474, 304] on div "+Show all" at bounding box center [509, 303] width 101 height 7
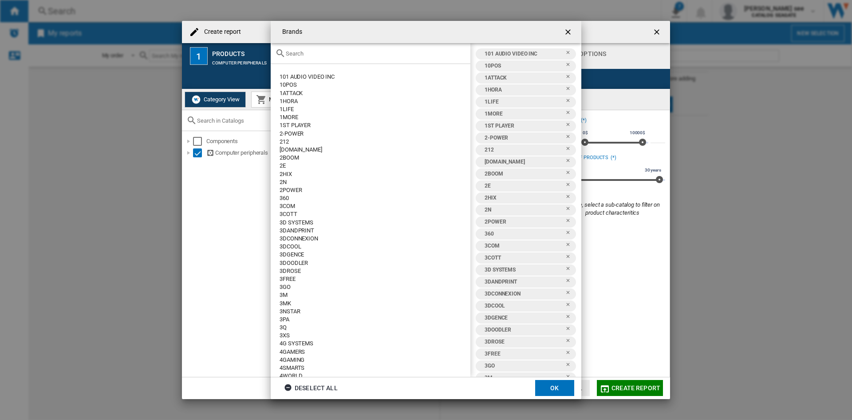
click at [310, 390] on div "Deselect all" at bounding box center [311, 388] width 54 height 16
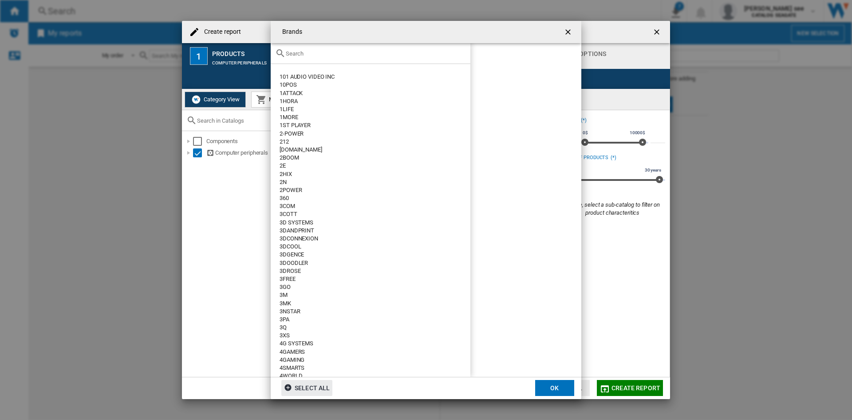
click at [322, 53] on input "Brands 101 ..." at bounding box center [376, 53] width 180 height 7
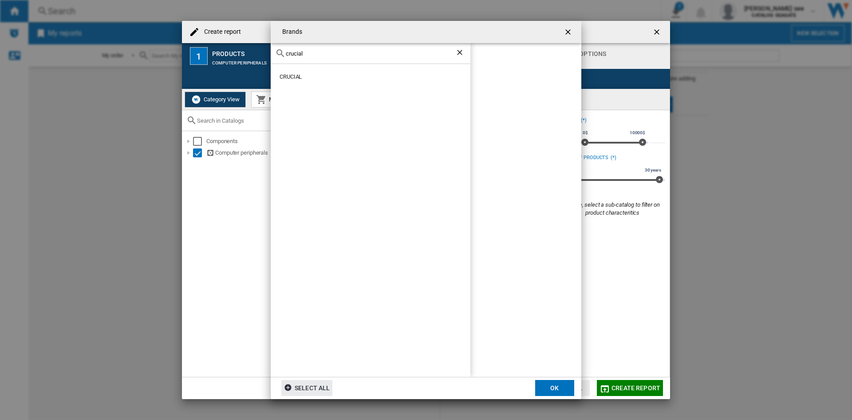
click at [285, 75] on div "CRUCIAL" at bounding box center [375, 77] width 191 height 8
click at [322, 48] on div "crucial" at bounding box center [371, 53] width 200 height 21
click at [316, 50] on input "crucial" at bounding box center [371, 53] width 170 height 7
drag, startPoint x: 316, startPoint y: 50, endPoint x: 254, endPoint y: 54, distance: 61.4
click at [254, 54] on div "Brands crucial CRUCIAL CRUCIAL Select all OK" at bounding box center [426, 210] width 852 height 420
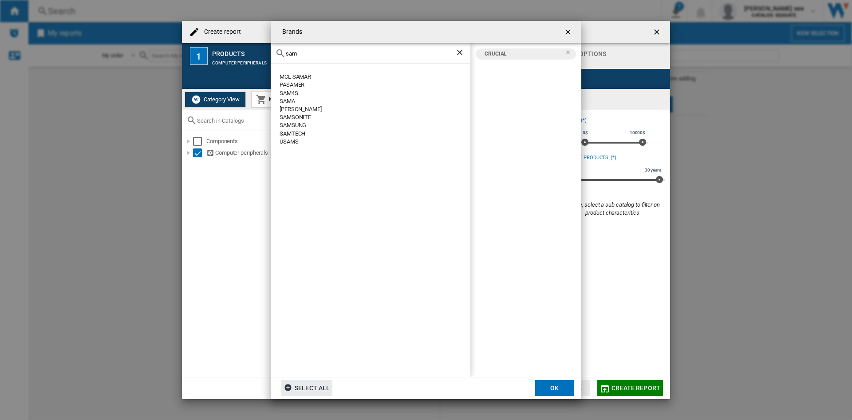
click at [288, 126] on div "SAMSUNG" at bounding box center [375, 125] width 191 height 8
drag, startPoint x: 312, startPoint y: 50, endPoint x: 246, endPoint y: 48, distance: 66.2
click at [246, 48] on div "Brands sam MCL SAMAR PASAMER SAM4S SAMA SAMSON SAMSONITE SAMSUNG SAMTECH USAMS …" at bounding box center [426, 210] width 852 height 420
click at [283, 78] on div "GTECH" at bounding box center [375, 77] width 191 height 8
click at [326, 53] on input "gtech" at bounding box center [371, 53] width 170 height 7
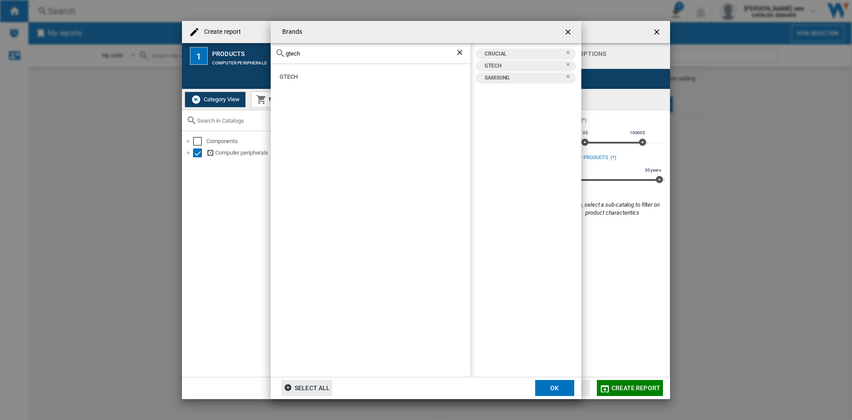
click at [243, 49] on div "Brands gtech GTECH CRUCIAL GTECH SAMSUNG Select all OK" at bounding box center [426, 210] width 852 height 420
click at [300, 77] on div "SEAGATE" at bounding box center [375, 77] width 191 height 8
drag, startPoint x: 307, startPoint y: 57, endPoint x: 246, endPoint y: 50, distance: 61.7
click at [244, 50] on div "Brands seag SEAGATE CRUCIAL GTECH SAMSUNG SEAGATE Select all OK" at bounding box center [426, 210] width 852 height 420
click at [300, 55] on input "seag" at bounding box center [371, 53] width 170 height 7
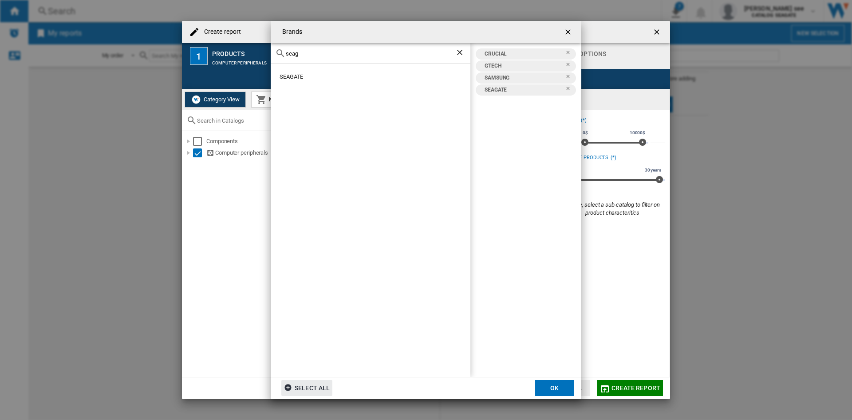
drag, startPoint x: 302, startPoint y: 55, endPoint x: 254, endPoint y: 48, distance: 48.5
click at [254, 48] on div "Brands seag SEAGATE CRUCIAL GTECH SAMSUNG SEAGATE Select all OK" at bounding box center [426, 210] width 852 height 420
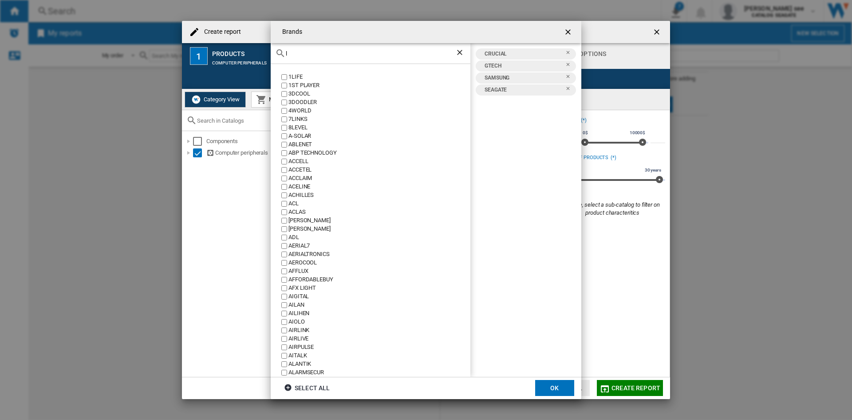
type input "la"
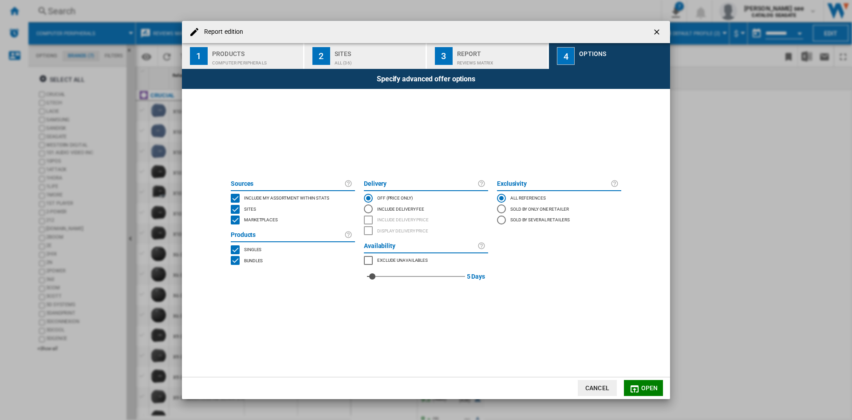
click at [318, 200] on span "Include my assortment within stats" at bounding box center [286, 197] width 85 height 6
click at [639, 387] on md-icon "Report edition ..." at bounding box center [635, 388] width 11 height 11
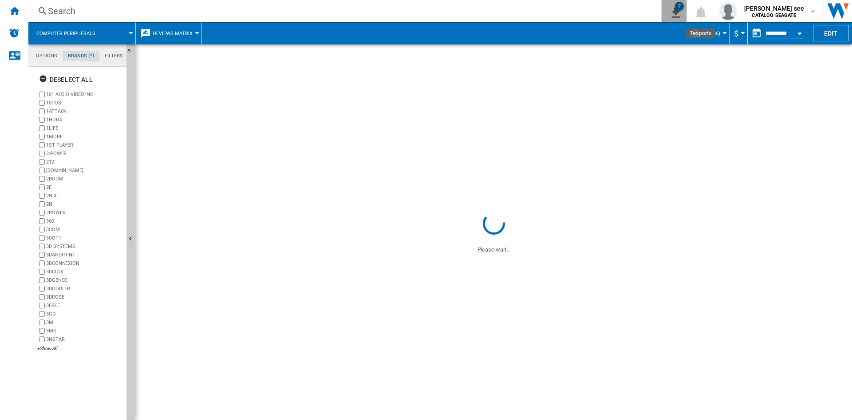
click at [687, 21] on button "7" at bounding box center [674, 11] width 25 height 22
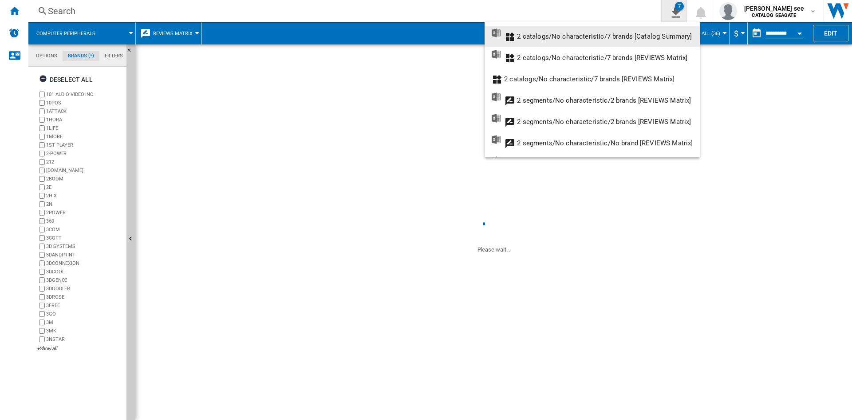
click at [688, 21] on md-backdrop at bounding box center [426, 210] width 852 height 420
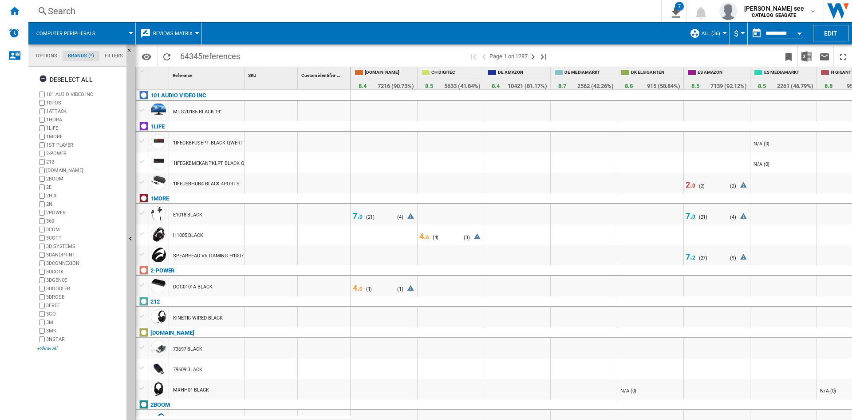
click at [50, 349] on div "+Show all" at bounding box center [80, 348] width 86 height 7
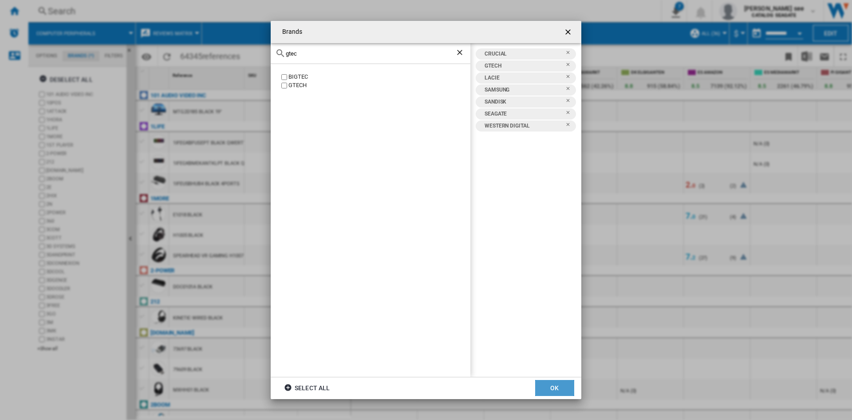
click at [556, 392] on button "OK" at bounding box center [554, 388] width 39 height 16
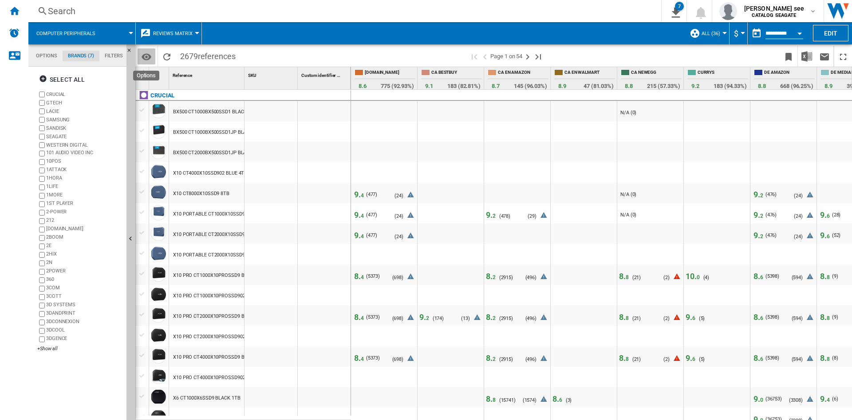
click at [145, 56] on md-icon "Options" at bounding box center [146, 57] width 11 height 11
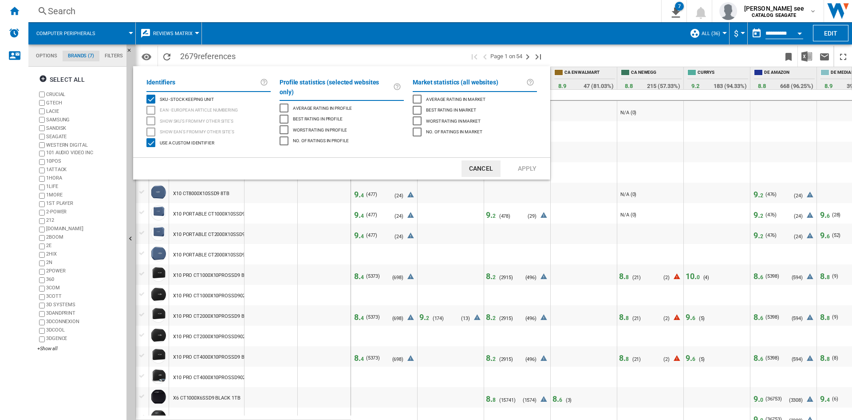
click at [482, 169] on button "Cancel" at bounding box center [481, 168] width 39 height 16
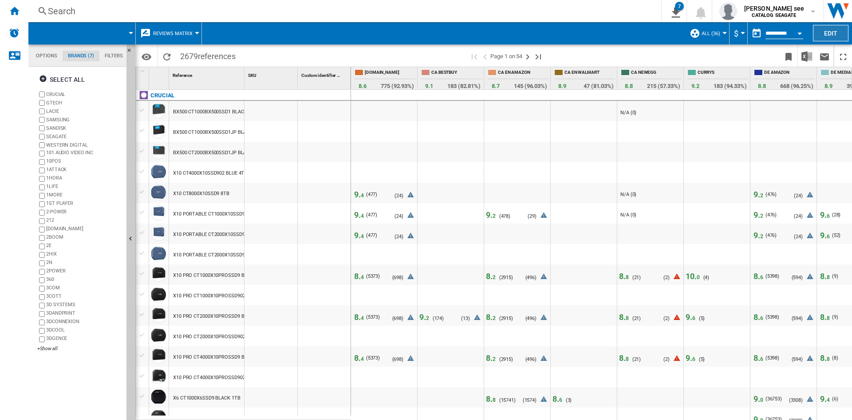
click at [836, 35] on button "Edit" at bounding box center [831, 33] width 36 height 16
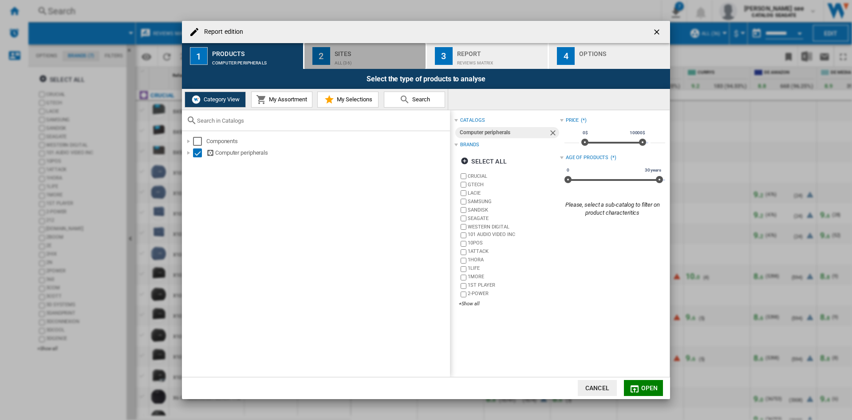
click at [360, 59] on div "ALL (36)" at bounding box center [378, 60] width 87 height 9
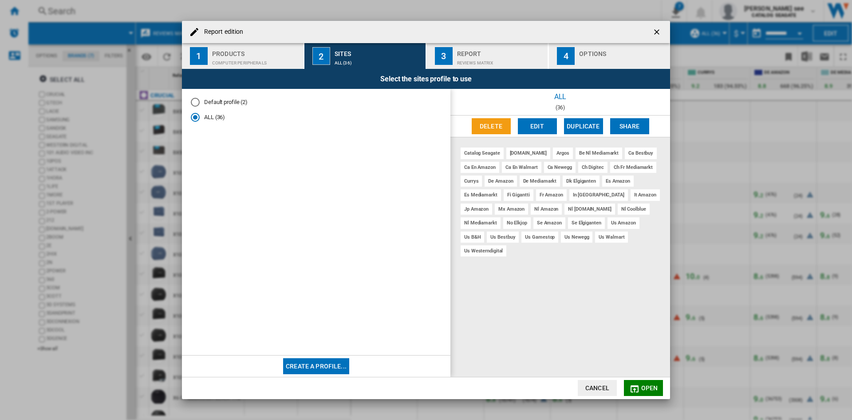
click at [480, 54] on div "Report" at bounding box center [500, 51] width 87 height 9
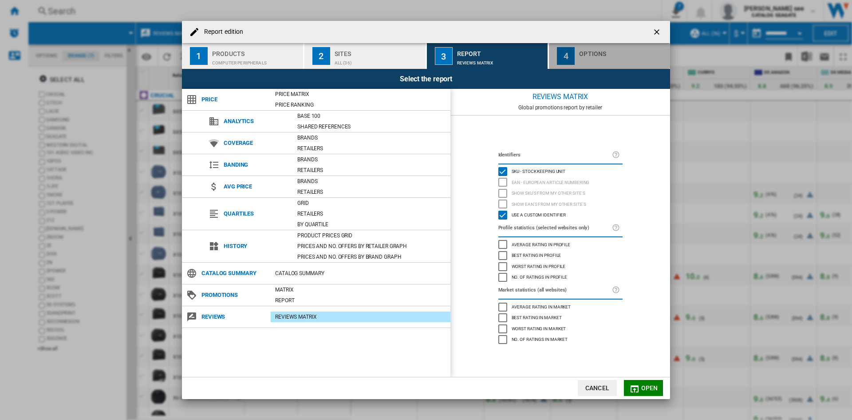
click at [589, 53] on div "Options" at bounding box center [622, 51] width 87 height 9
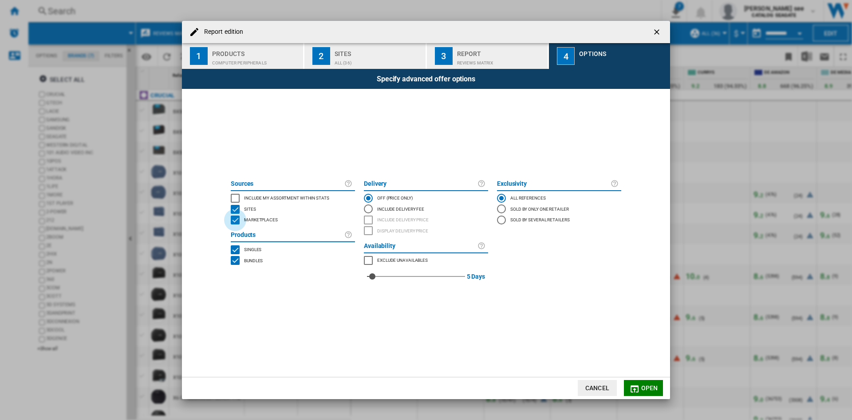
click at [232, 218] on div "MARKETPLACES" at bounding box center [235, 219] width 9 height 9
click at [234, 207] on div "SITES" at bounding box center [235, 209] width 9 height 9
click at [235, 206] on div "SITES" at bounding box center [235, 209] width 9 height 9
click at [639, 385] on md-icon "Report edition ..." at bounding box center [635, 388] width 11 height 11
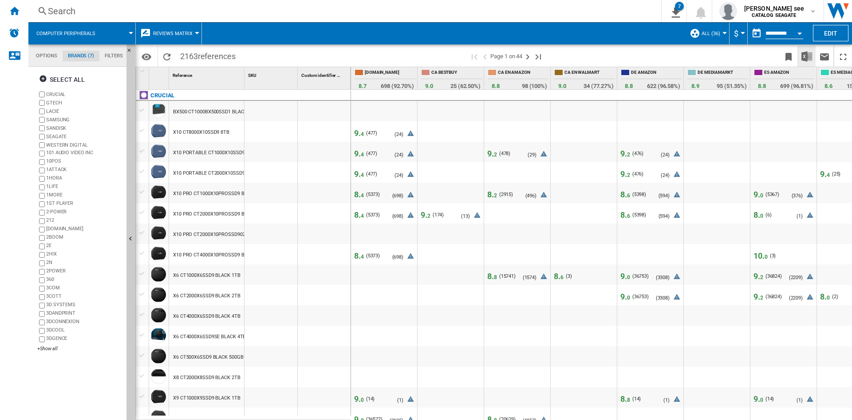
click at [805, 56] on img "Download in Excel" at bounding box center [807, 56] width 11 height 11
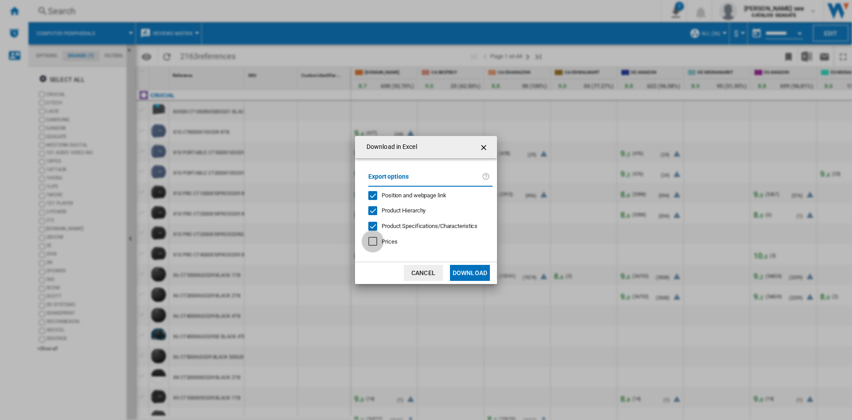
click at [377, 242] on div "Prices" at bounding box center [373, 241] width 9 height 9
click at [471, 270] on button "Download" at bounding box center [470, 273] width 40 height 16
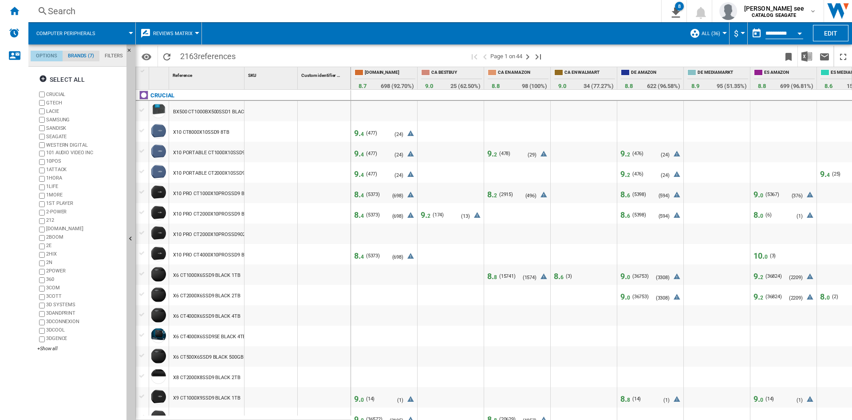
click at [51, 59] on md-tab-item "Options" at bounding box center [47, 56] width 32 height 11
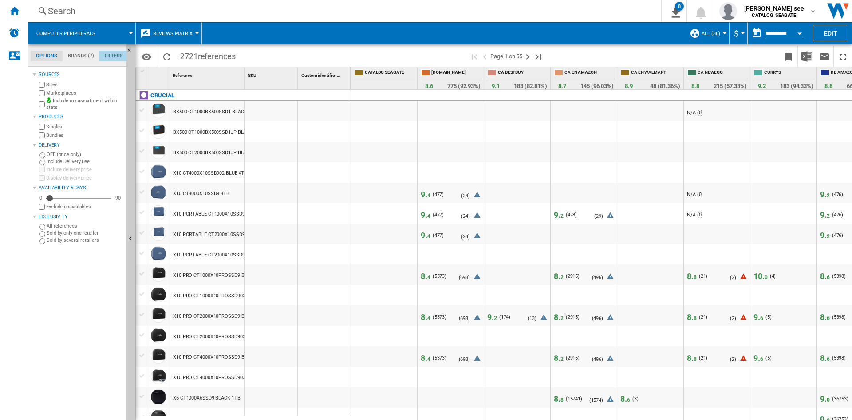
click at [119, 52] on md-tab-item "Filters" at bounding box center [113, 56] width 29 height 11
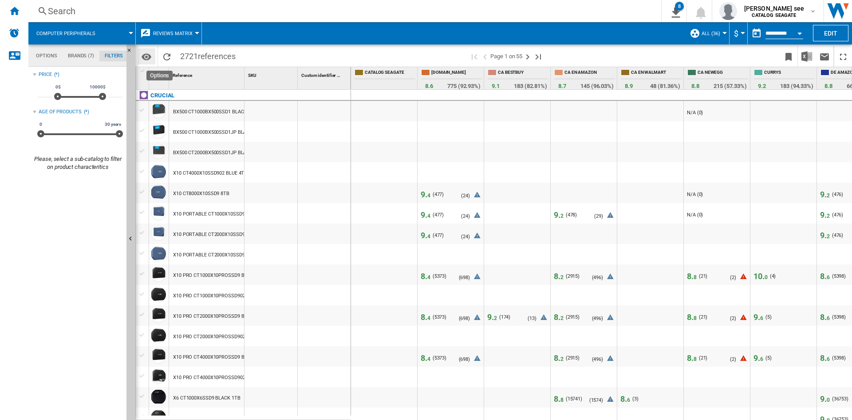
click at [145, 60] on md-icon "Options" at bounding box center [146, 57] width 11 height 11
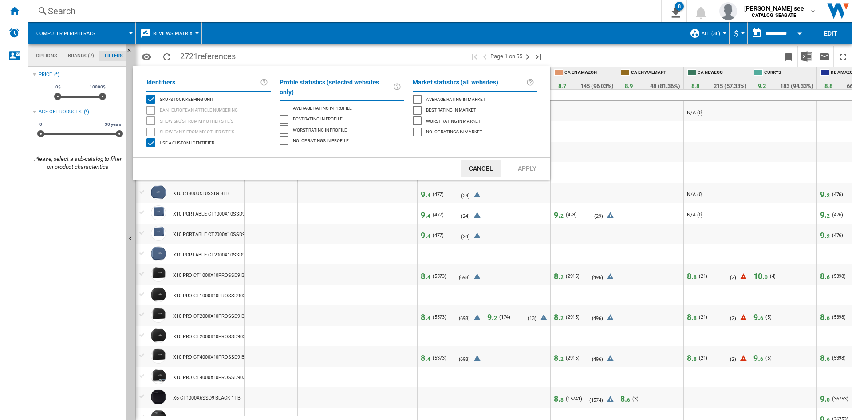
click at [151, 109] on div "EAN - European Article Numbering" at bounding box center [151, 110] width 9 height 9
click at [153, 118] on div "Show SKU'S from my other site's" at bounding box center [151, 120] width 9 height 9
click at [150, 130] on div "Show EAN's from my other site's" at bounding box center [151, 131] width 9 height 9
click at [416, 130] on div "No. of ratings in market" at bounding box center [417, 131] width 9 height 9
click at [283, 136] on div "No. of ratings in profile" at bounding box center [284, 140] width 9 height 9
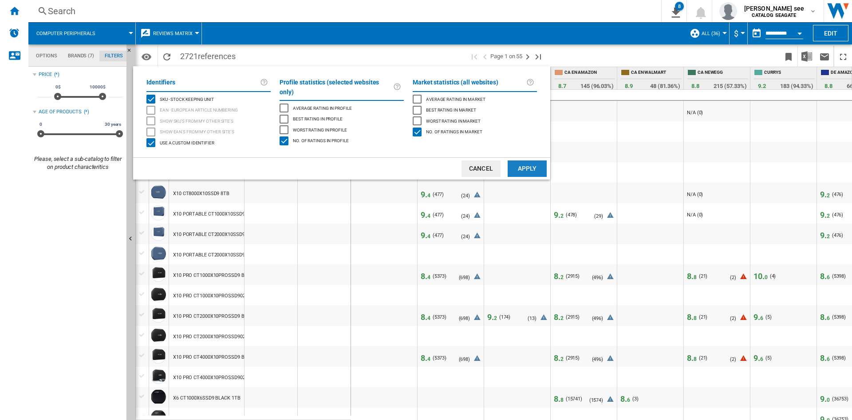
click at [521, 166] on button "Apply" at bounding box center [527, 168] width 39 height 16
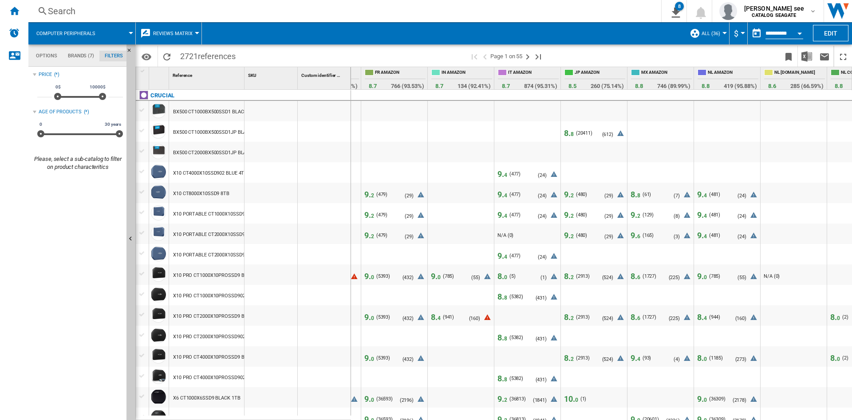
scroll to position [0, 1324]
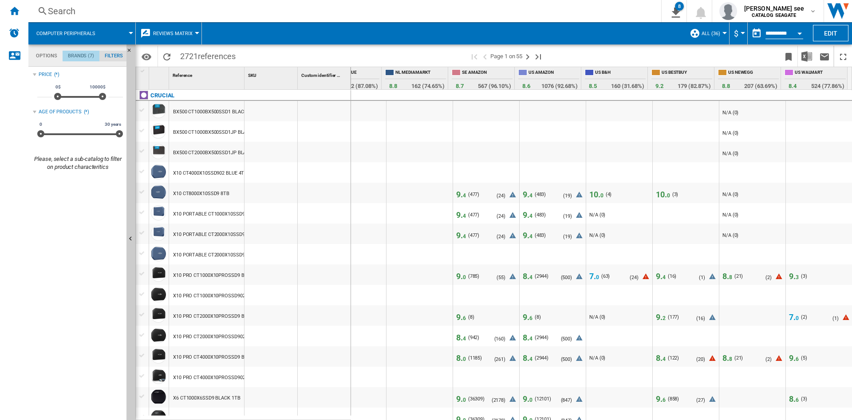
click at [76, 57] on md-tab-item "Brands (7)" at bounding box center [81, 56] width 37 height 11
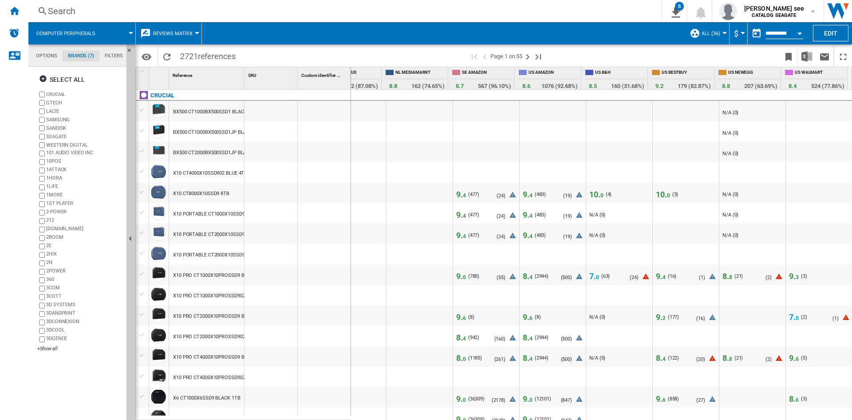
click at [49, 62] on md-tabs-canvas "Options Brands (7) Filters Options Brands (7) Filters" at bounding box center [81, 55] width 107 height 22
click at [48, 56] on md-tab-item "Options" at bounding box center [47, 56] width 32 height 11
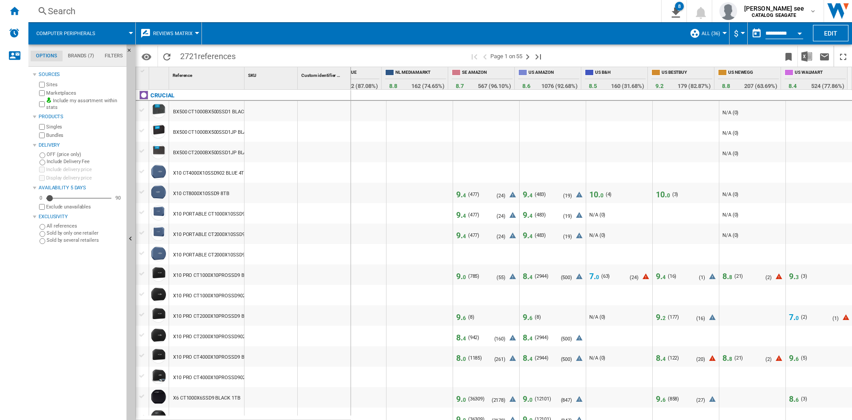
scroll to position [11, 0]
click at [808, 56] on img "Download in Excel" at bounding box center [807, 56] width 11 height 11
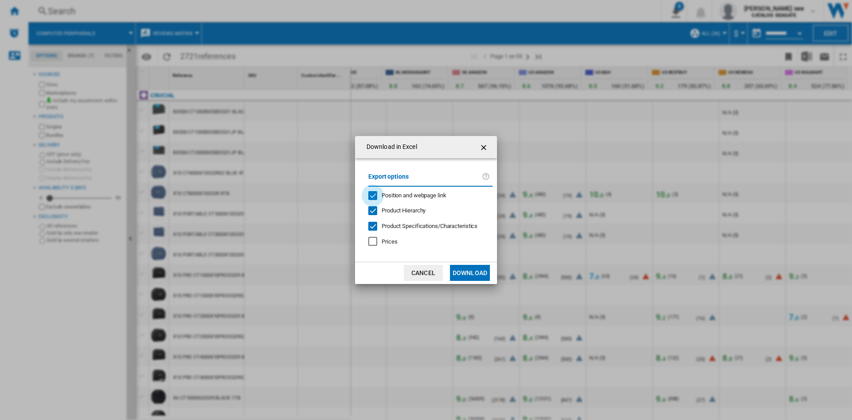
click at [374, 193] on div "Position and webpage link" at bounding box center [373, 195] width 9 height 9
click at [464, 272] on button "Download" at bounding box center [470, 273] width 40 height 16
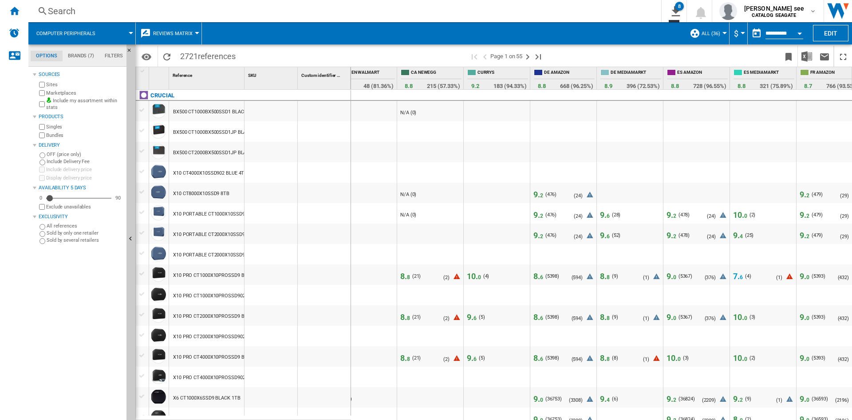
scroll to position [0, 231]
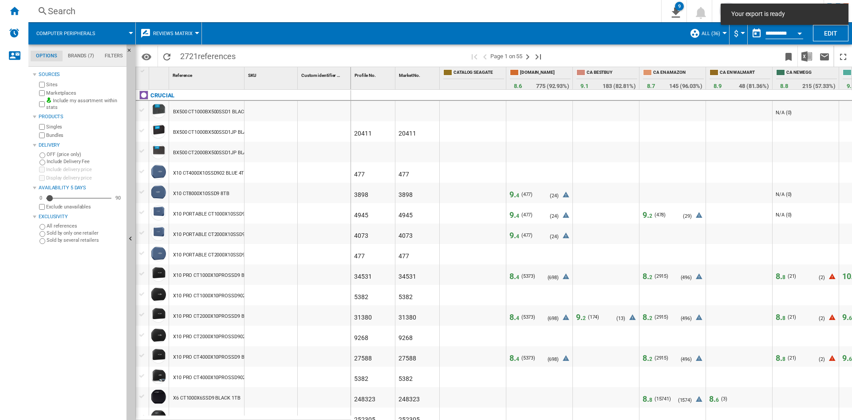
click at [365, 70] on div "Profile No. 1" at bounding box center [374, 74] width 42 height 14
click at [374, 74] on span "Profile No." at bounding box center [365, 75] width 21 height 5
click at [846, 72] on div at bounding box center [847, 72] width 9 height 6
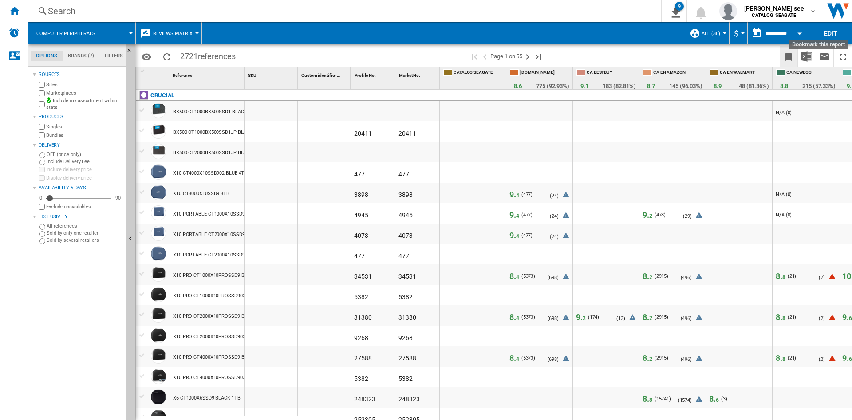
click at [784, 56] on ng-md-icon "Bookmark this report" at bounding box center [789, 57] width 11 height 11
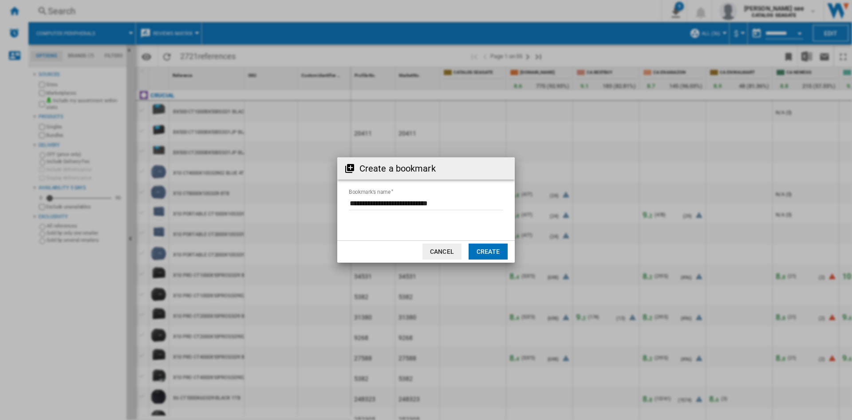
click at [483, 249] on button "Create" at bounding box center [488, 251] width 39 height 16
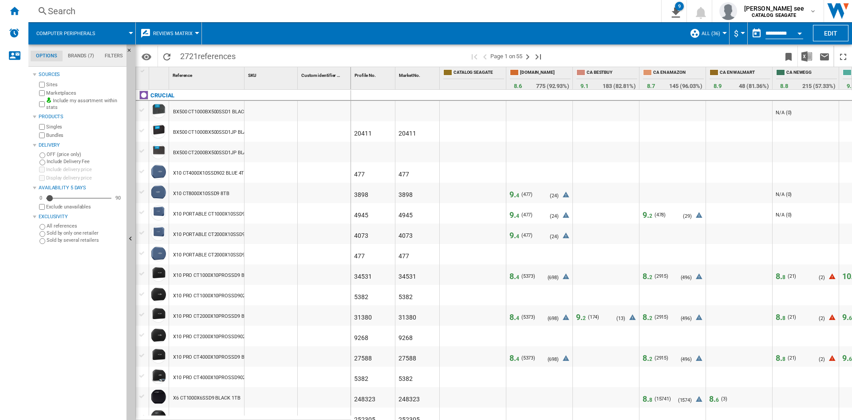
click at [190, 36] on span "Reviews Matrix" at bounding box center [173, 34] width 40 height 6
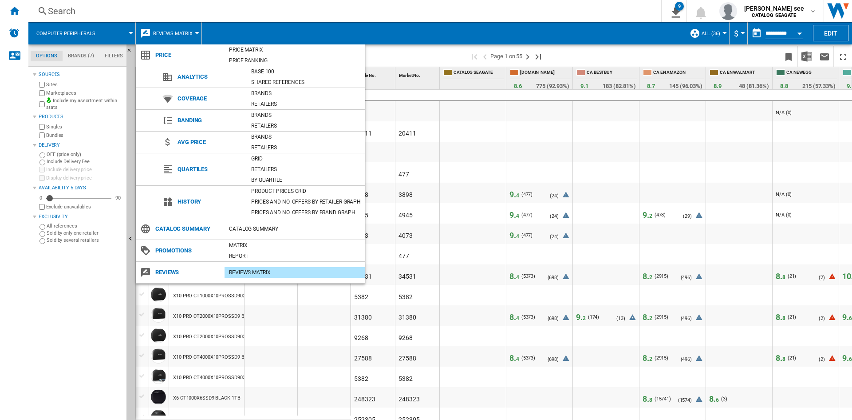
click at [196, 229] on span "Catalog Summary" at bounding box center [188, 228] width 74 height 12
click at [242, 226] on div "Catalog Summary" at bounding box center [295, 228] width 141 height 9
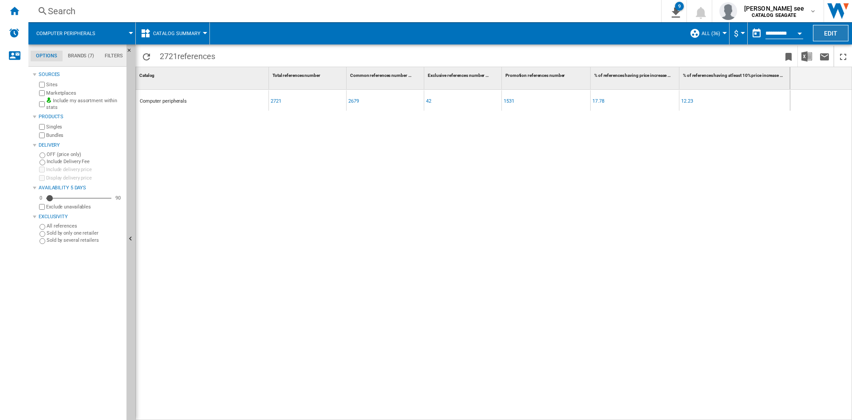
click at [832, 30] on button "Edit" at bounding box center [831, 33] width 36 height 16
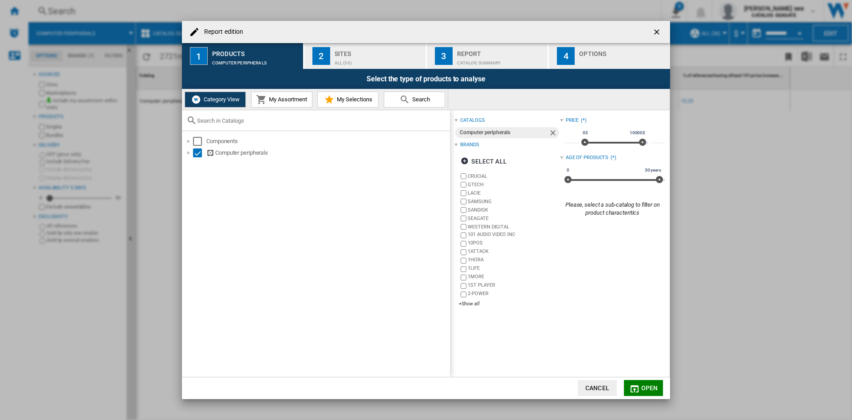
click at [278, 99] on span "My Assortment" at bounding box center [287, 99] width 40 height 7
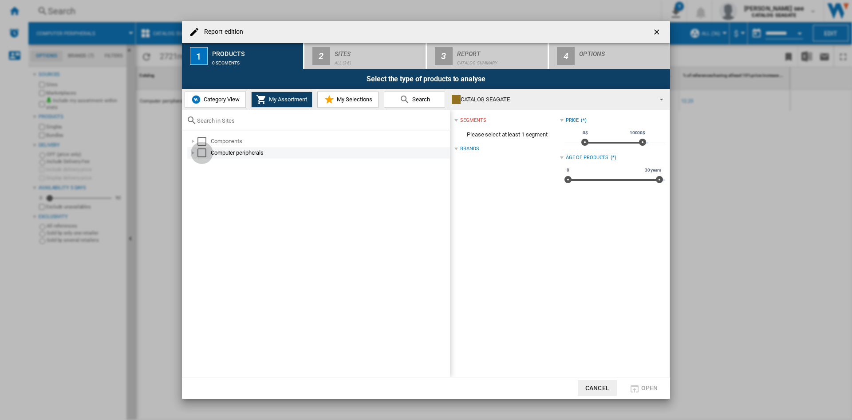
click at [201, 153] on div "Select" at bounding box center [202, 152] width 9 height 9
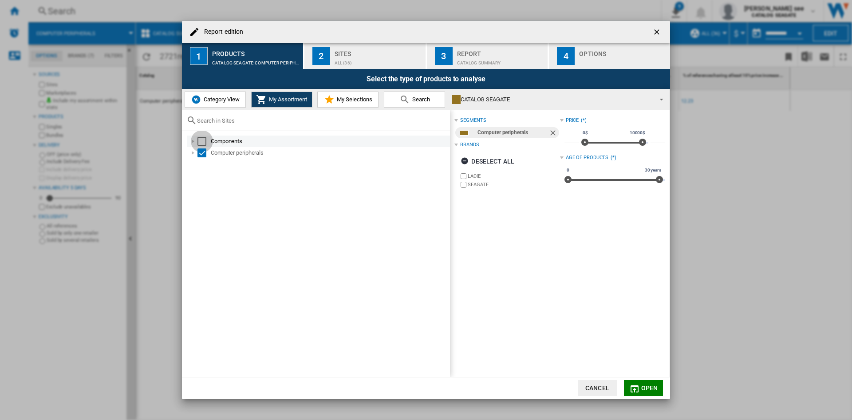
click at [205, 138] on div "Select" at bounding box center [202, 141] width 9 height 9
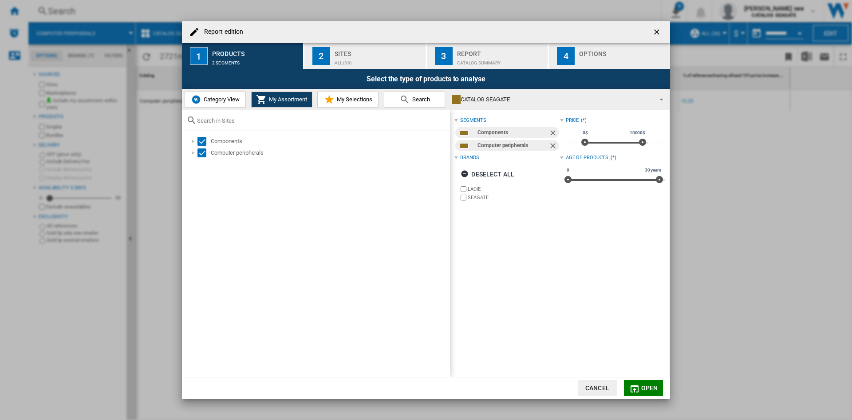
click at [332, 102] on md-icon "Report edition ..." at bounding box center [329, 99] width 11 height 11
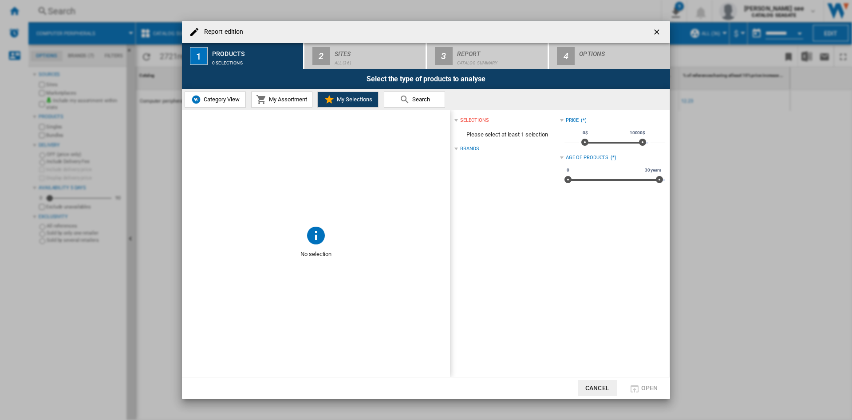
click at [423, 95] on button "Search" at bounding box center [414, 99] width 61 height 16
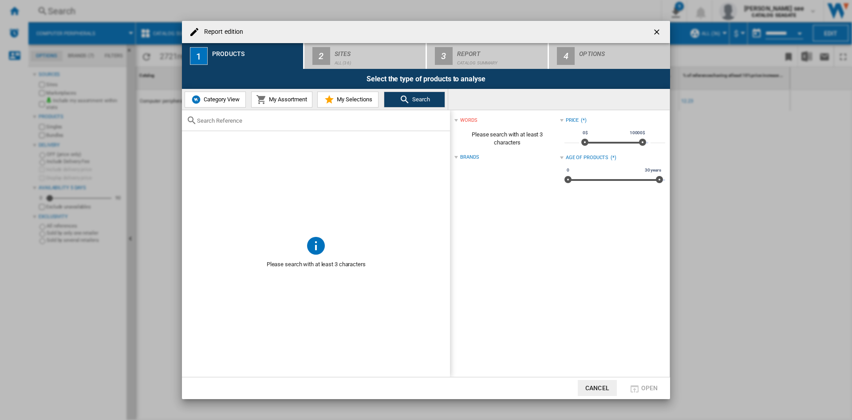
click at [388, 41] on div "Report edition" at bounding box center [426, 32] width 488 height 22
click at [227, 100] on span "Category View" at bounding box center [221, 99] width 38 height 7
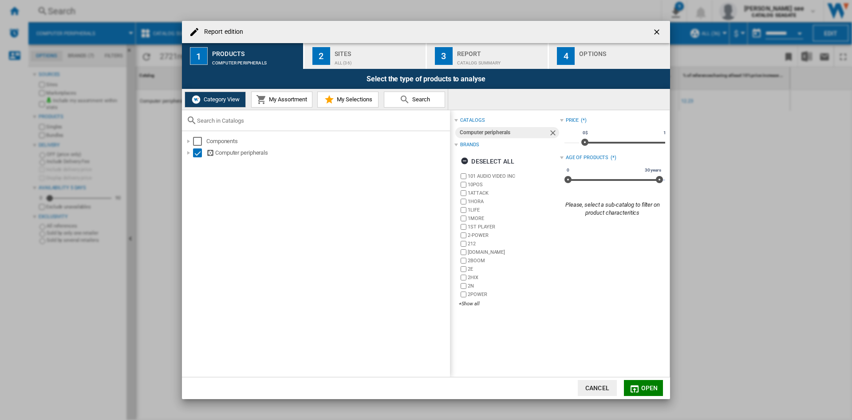
click at [347, 58] on div "ALL (36)" at bounding box center [378, 60] width 87 height 9
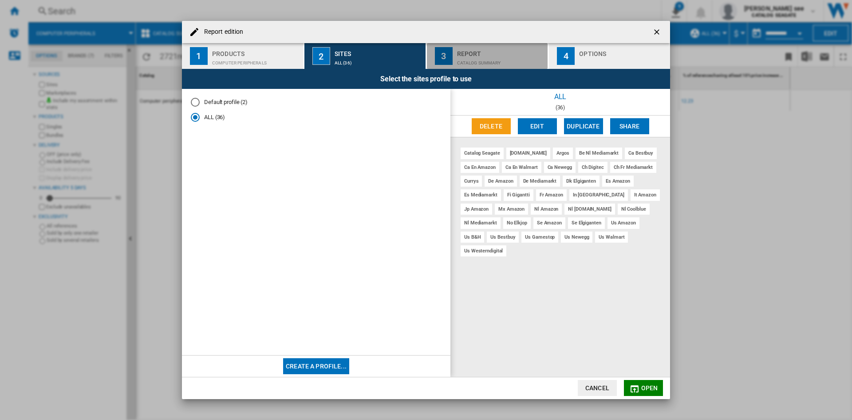
click at [477, 50] on div "Report" at bounding box center [500, 51] width 87 height 9
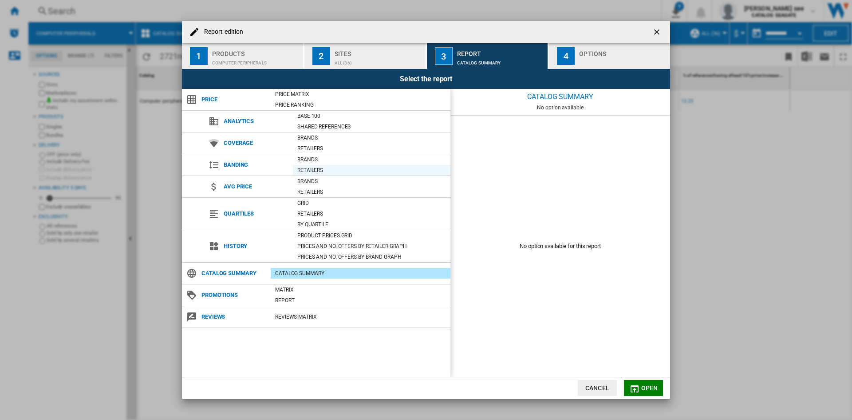
click at [313, 168] on div "Retailers" at bounding box center [372, 170] width 158 height 9
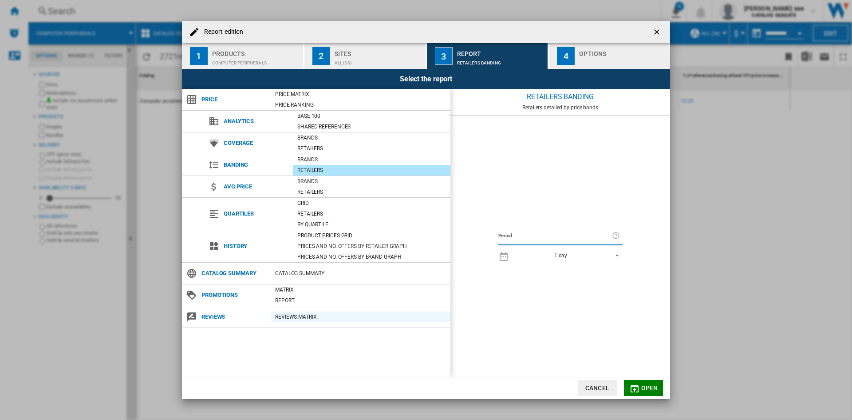
click at [296, 317] on div "REVIEWS Matrix" at bounding box center [361, 316] width 180 height 9
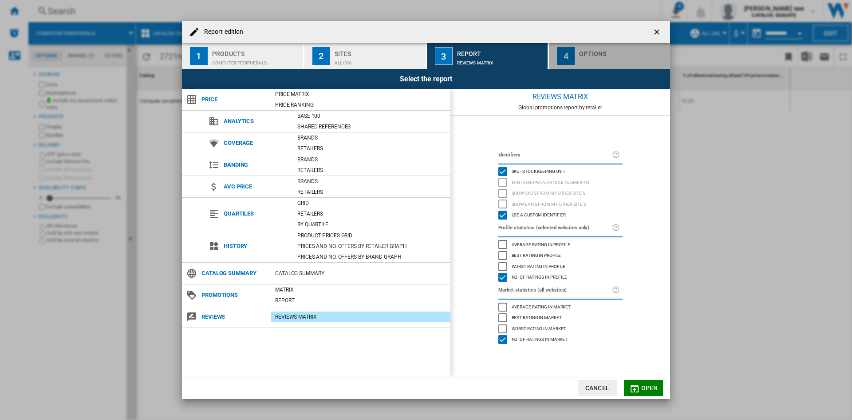
click at [588, 57] on div "Report edition ..." at bounding box center [622, 60] width 87 height 9
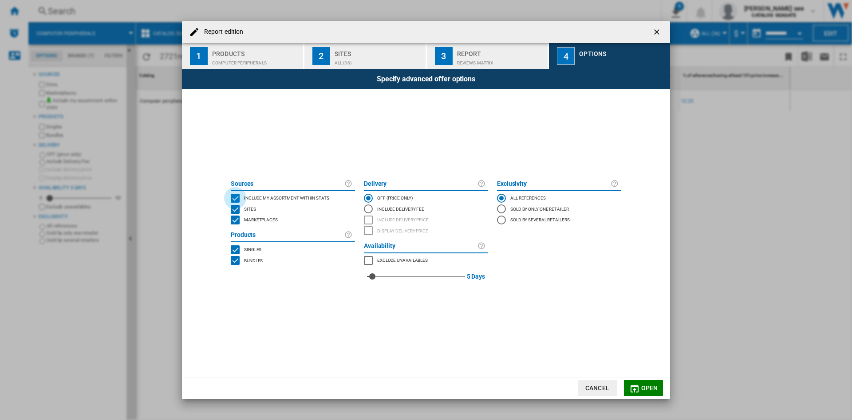
click at [235, 196] on div "INCLUDE MY SITE" at bounding box center [235, 198] width 9 height 9
click at [233, 208] on div "SITES" at bounding box center [235, 209] width 9 height 9
click at [236, 220] on div "MARKETPLACES" at bounding box center [235, 219] width 9 height 9
click at [235, 208] on div "SITES" at bounding box center [235, 209] width 9 height 9
click at [238, 224] on div "MARKETPLACES" at bounding box center [235, 219] width 9 height 9
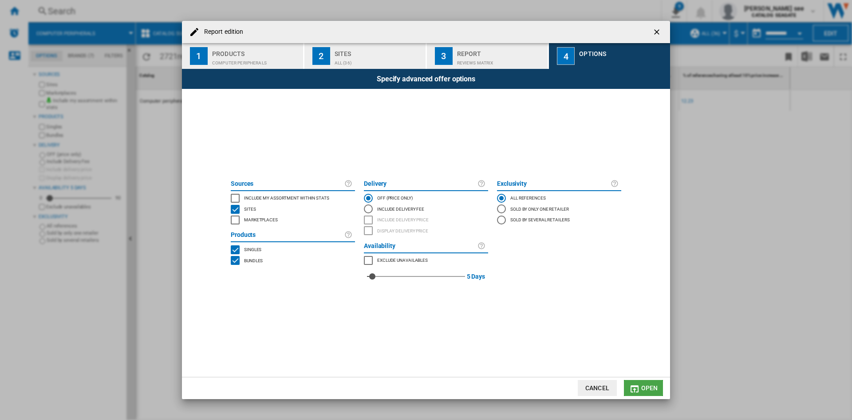
click at [645, 386] on span "Open" at bounding box center [650, 387] width 17 height 7
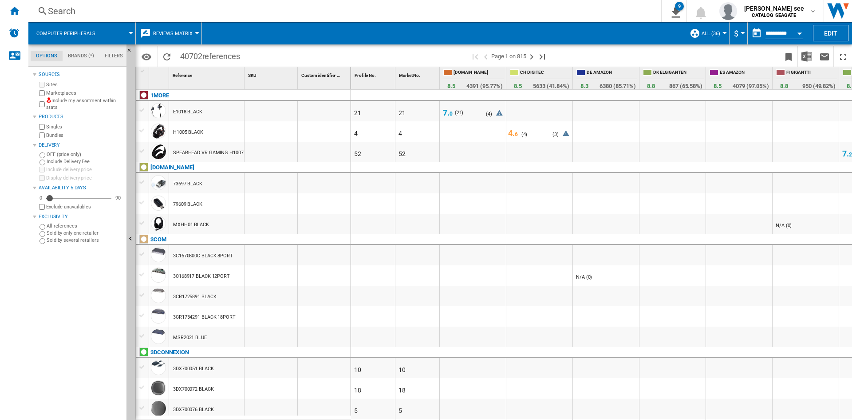
click at [159, 28] on button "Reviews Matrix" at bounding box center [175, 33] width 44 height 22
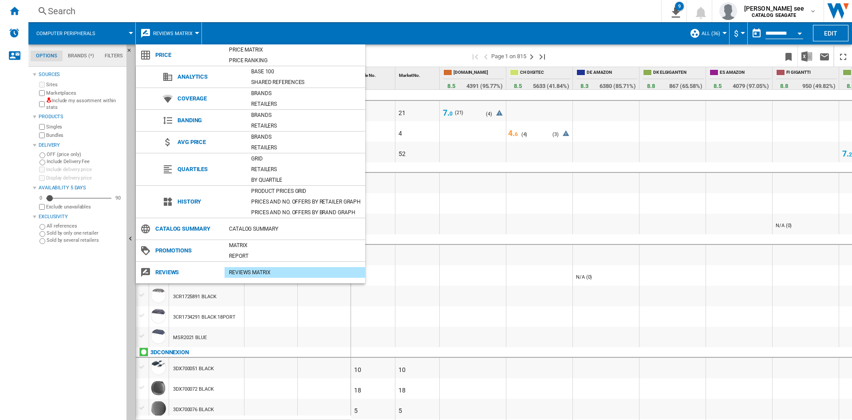
click at [362, 8] on md-backdrop at bounding box center [426, 210] width 852 height 420
